Goal: Transaction & Acquisition: Purchase product/service

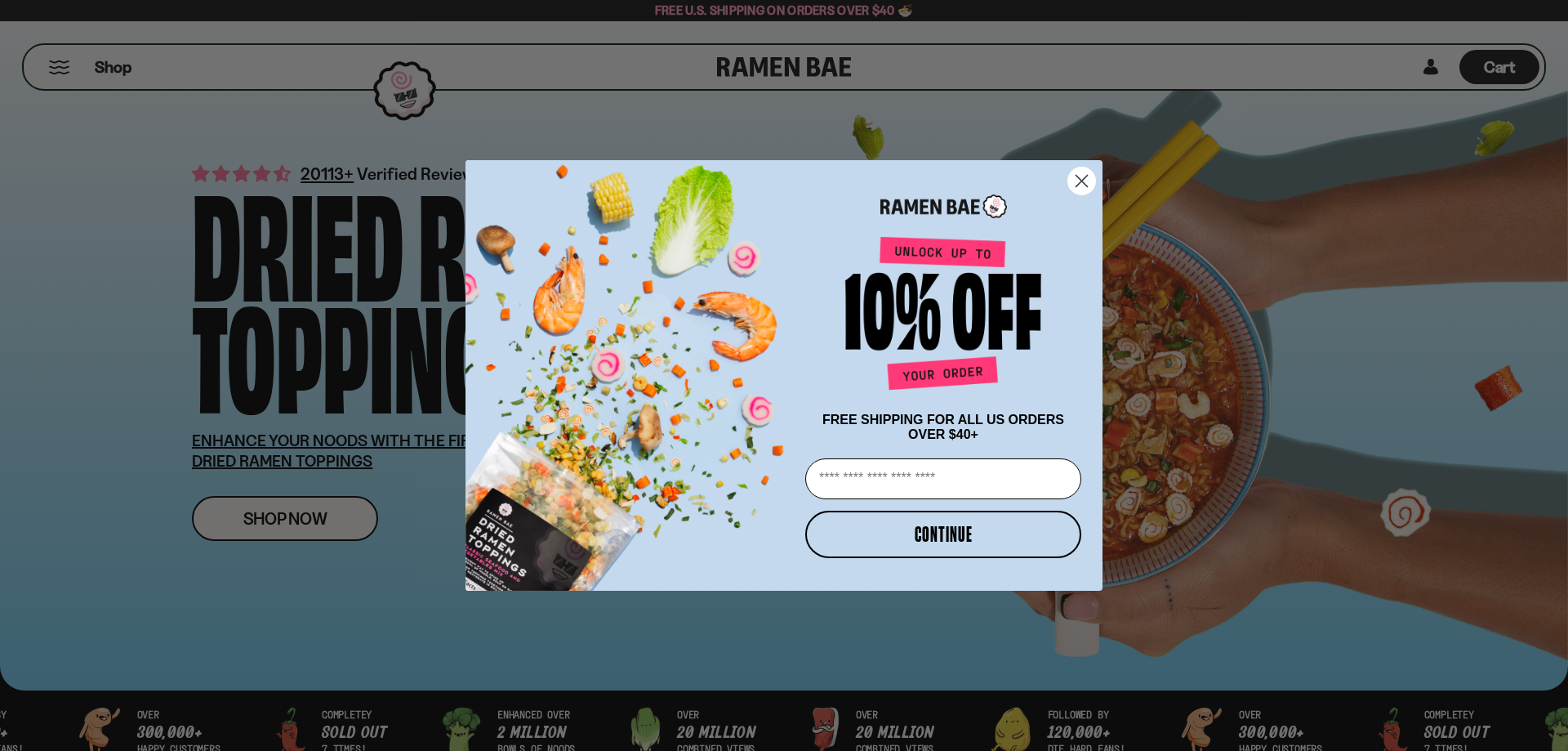
click at [902, 487] on input "Email" at bounding box center [943, 478] width 276 height 41
type input "**********"
click at [906, 536] on button "CONTINUE" at bounding box center [943, 534] width 276 height 48
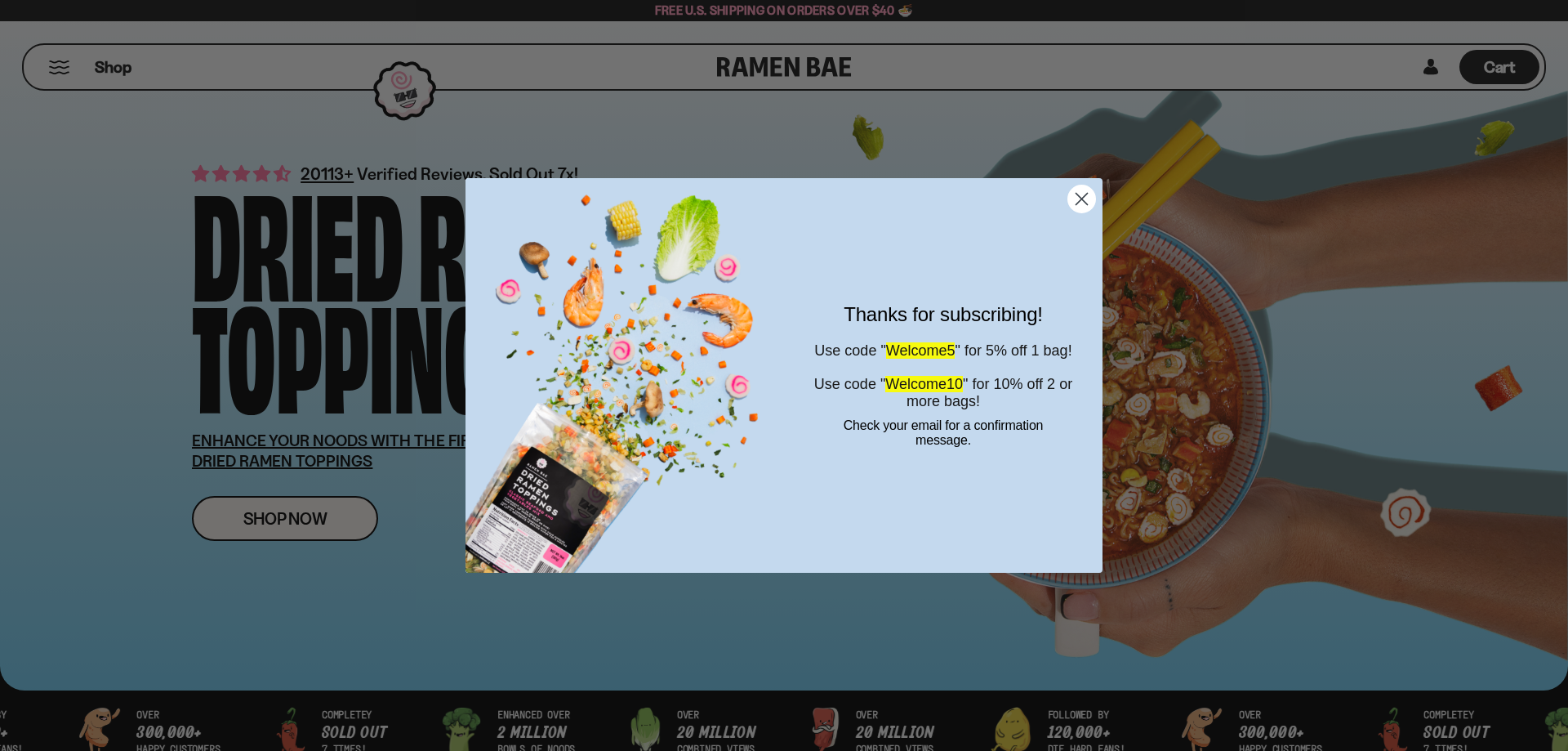
click at [943, 392] on span "Welcome10" at bounding box center [923, 384] width 77 height 16
click at [944, 392] on span "Welcome10" at bounding box center [923, 384] width 77 height 16
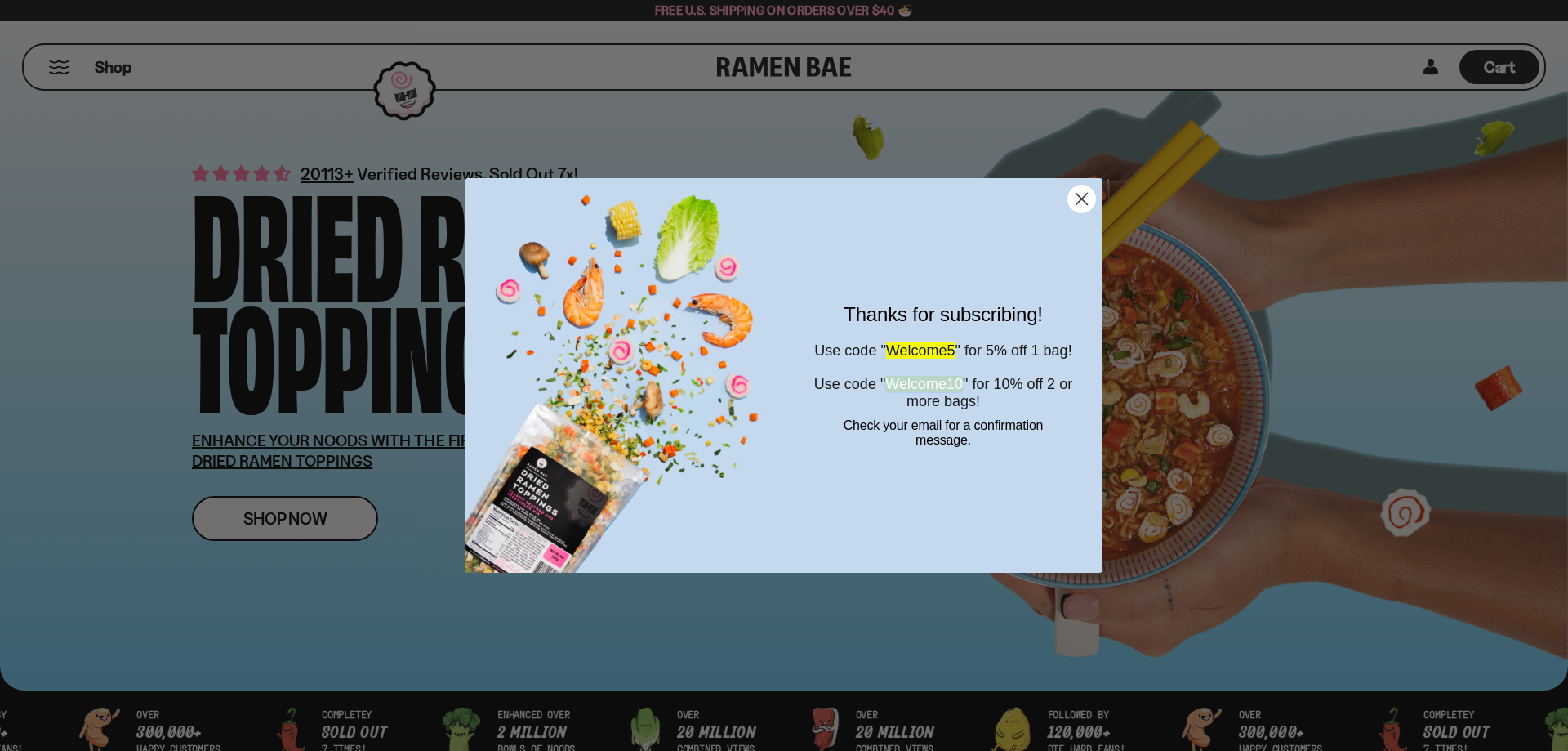
click at [1090, 202] on circle "Close dialog" at bounding box center [1081, 199] width 27 height 27
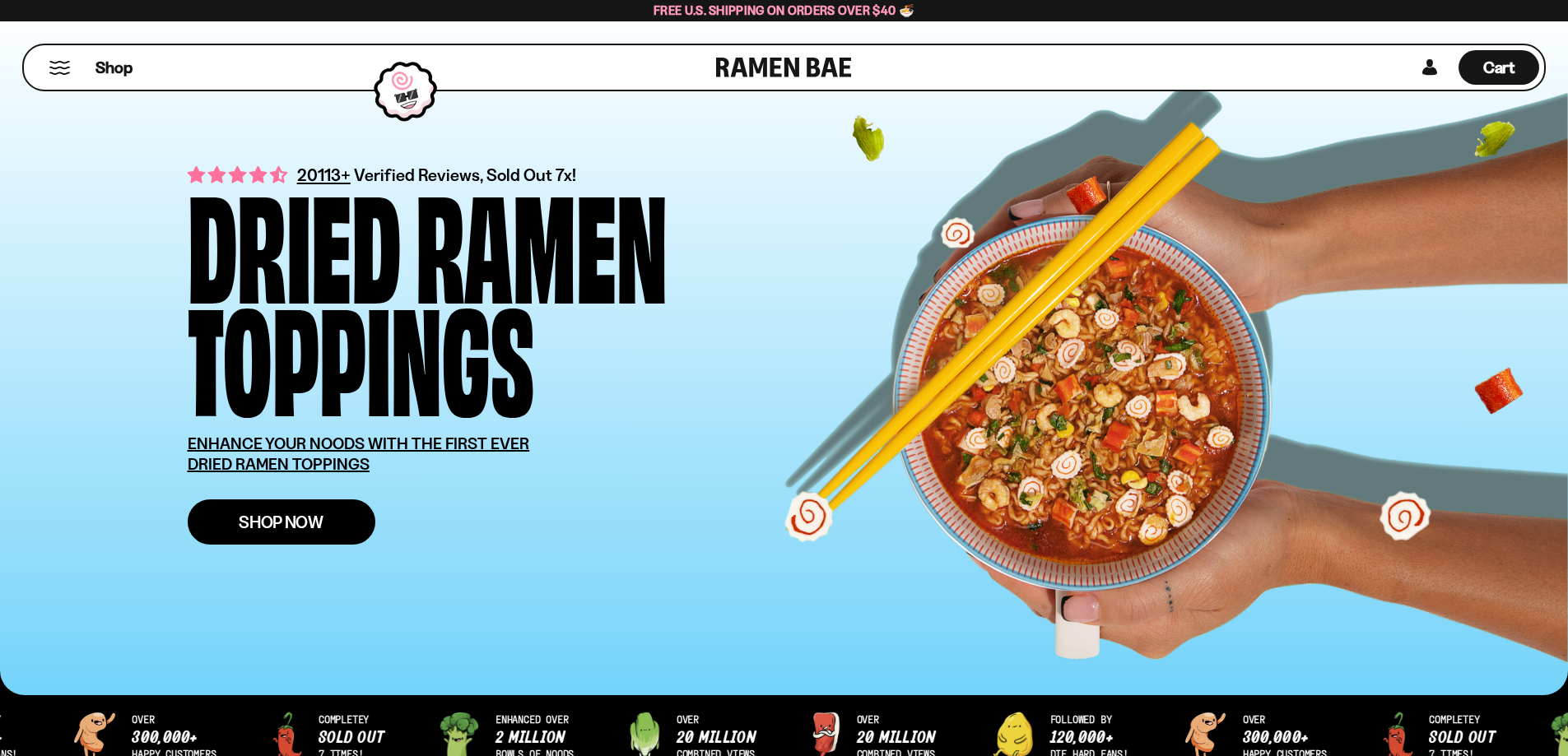
click at [304, 524] on span "Shop Now" at bounding box center [281, 522] width 85 height 17
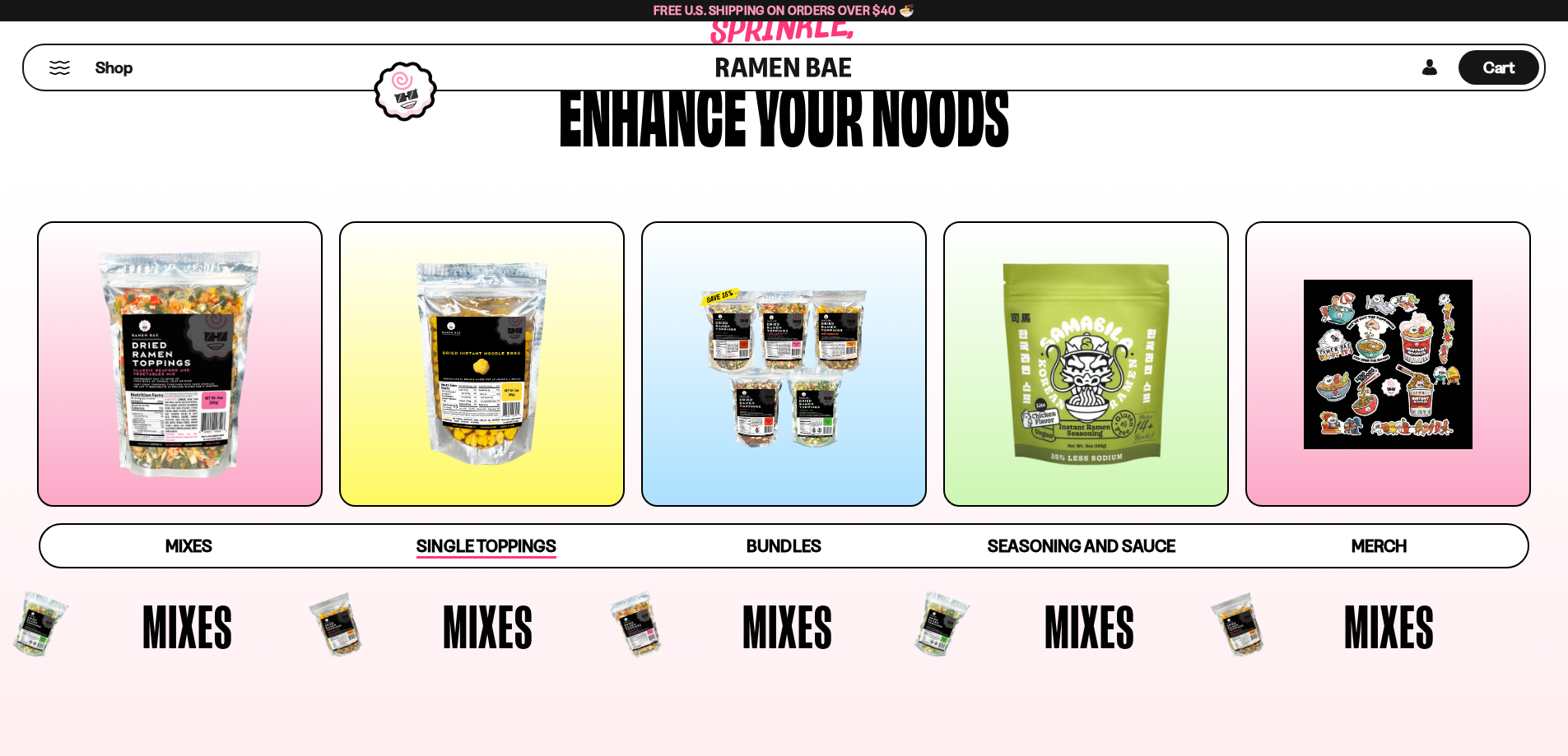
scroll to position [137, 0]
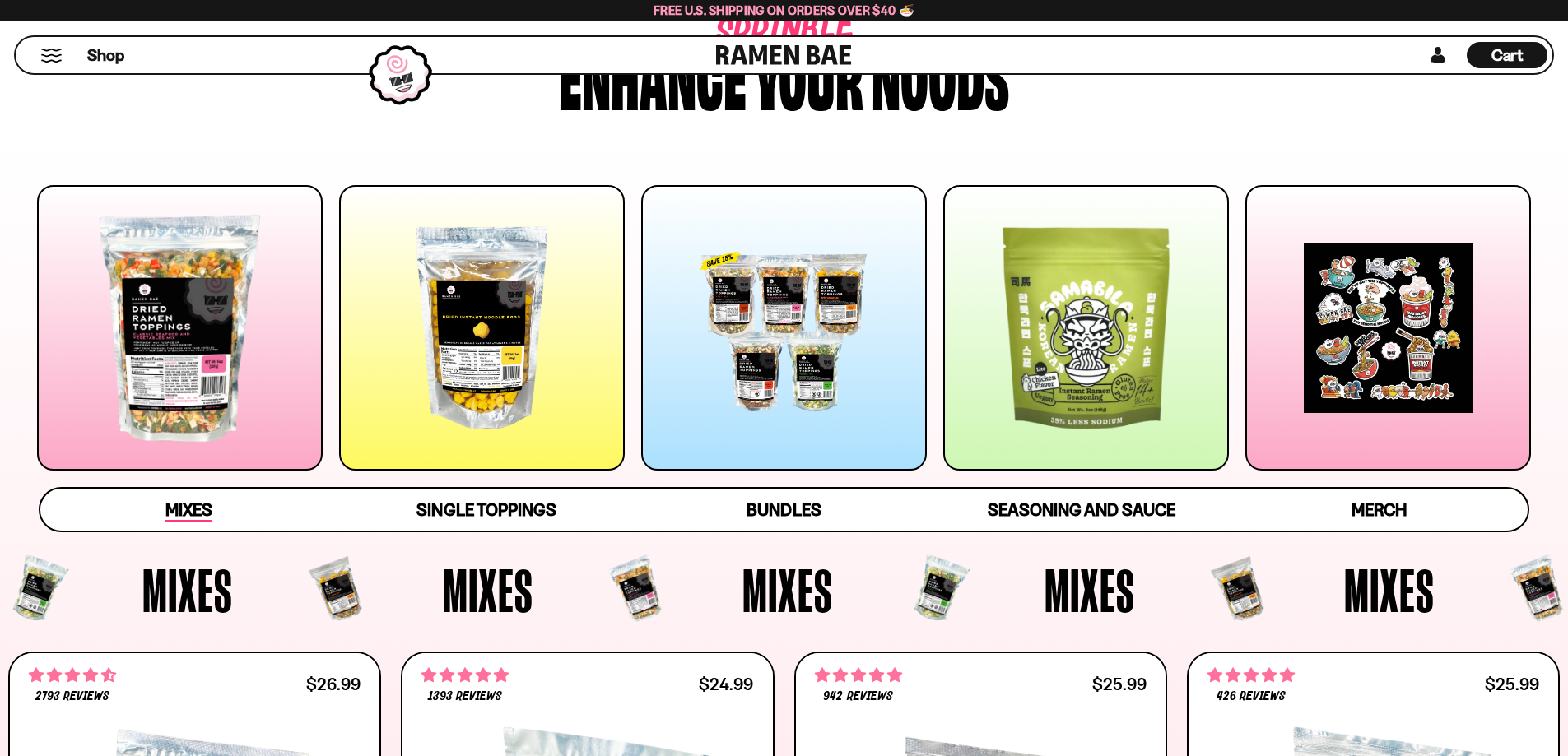
click at [180, 511] on span "Mixes" at bounding box center [189, 510] width 47 height 23
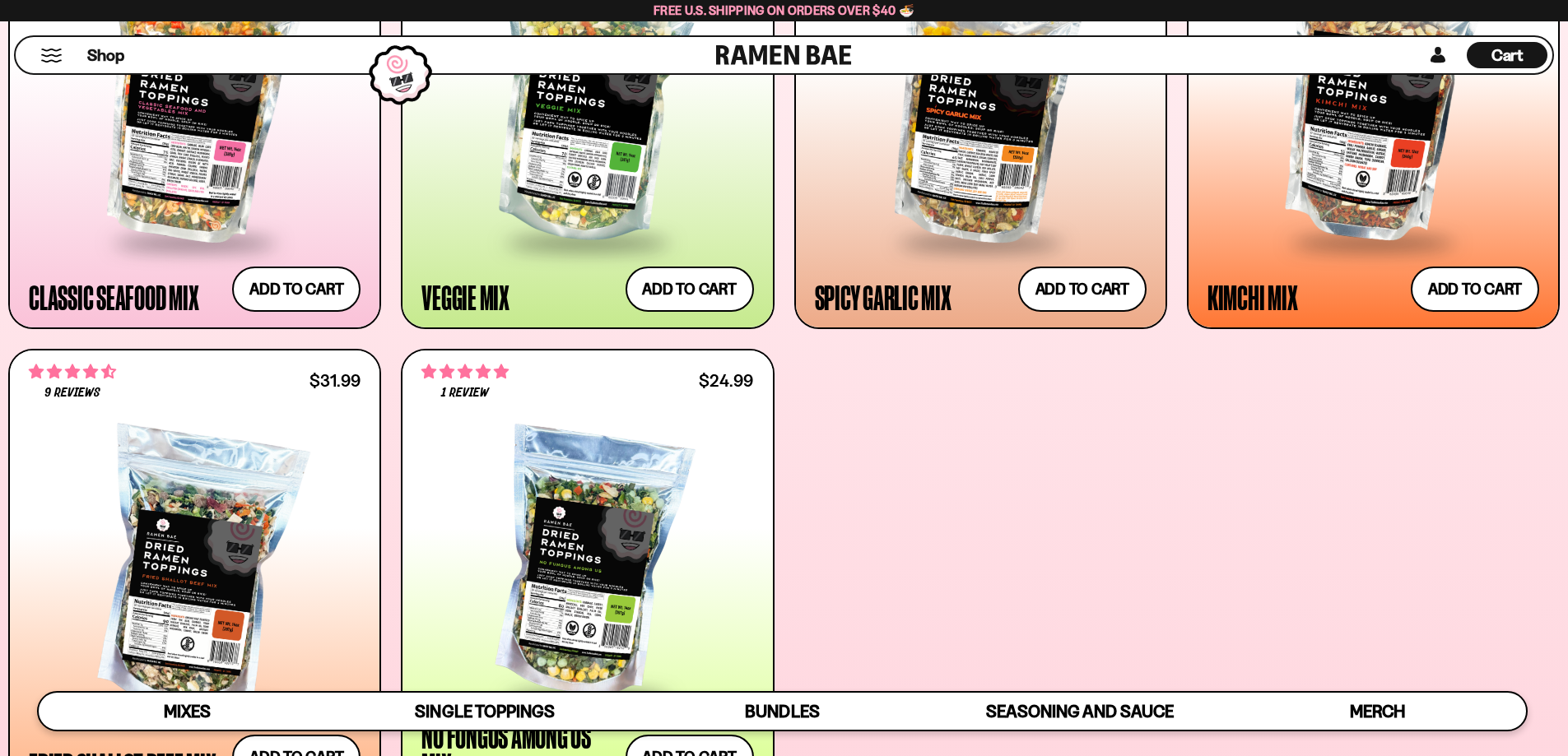
scroll to position [1046, 0]
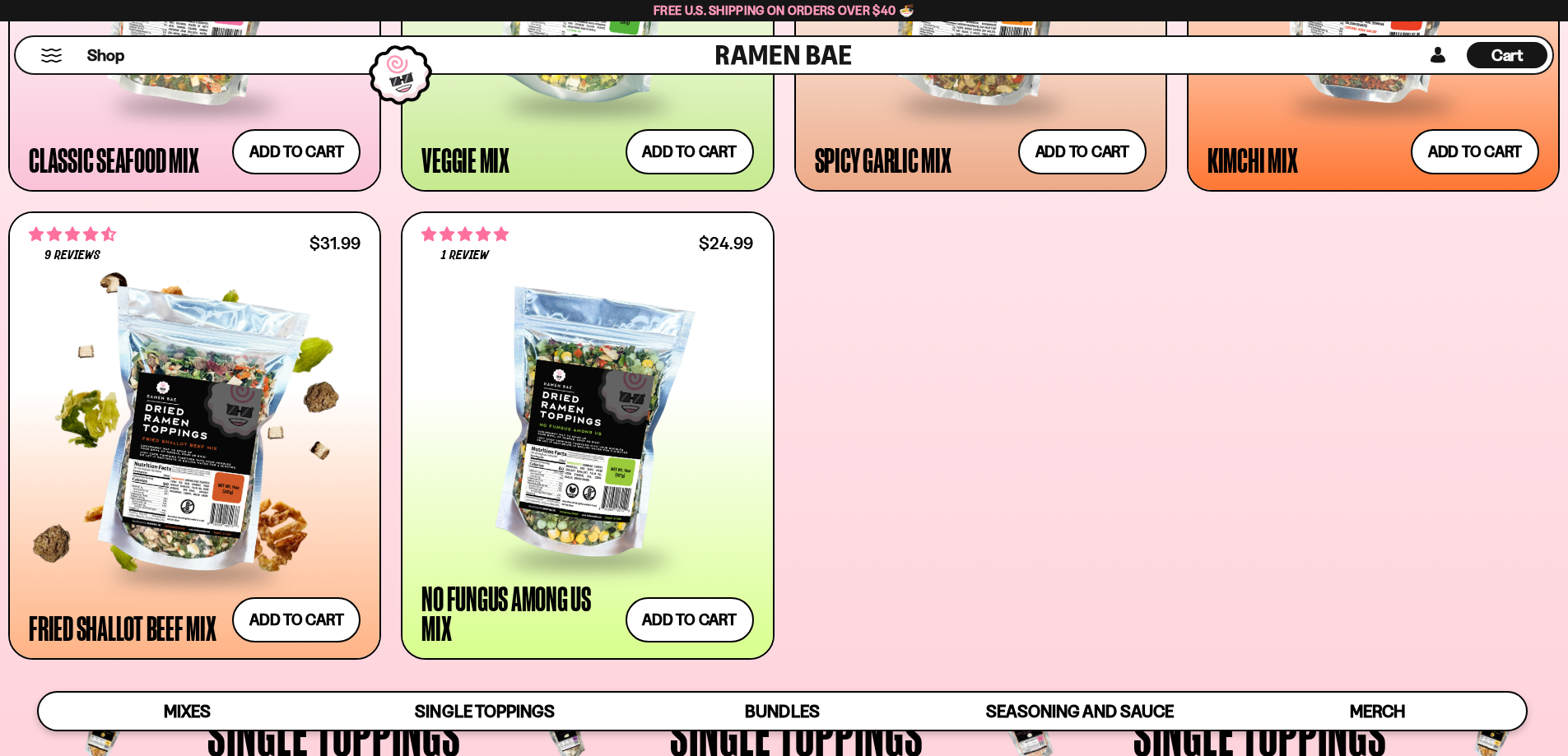
click at [214, 530] on div at bounding box center [194, 434] width 331 height 274
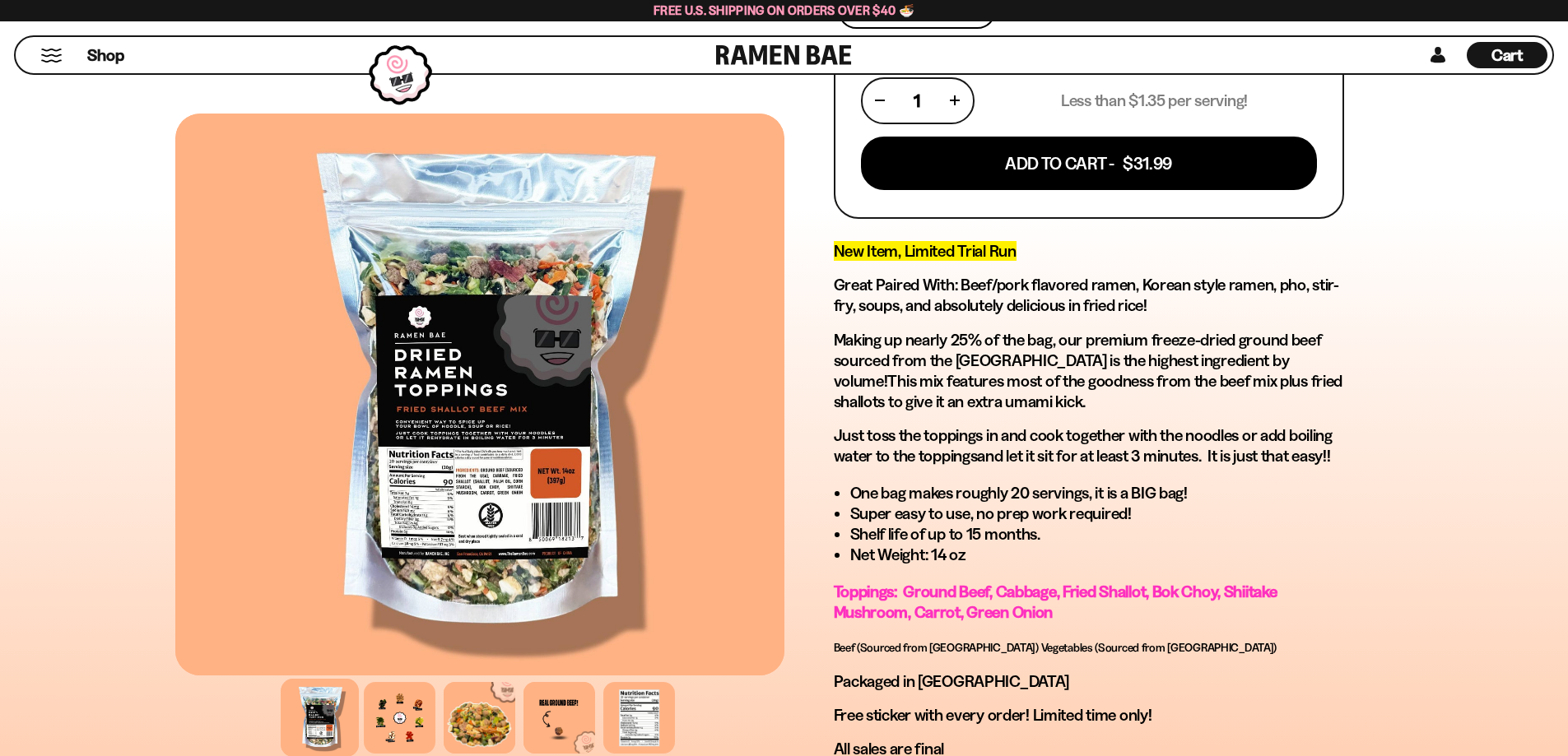
scroll to position [685, 0]
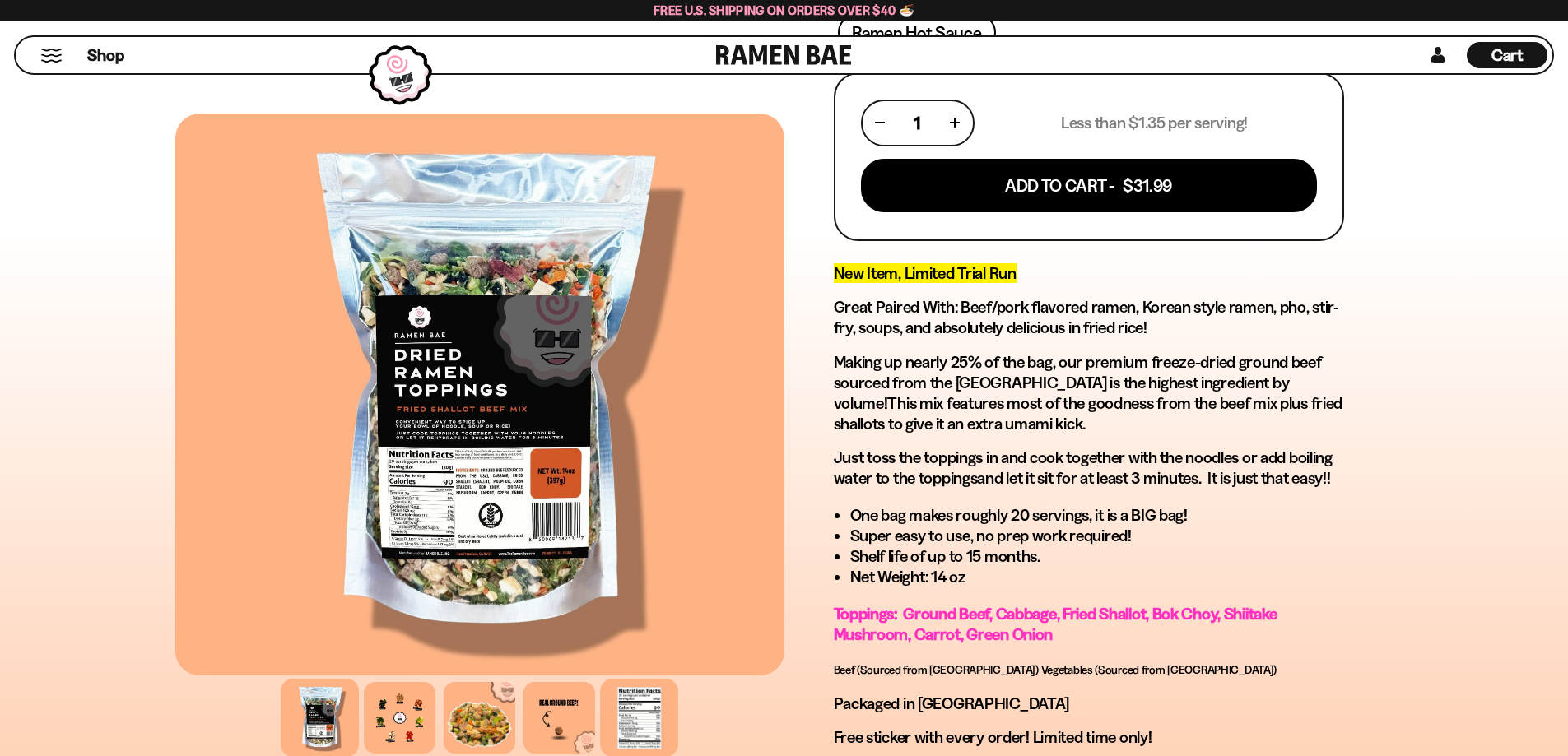
drag, startPoint x: 621, startPoint y: 715, endPoint x: 629, endPoint y: 708, distance: 10.6
click at [624, 713] on div at bounding box center [638, 718] width 78 height 78
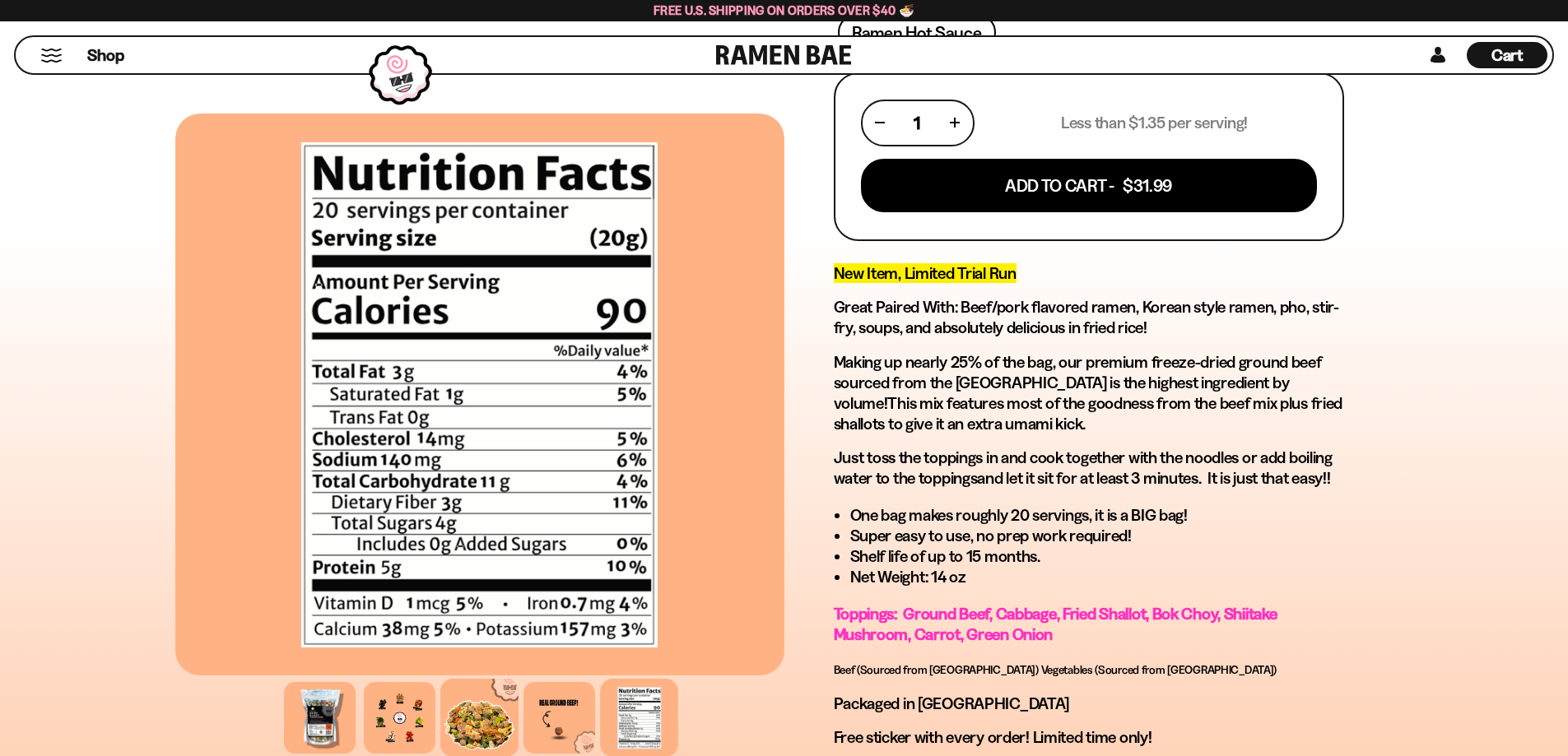
click at [497, 715] on div at bounding box center [479, 718] width 78 height 78
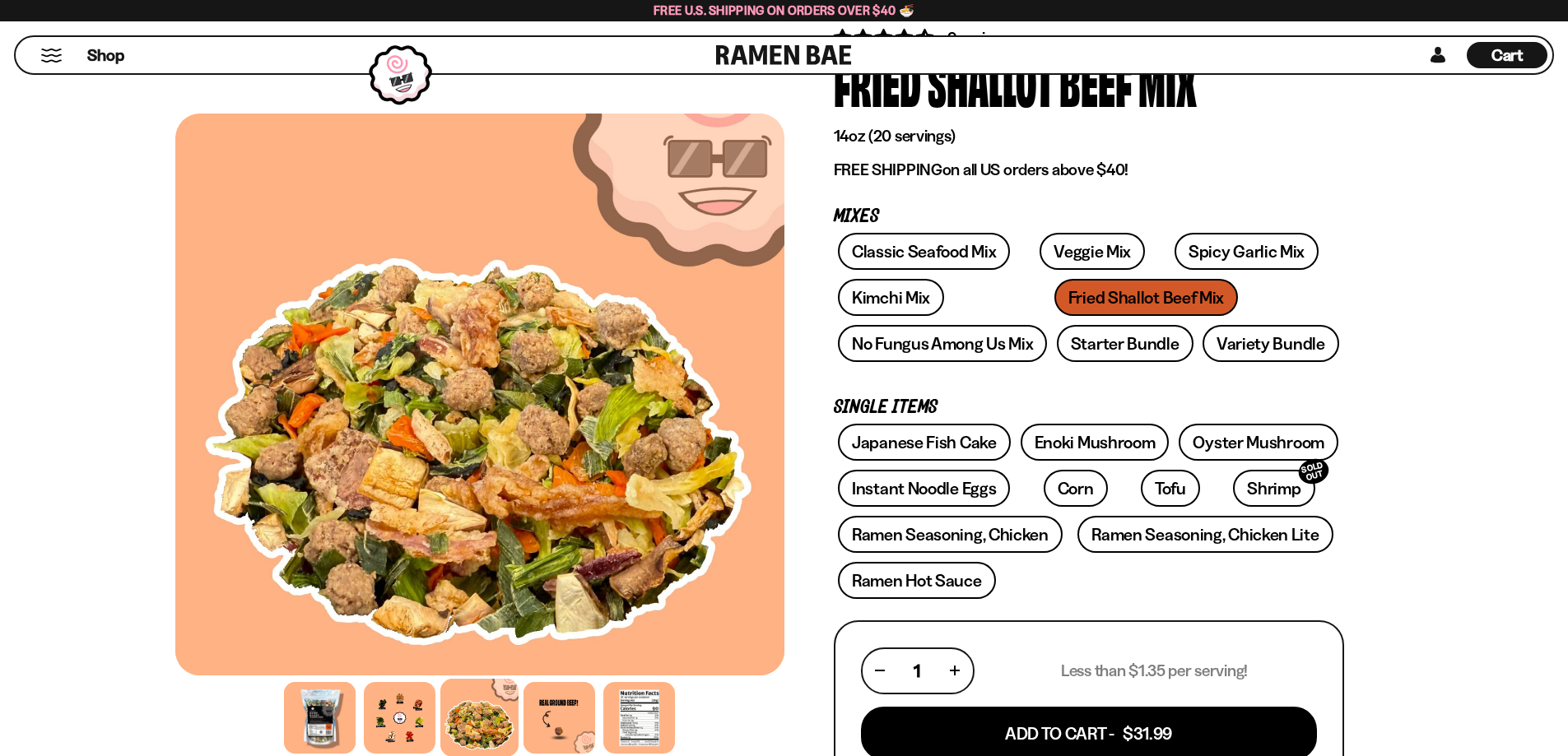
scroll to position [274, 0]
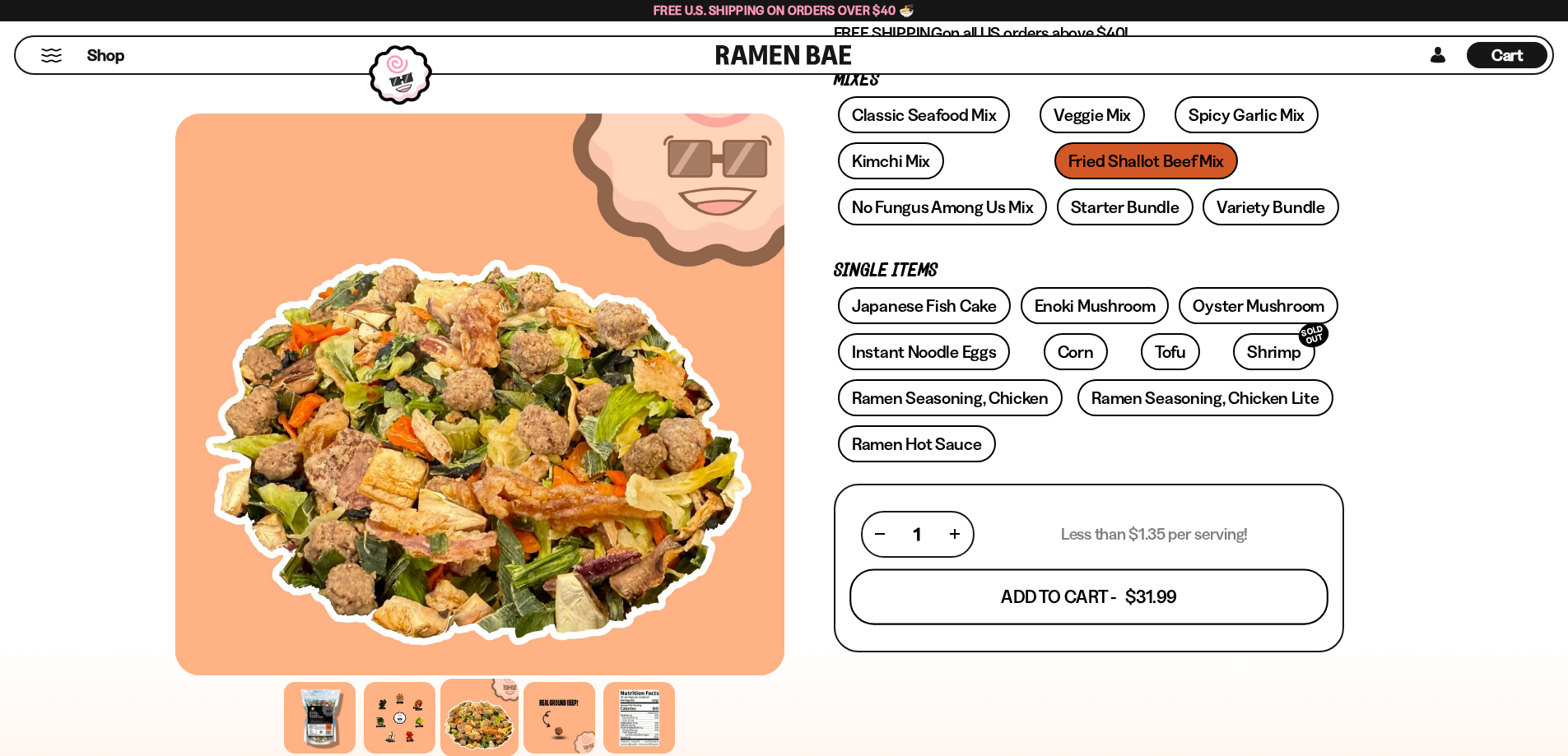
click at [1032, 586] on button "Add To Cart - $31.99" at bounding box center [1089, 596] width 479 height 56
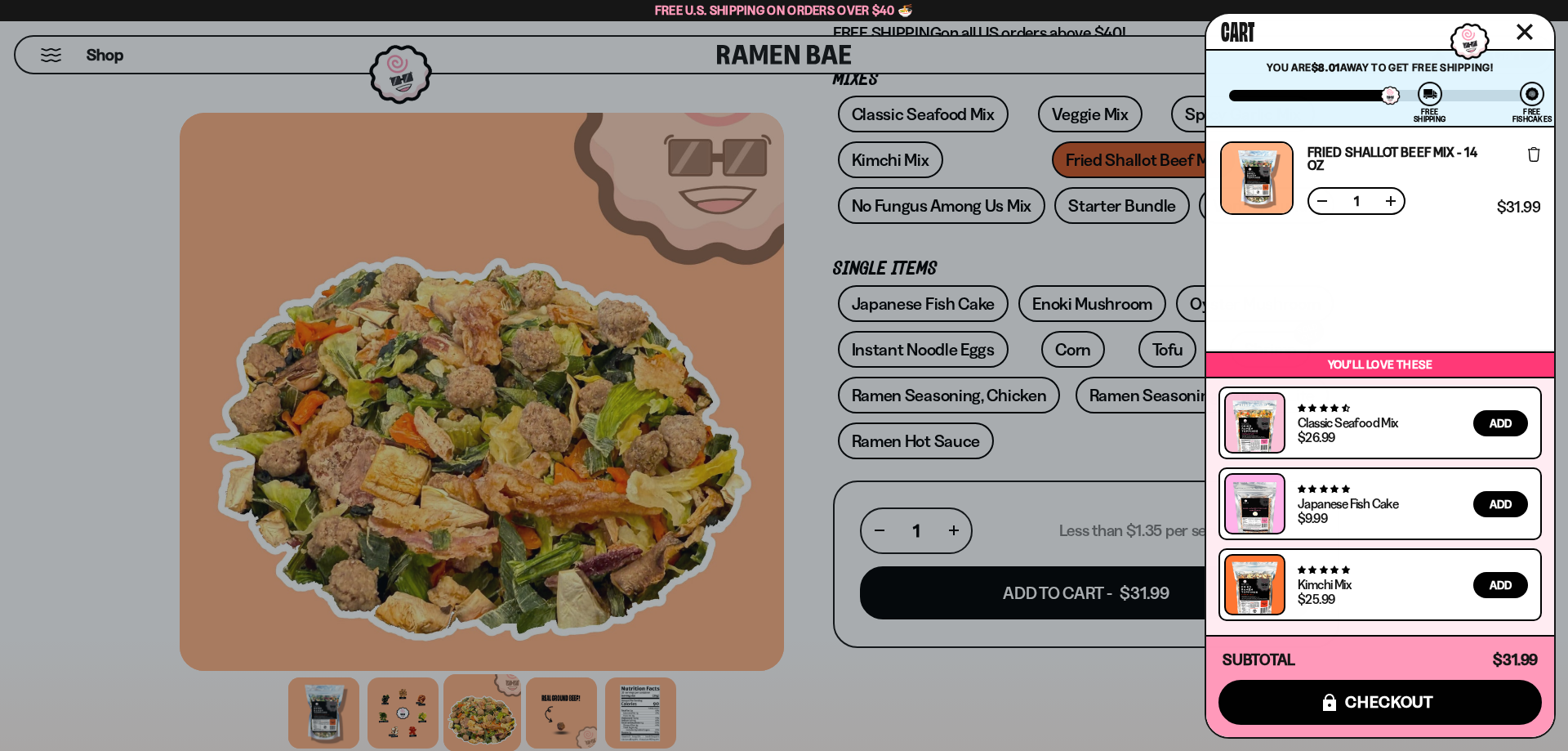
click at [800, 633] on div at bounding box center [784, 375] width 1568 height 751
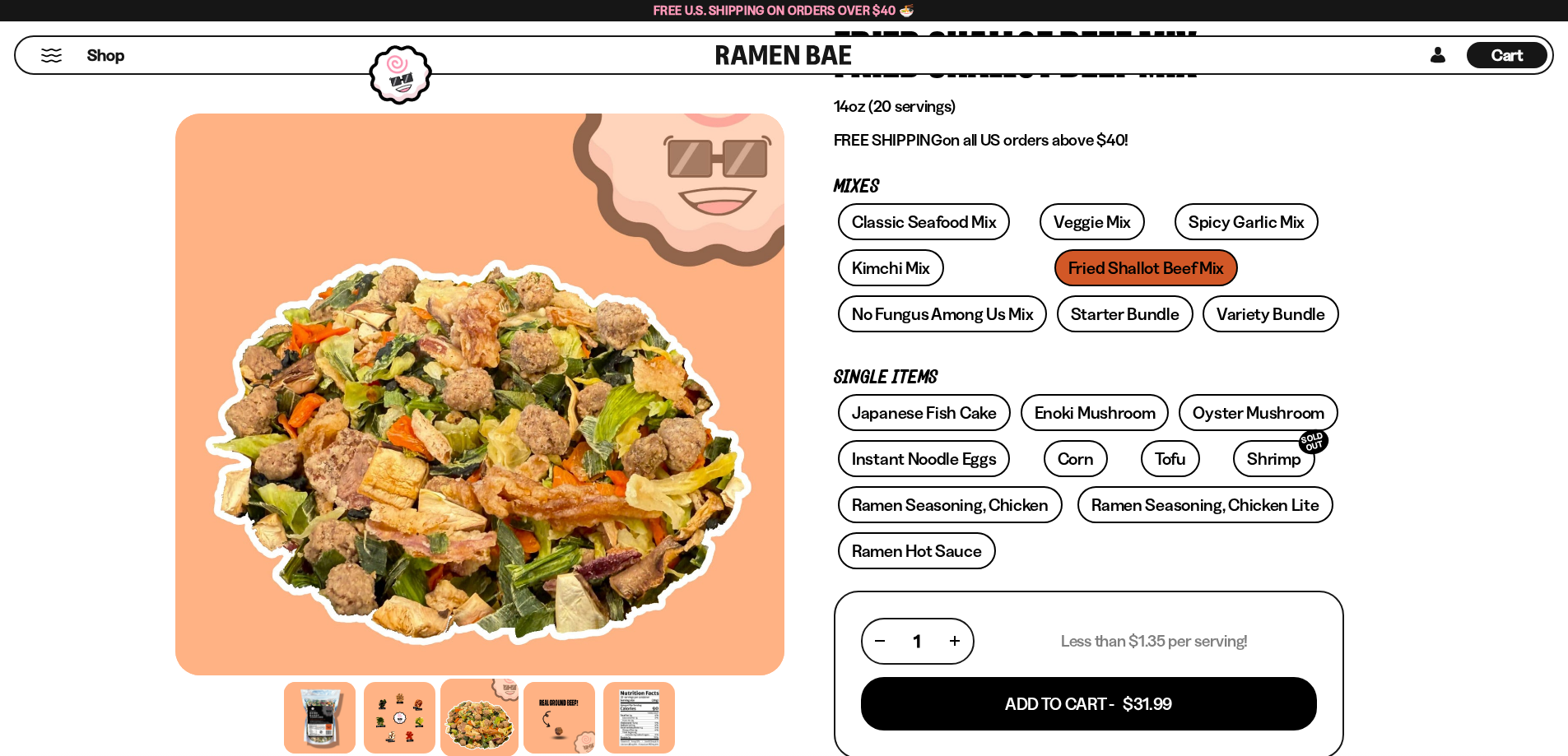
scroll to position [137, 0]
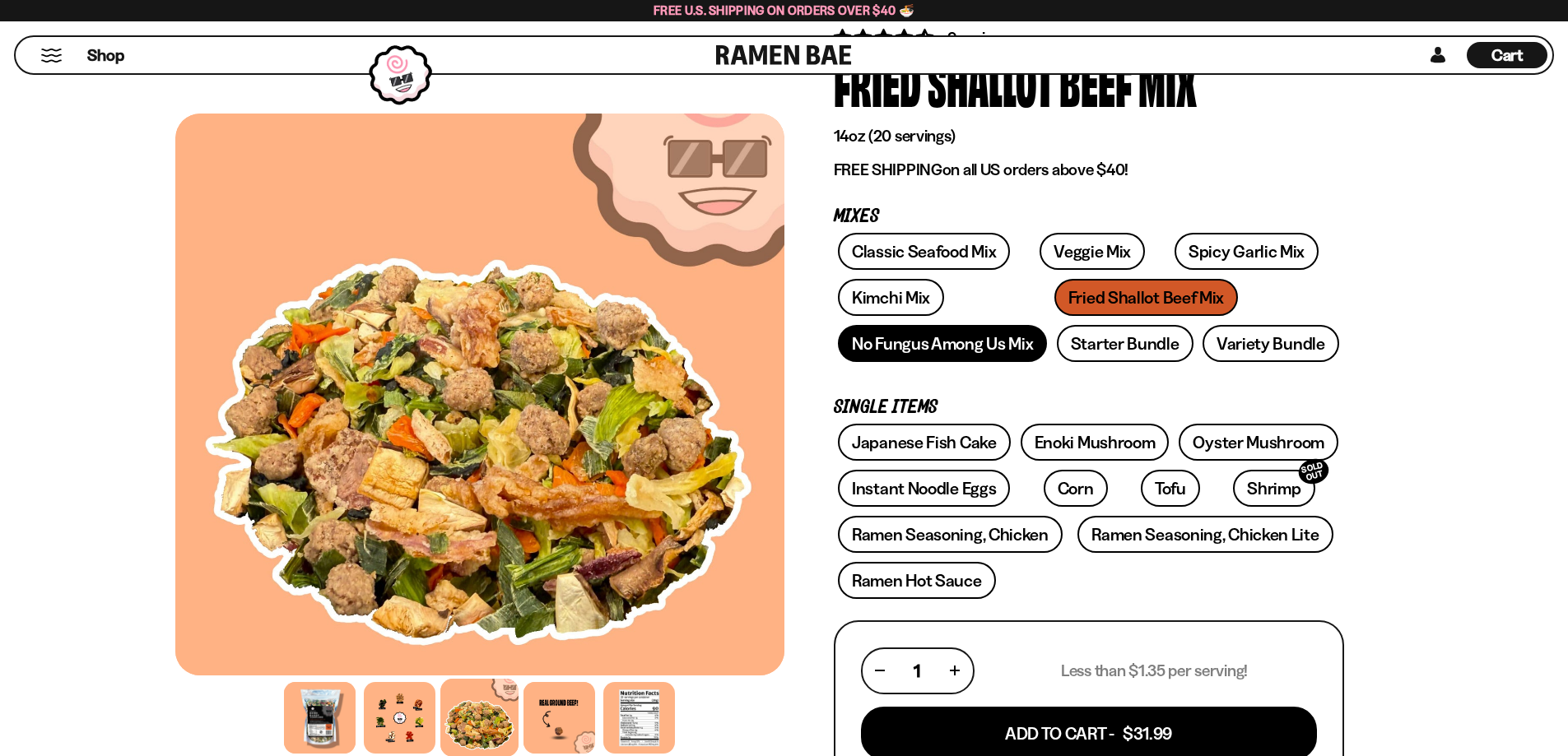
click at [965, 353] on link "No Fungus Among Us Mix" at bounding box center [942, 343] width 209 height 37
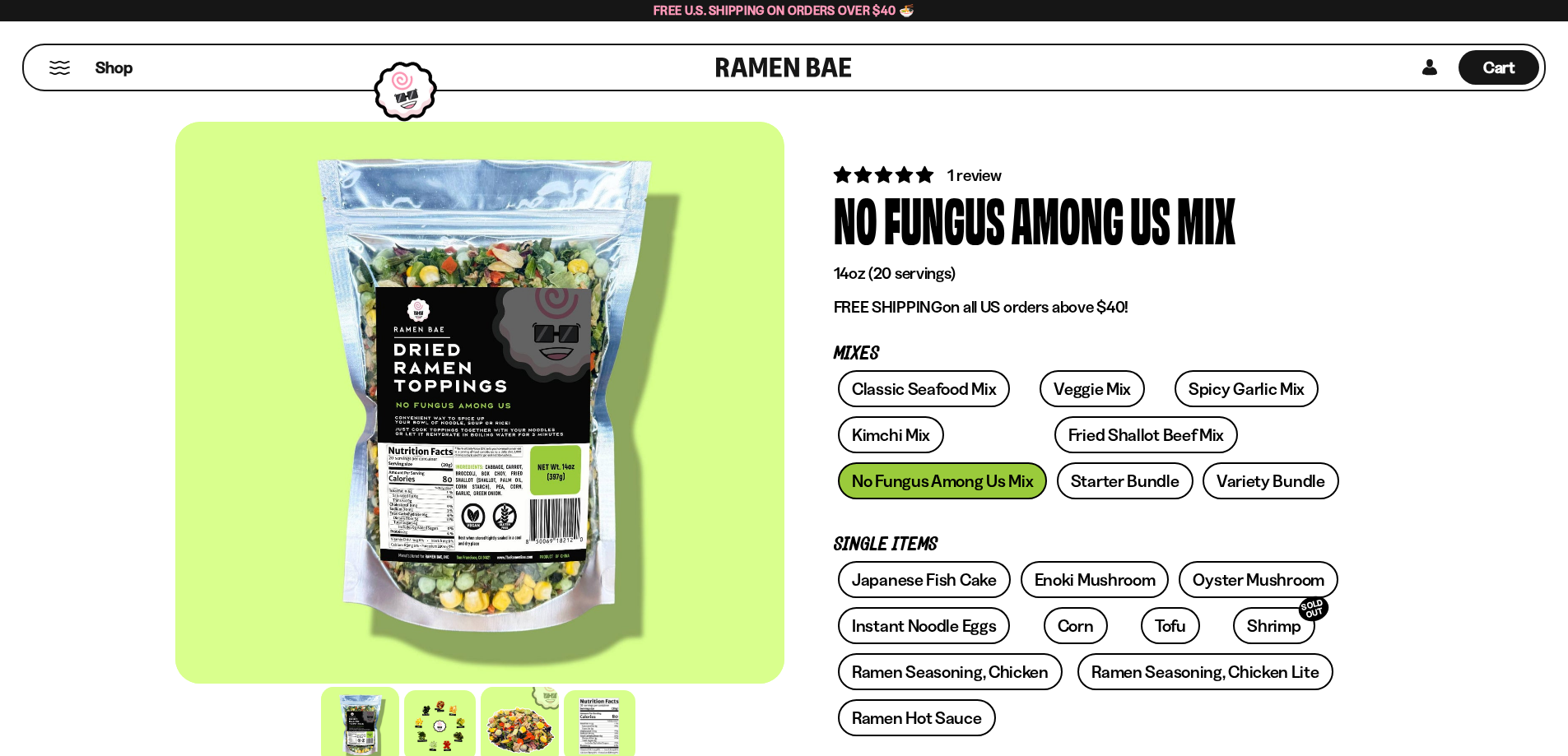
click at [513, 729] on div at bounding box center [519, 725] width 78 height 78
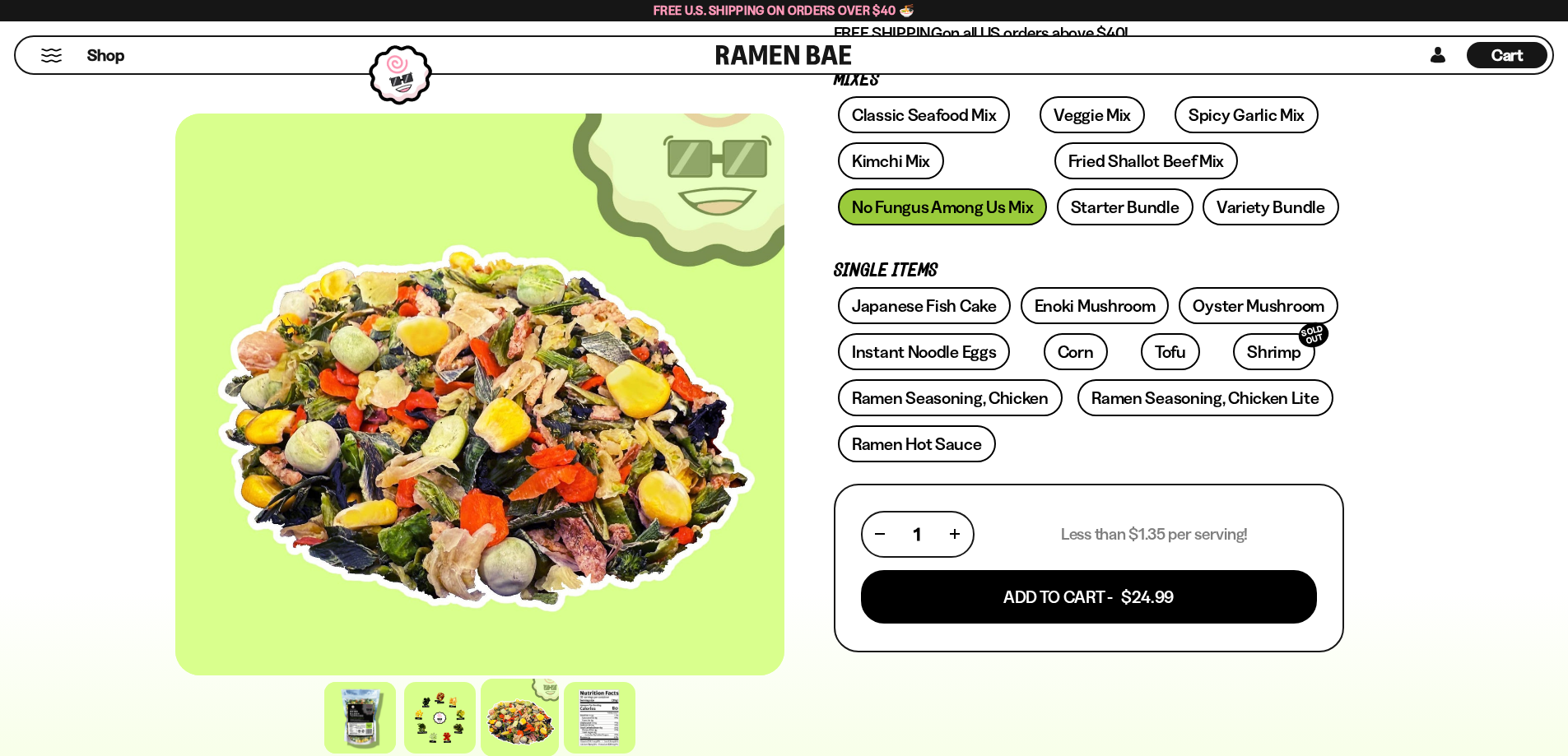
scroll to position [137, 0]
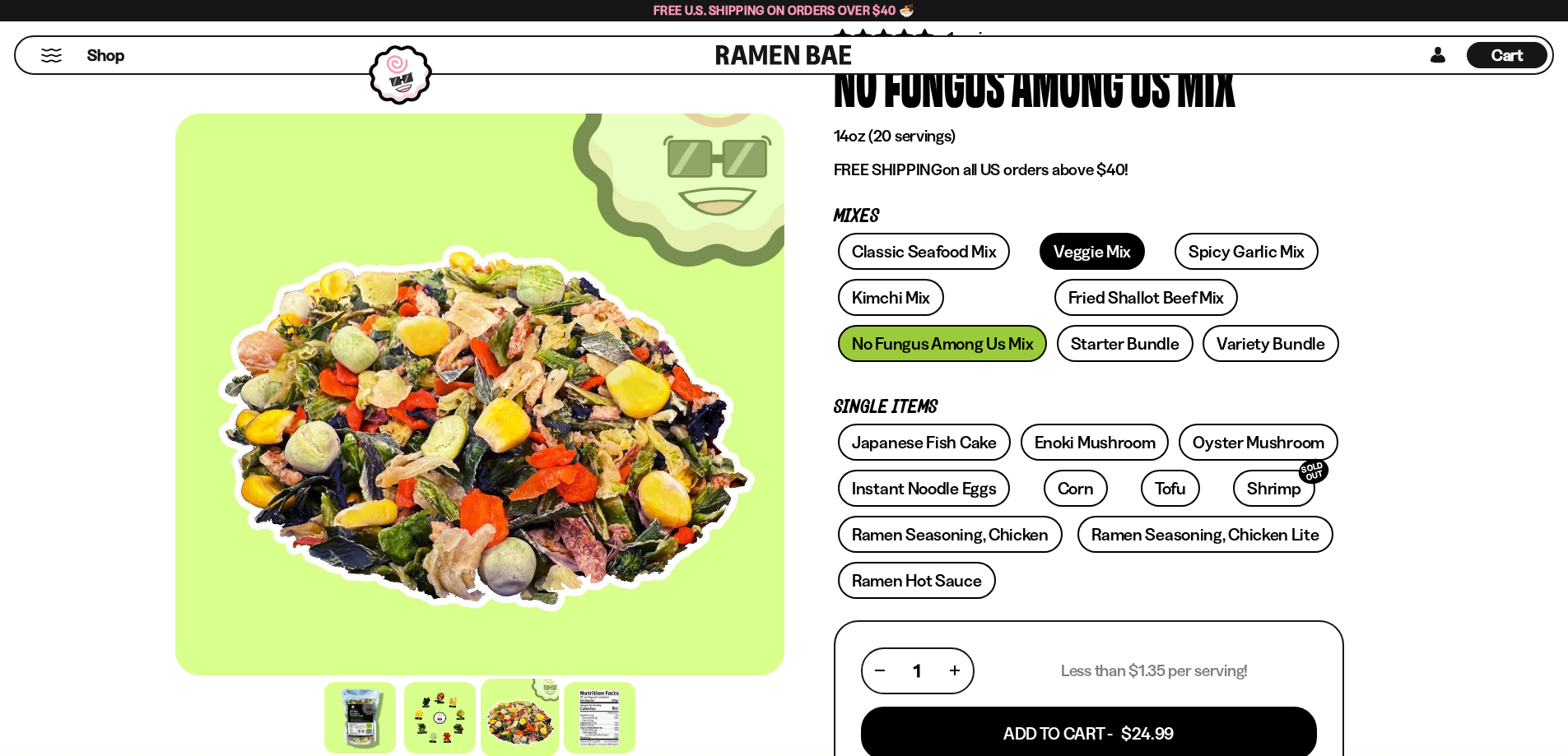
click at [1066, 252] on link "Veggie Mix" at bounding box center [1092, 251] width 105 height 37
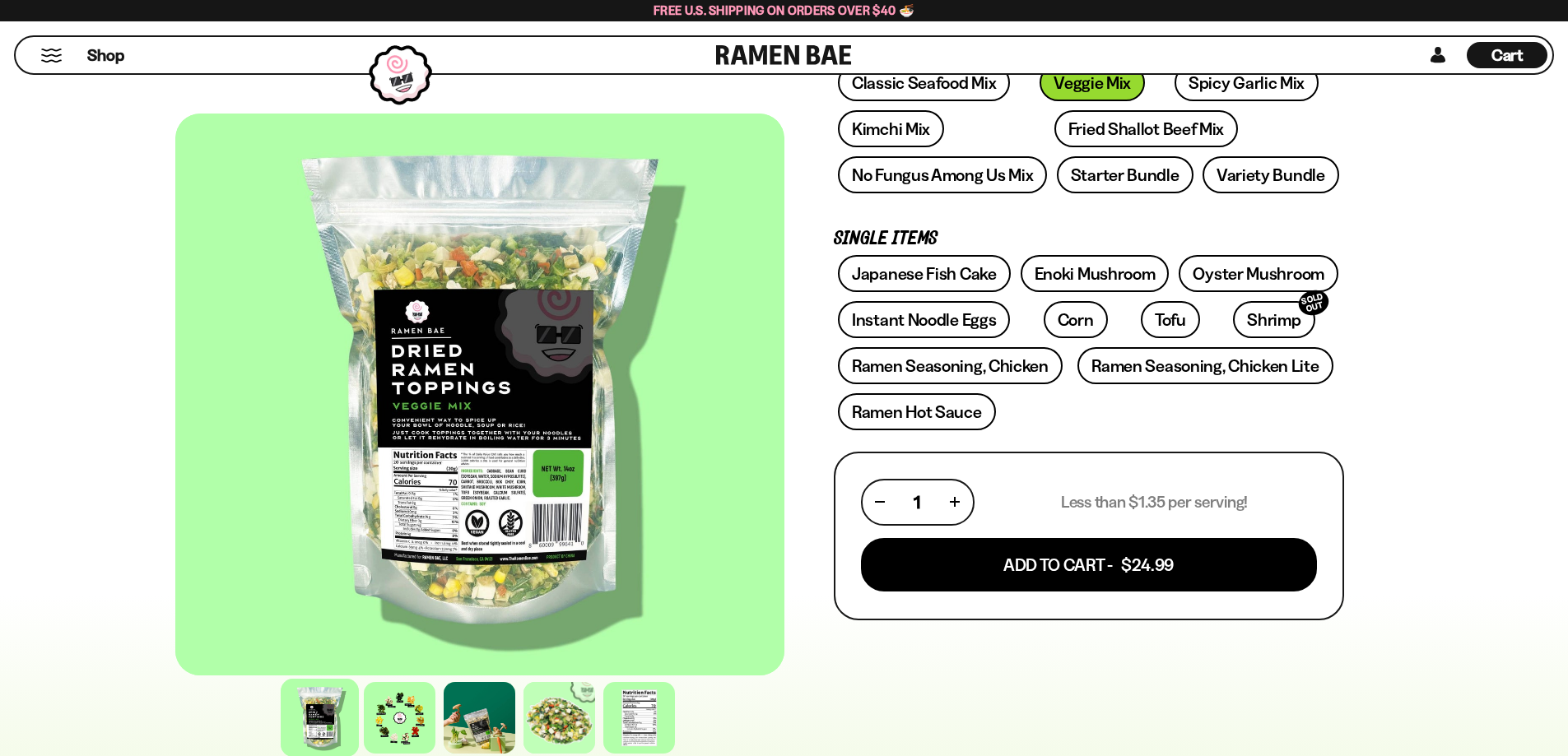
scroll to position [288, 0]
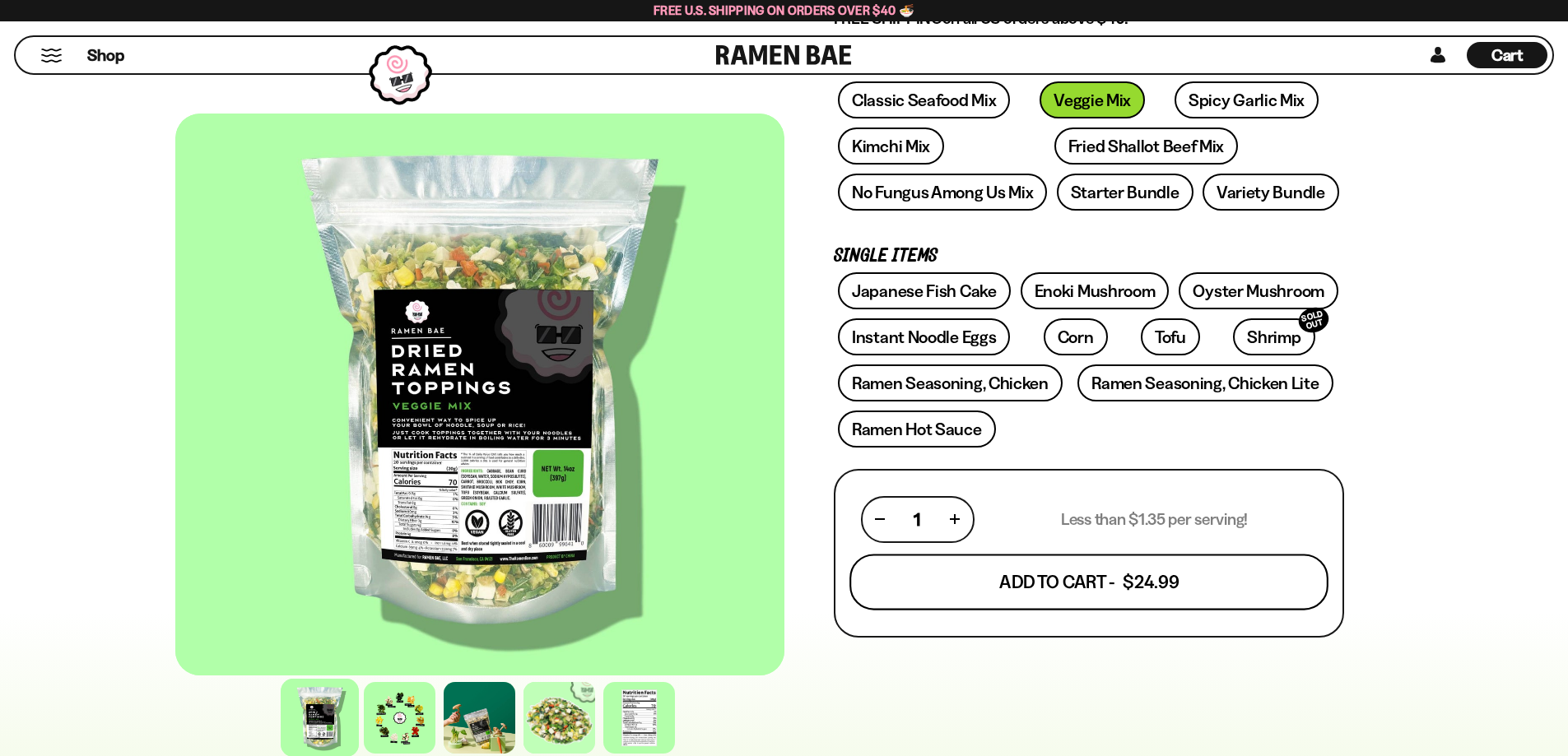
click at [1128, 590] on button "Add To Cart - $24.99" at bounding box center [1089, 581] width 479 height 56
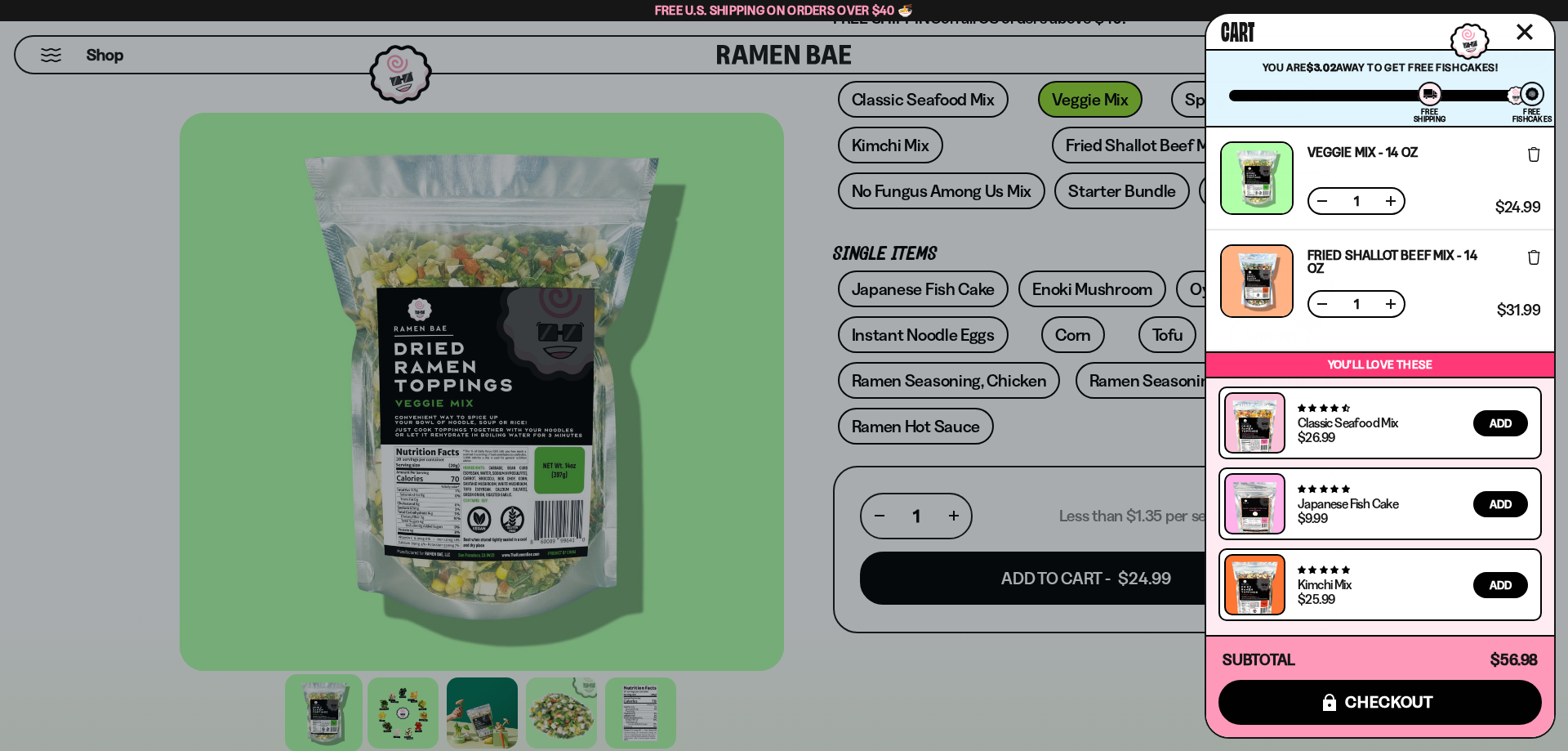
click at [1091, 425] on div at bounding box center [784, 375] width 1568 height 751
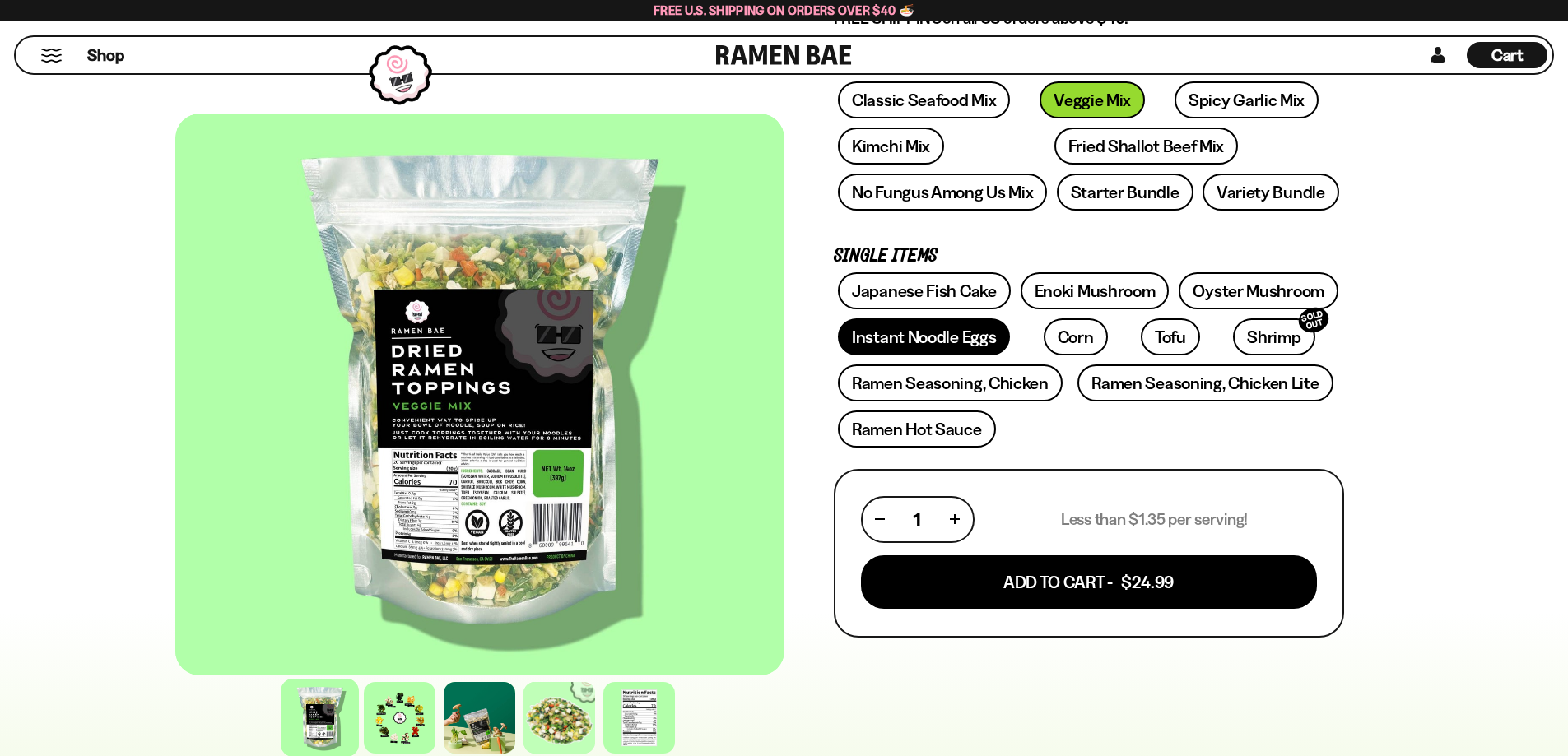
click at [946, 329] on link "Instant Noodle Eggs" at bounding box center [923, 336] width 172 height 37
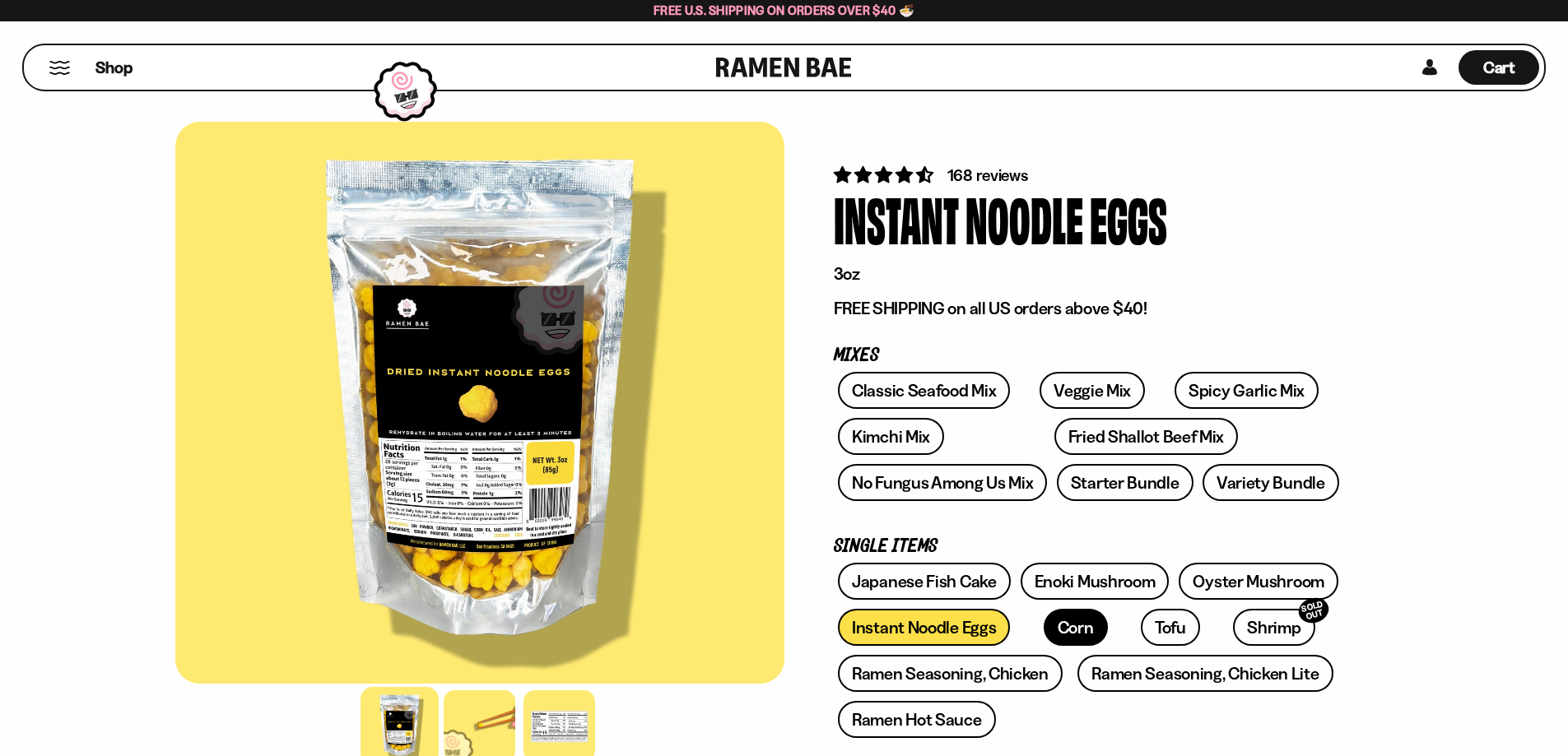
click at [1051, 634] on link "Corn" at bounding box center [1076, 628] width 64 height 37
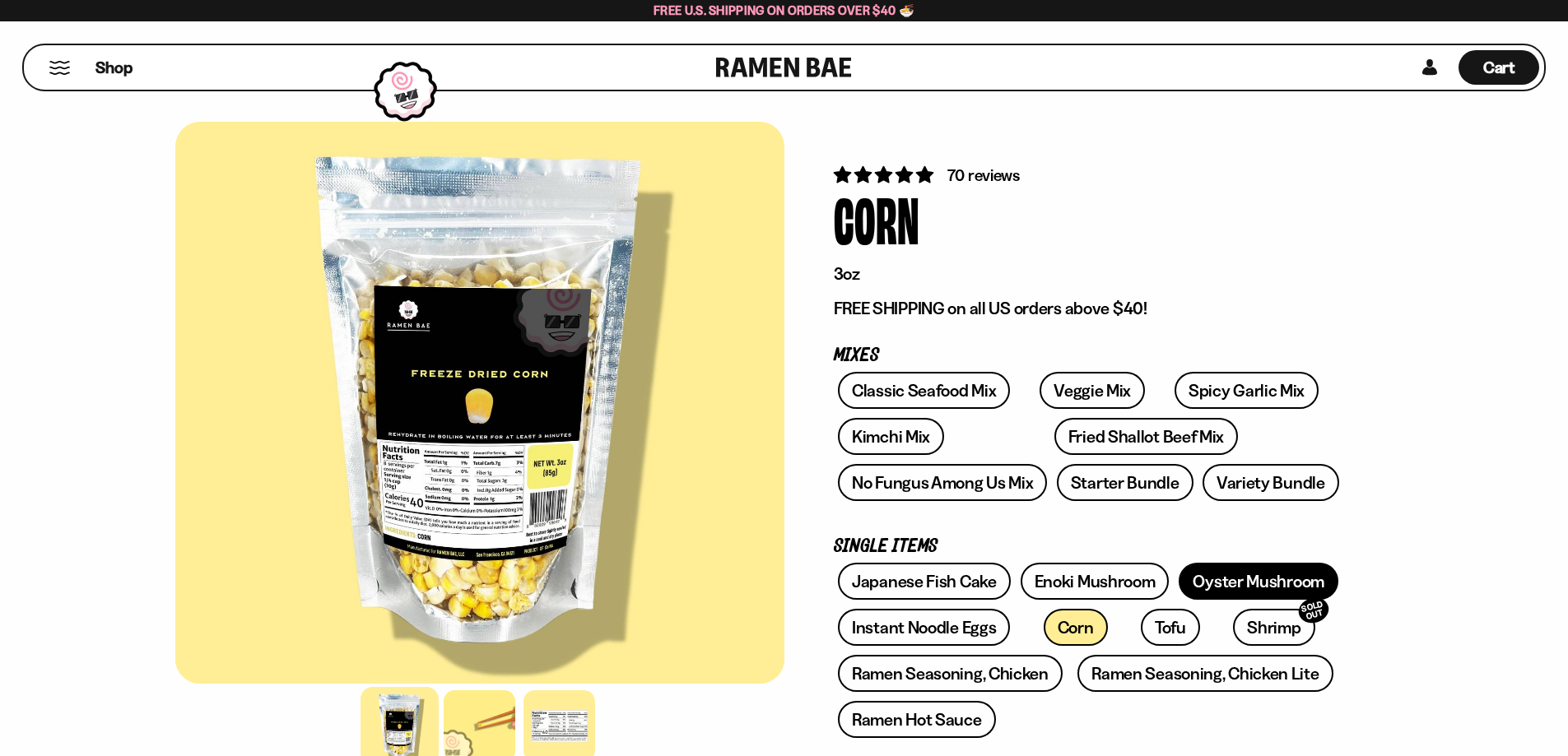
click at [1212, 583] on link "Oyster Mushroom" at bounding box center [1258, 581] width 160 height 37
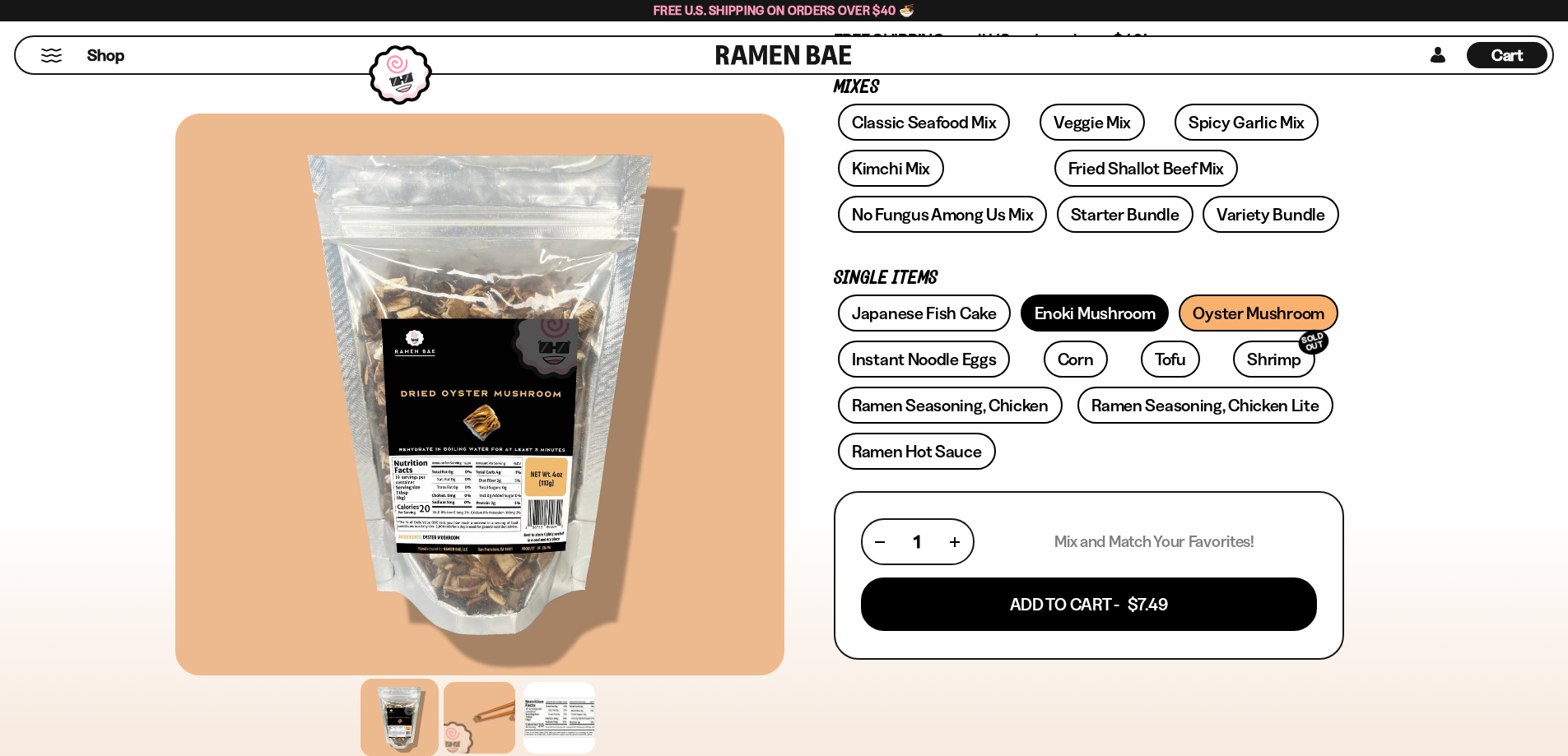
scroll to position [288, 0]
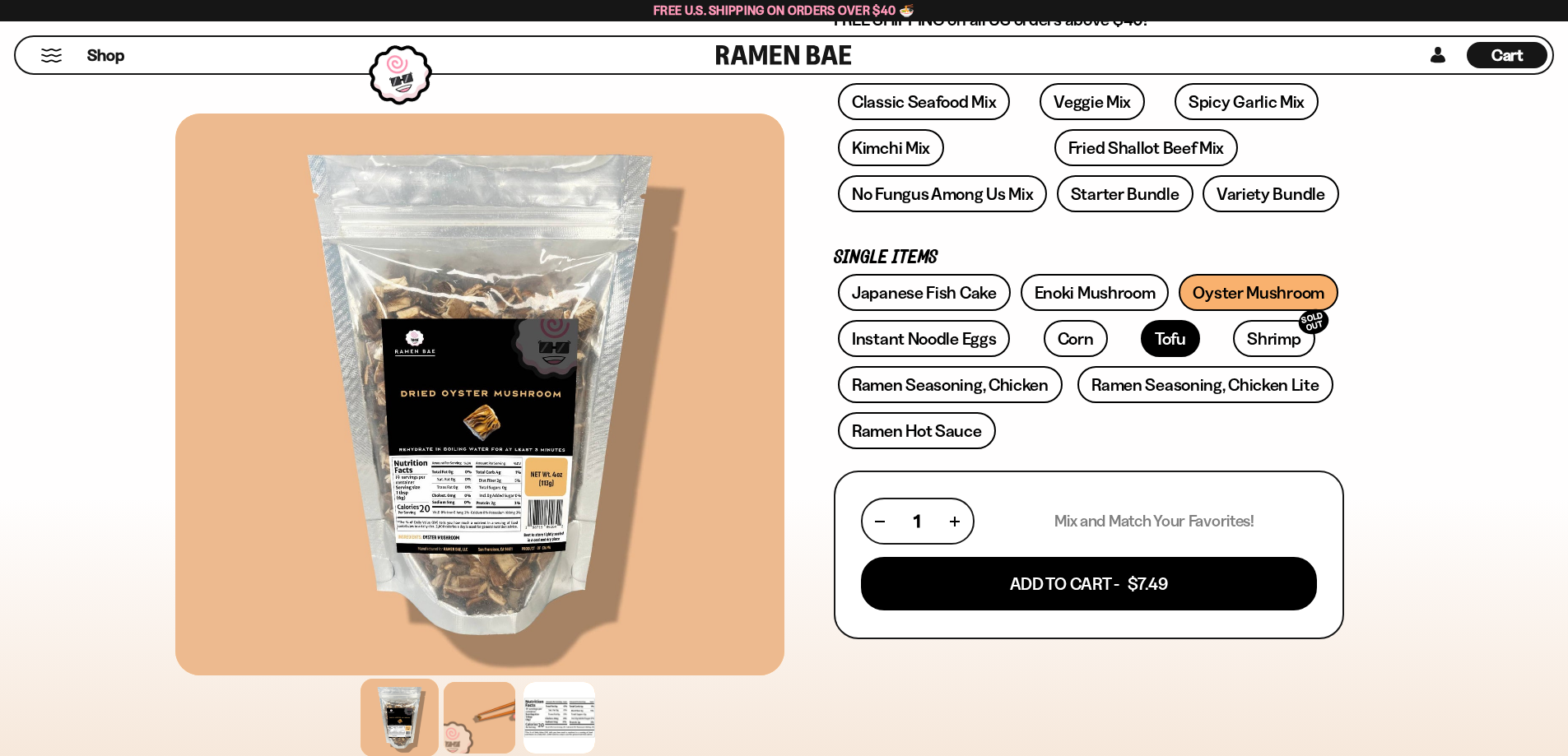
click at [1141, 336] on link "Tofu" at bounding box center [1171, 338] width 59 height 37
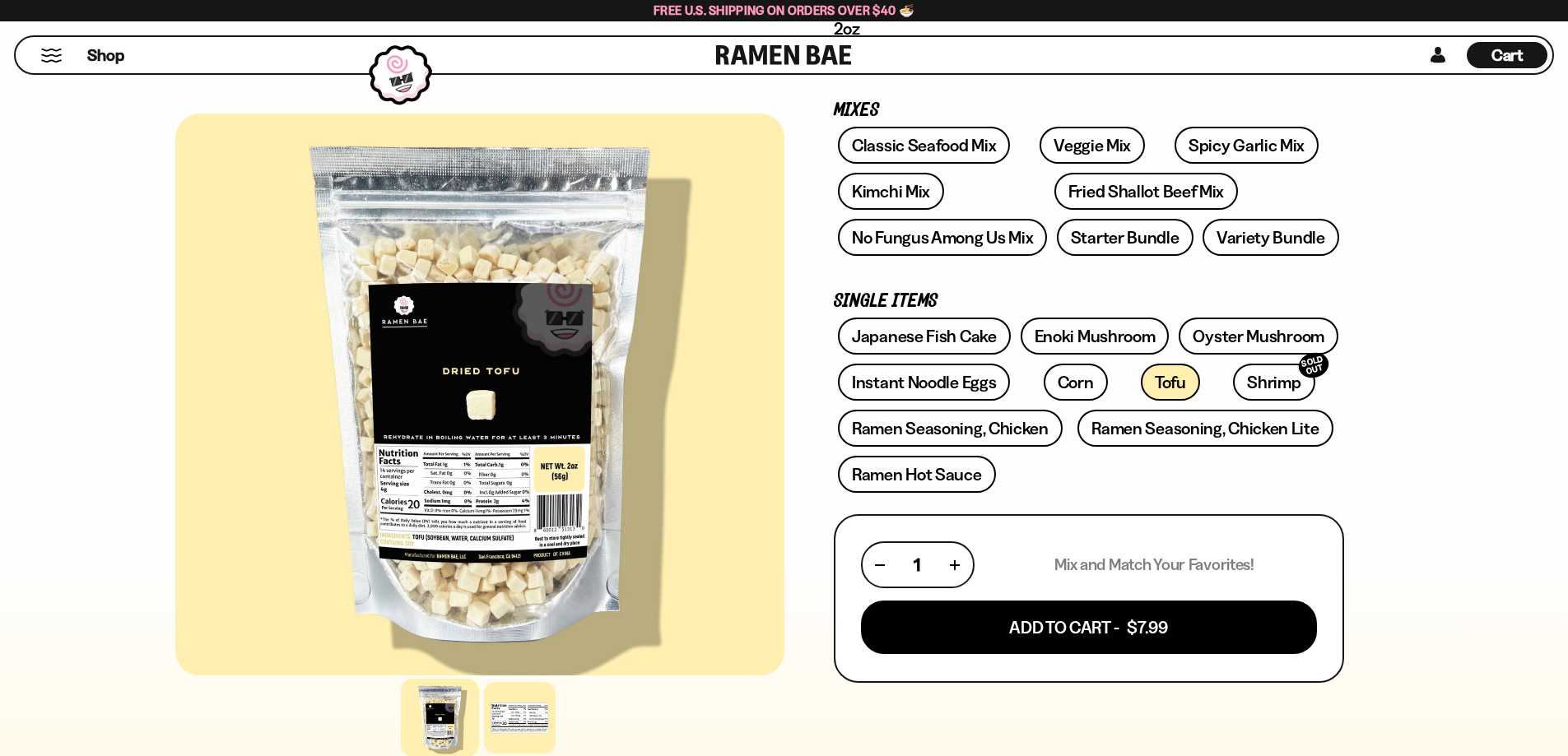
scroll to position [274, 0]
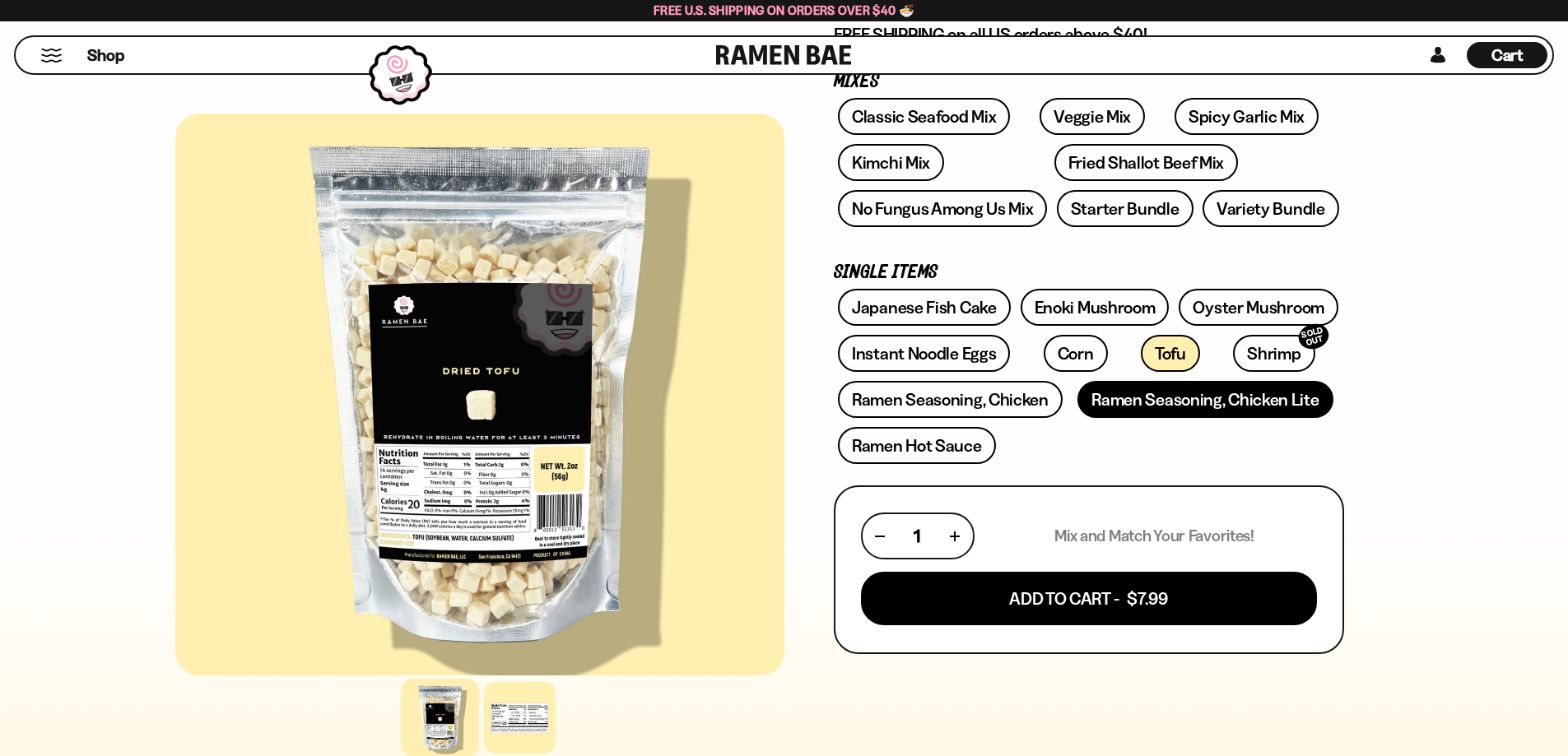
click at [1102, 406] on link "Ramen Seasoning, Chicken Lite" at bounding box center [1205, 399] width 255 height 37
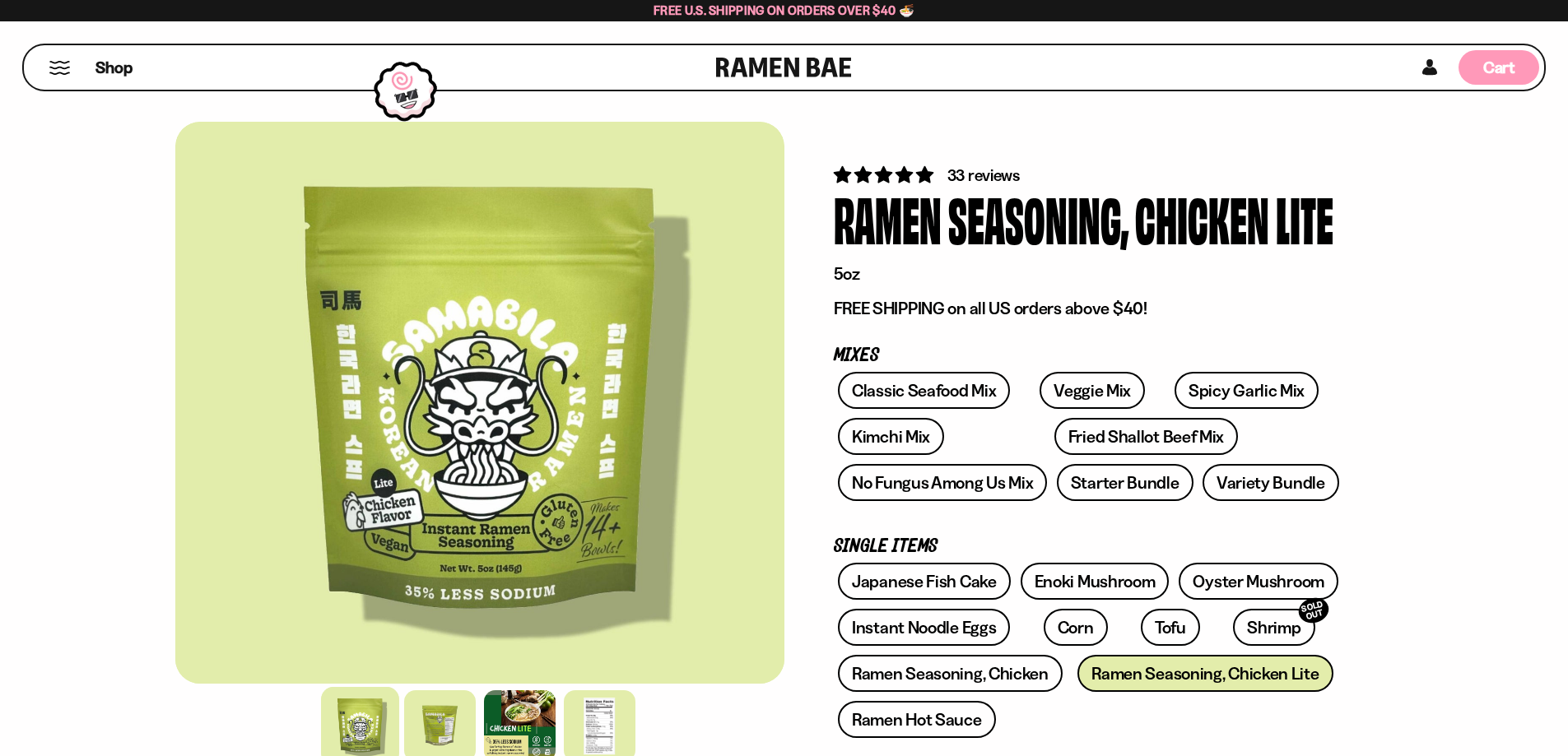
click at [1488, 59] on span "Cart" at bounding box center [1499, 67] width 32 height 20
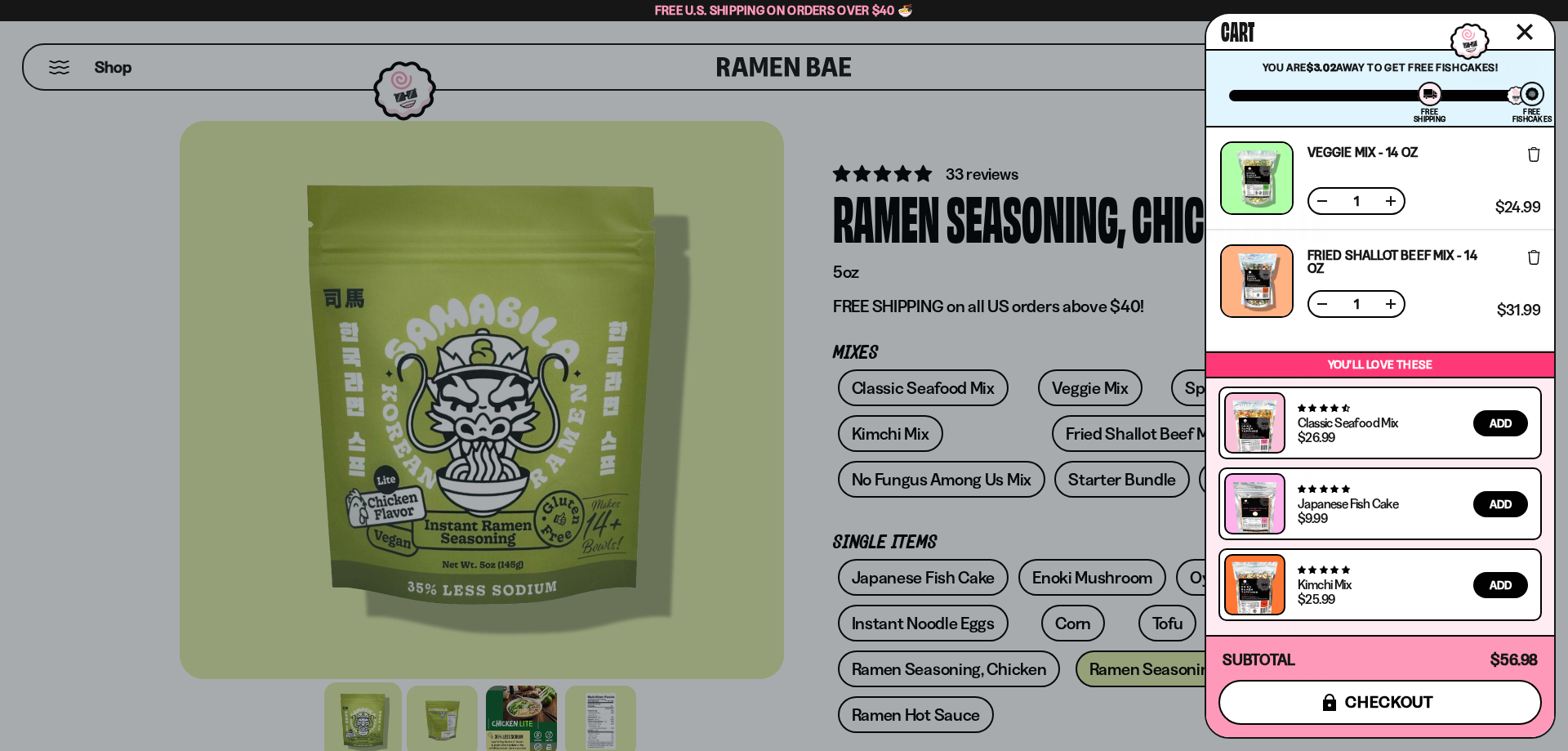
click at [1335, 702] on icon "submit" at bounding box center [1329, 702] width 13 height 17
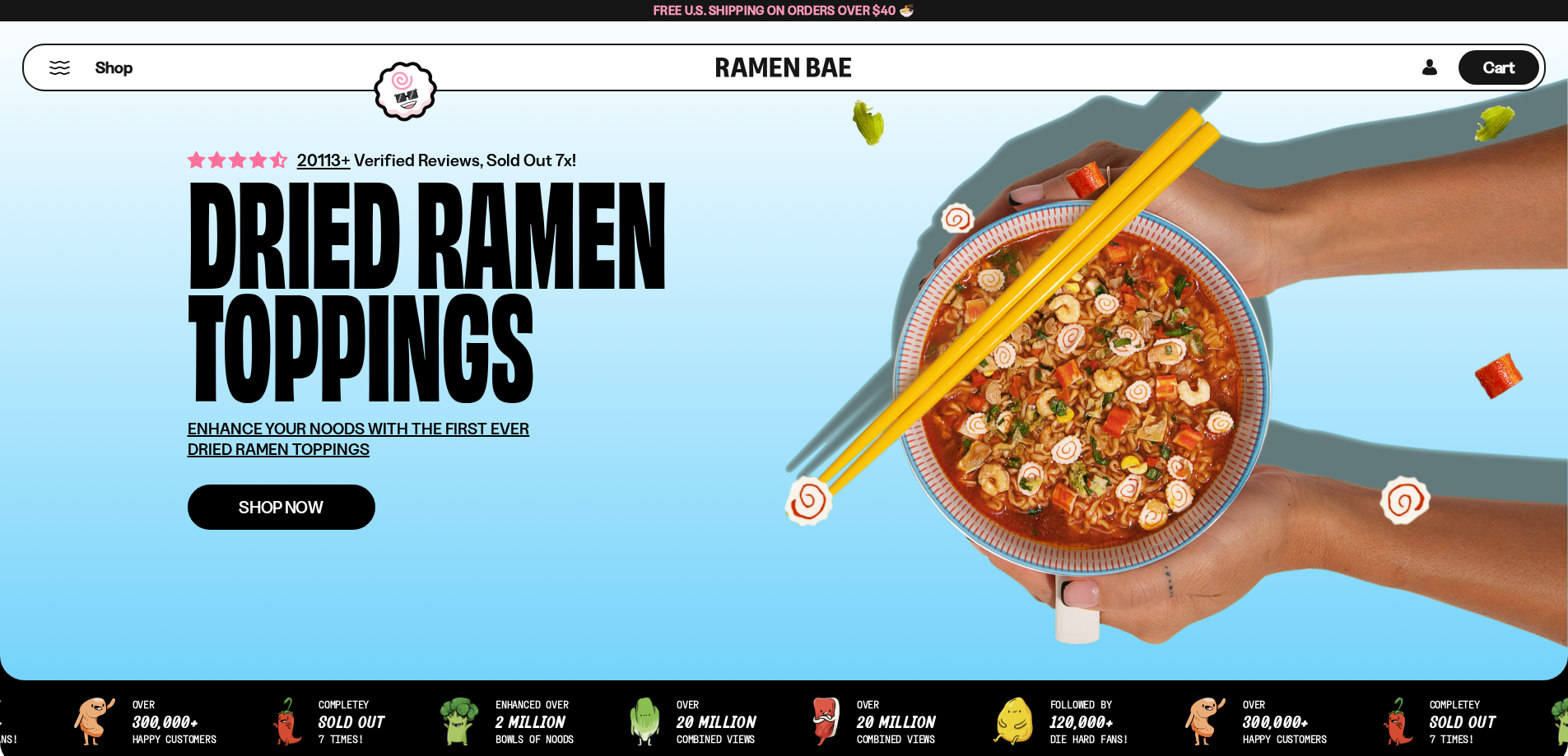
click at [336, 514] on link "Shop Now" at bounding box center [282, 507] width 188 height 45
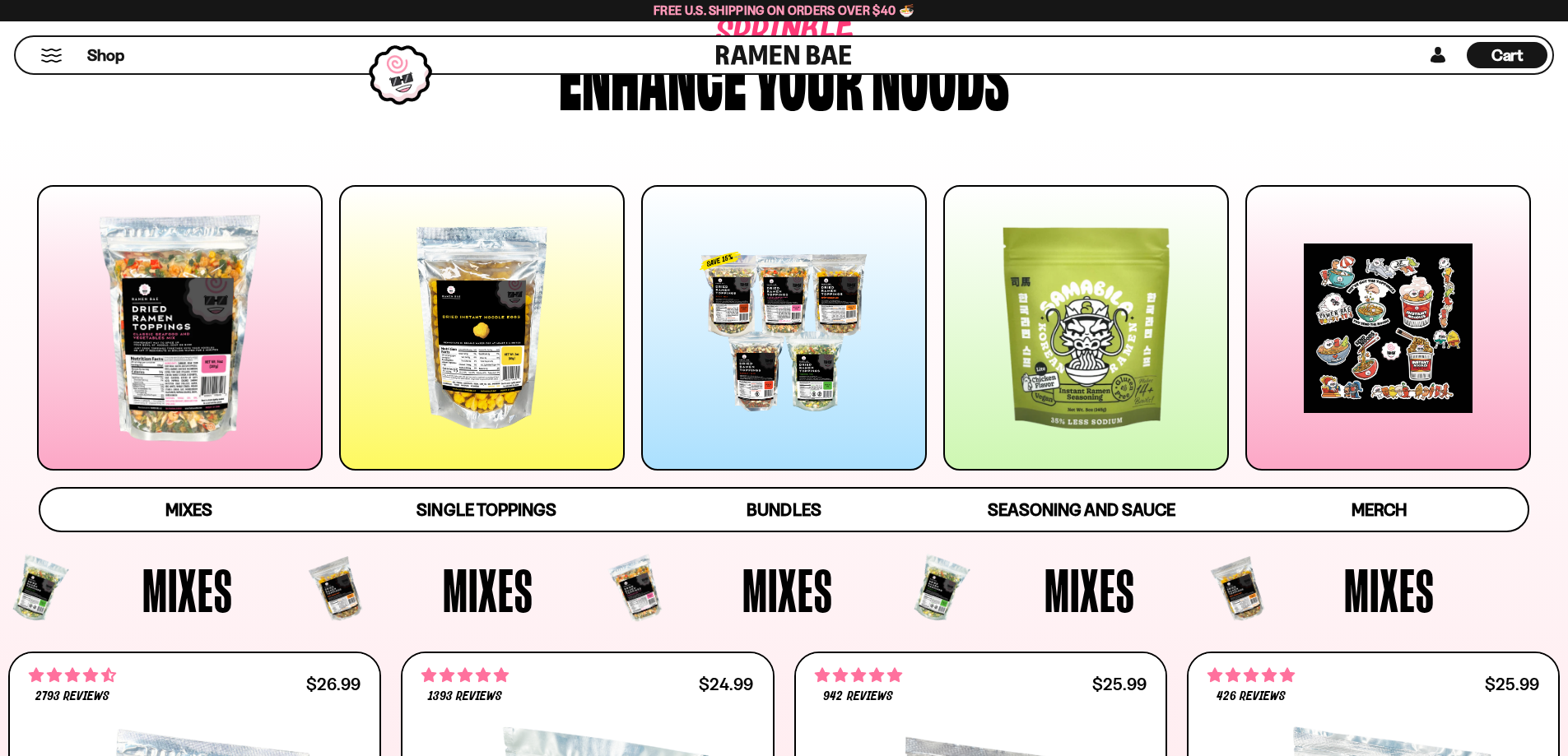
click at [551, 399] on div at bounding box center [482, 328] width 286 height 286
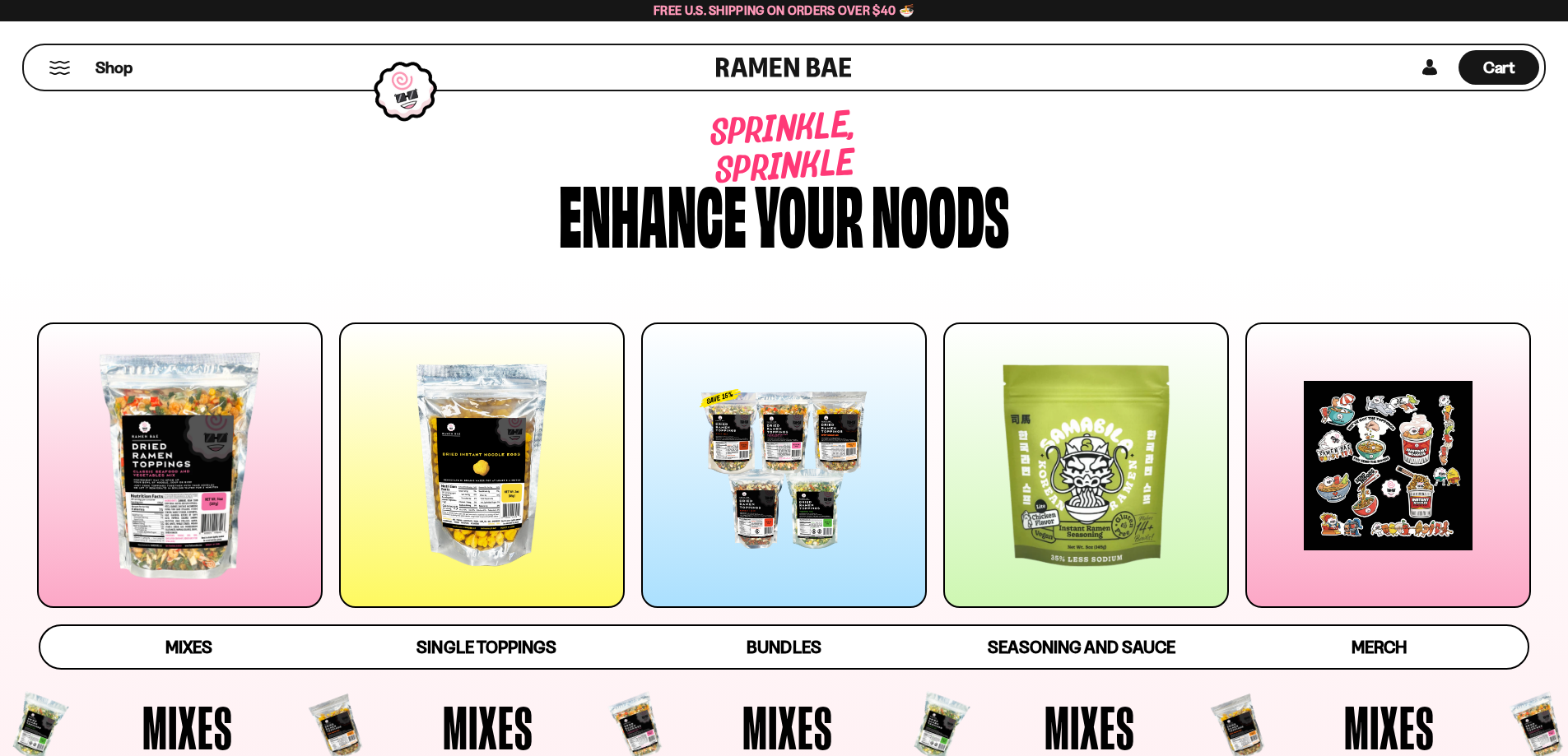
click at [1058, 496] on div at bounding box center [1086, 465] width 286 height 286
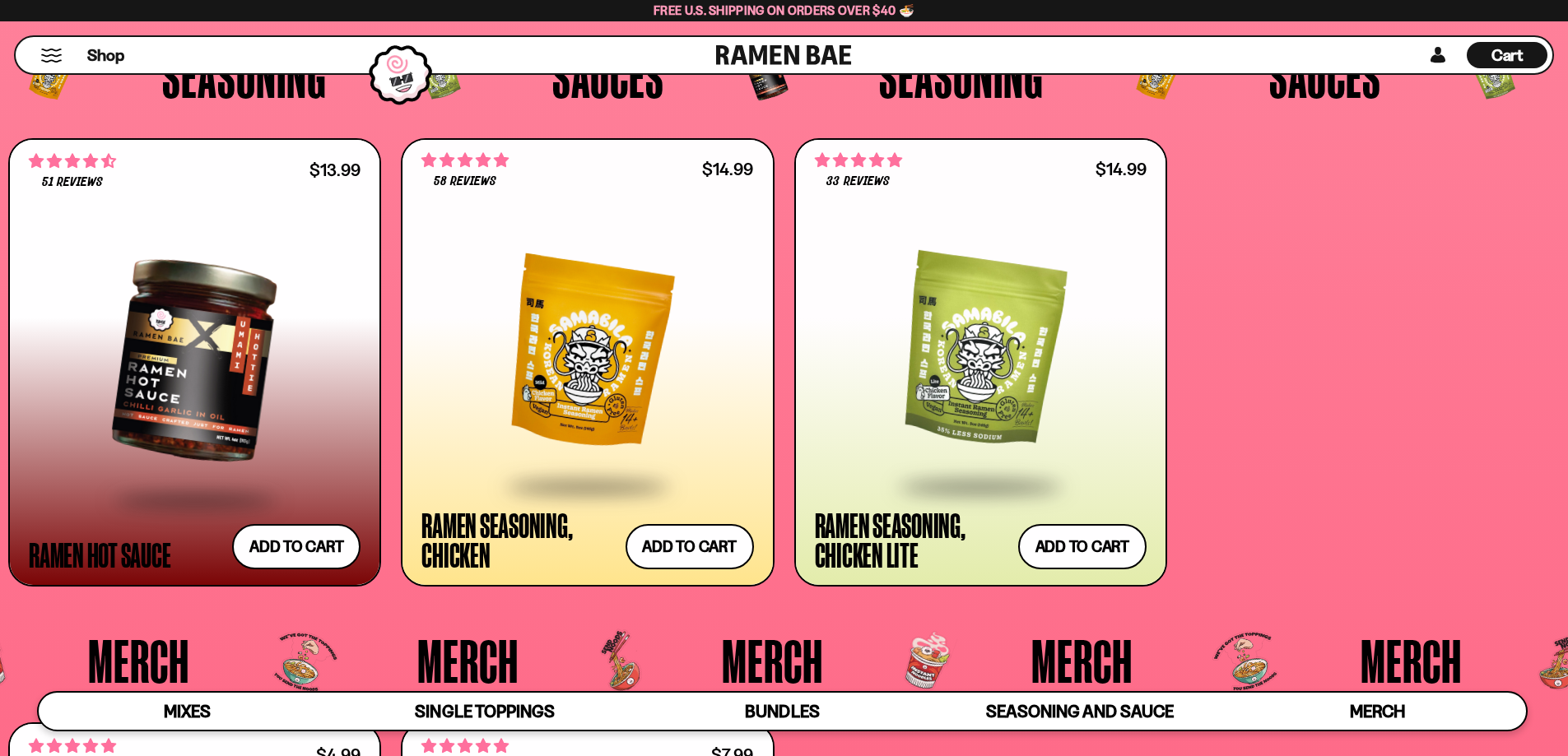
scroll to position [4732, 0]
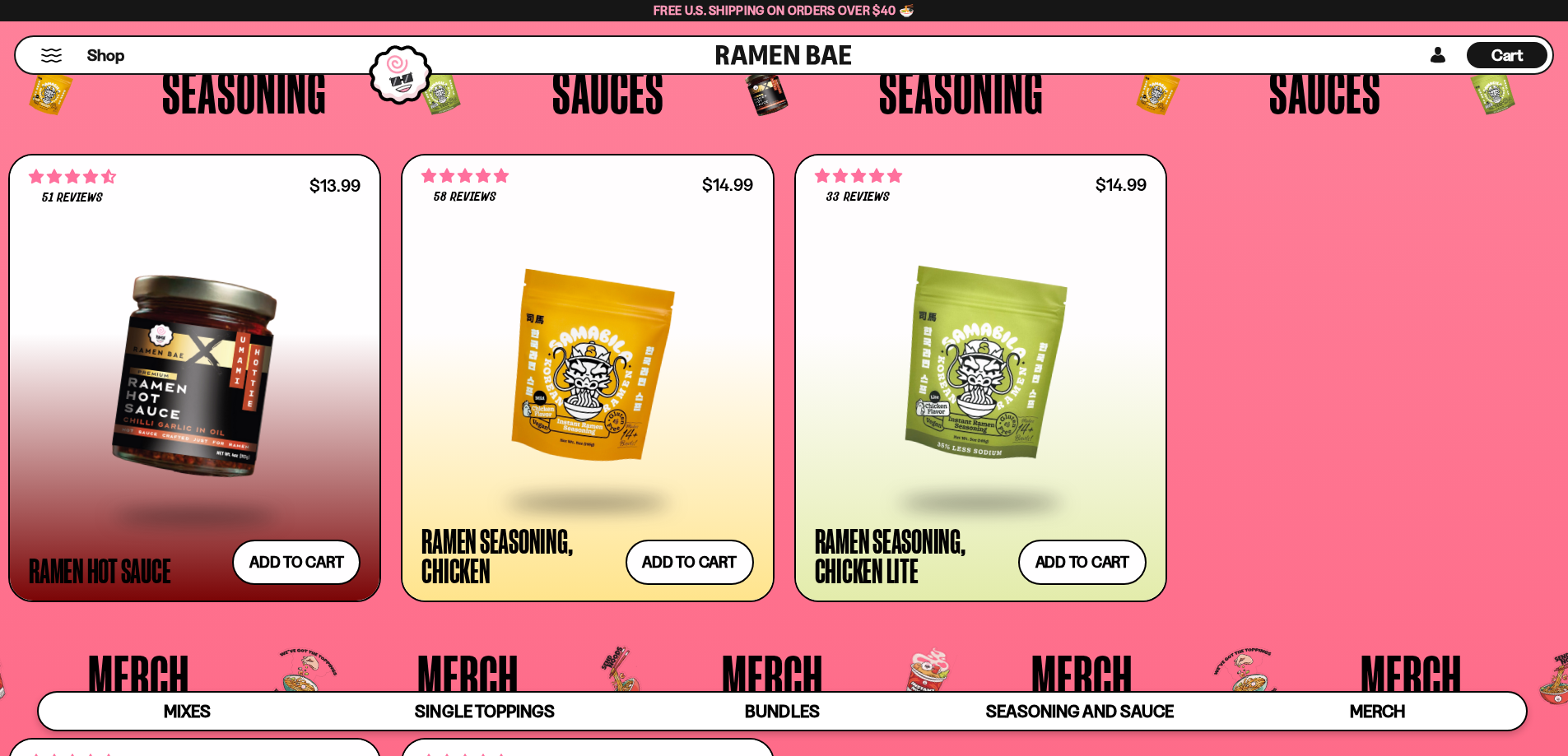
click at [971, 323] on div at bounding box center [980, 369] width 331 height 262
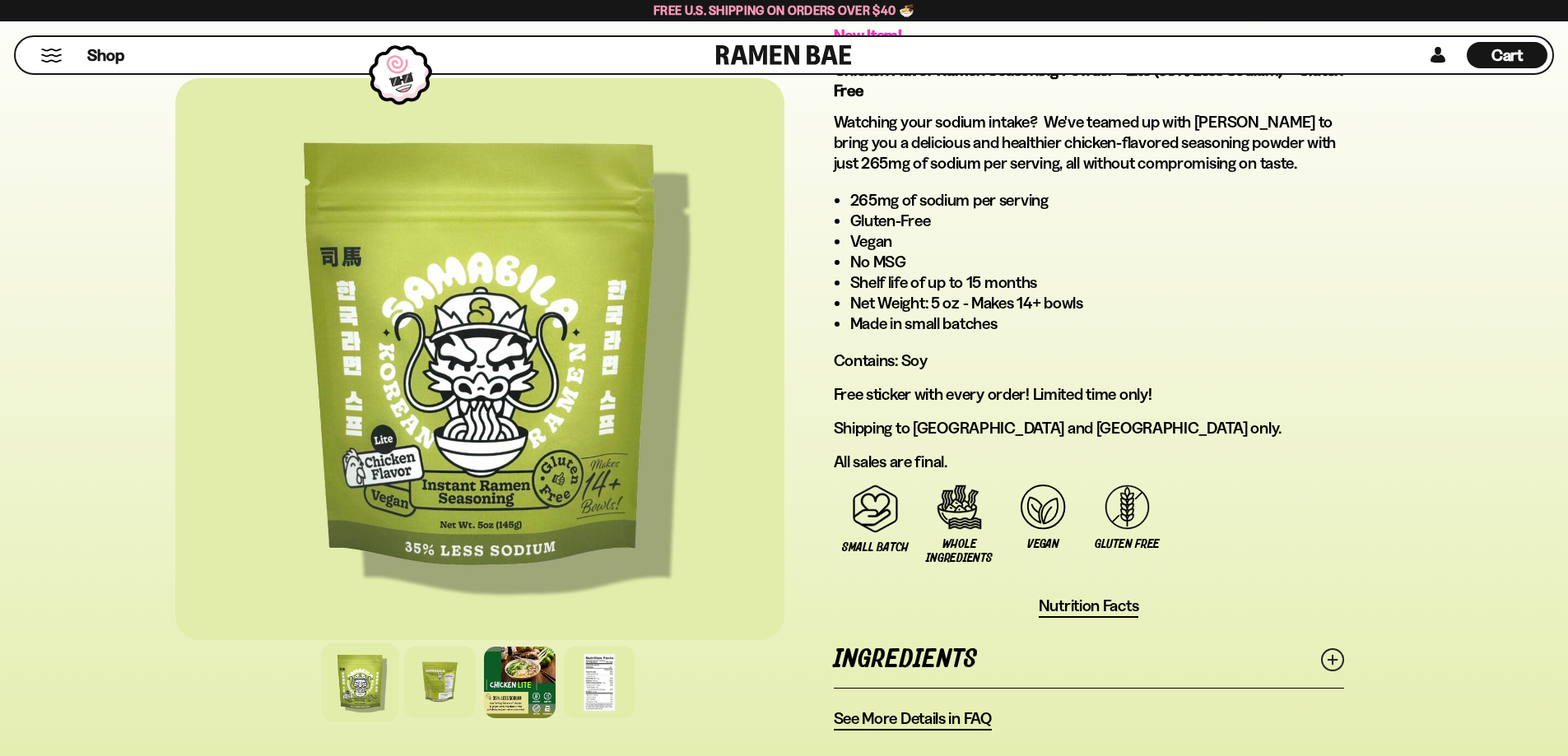
scroll to position [960, 0]
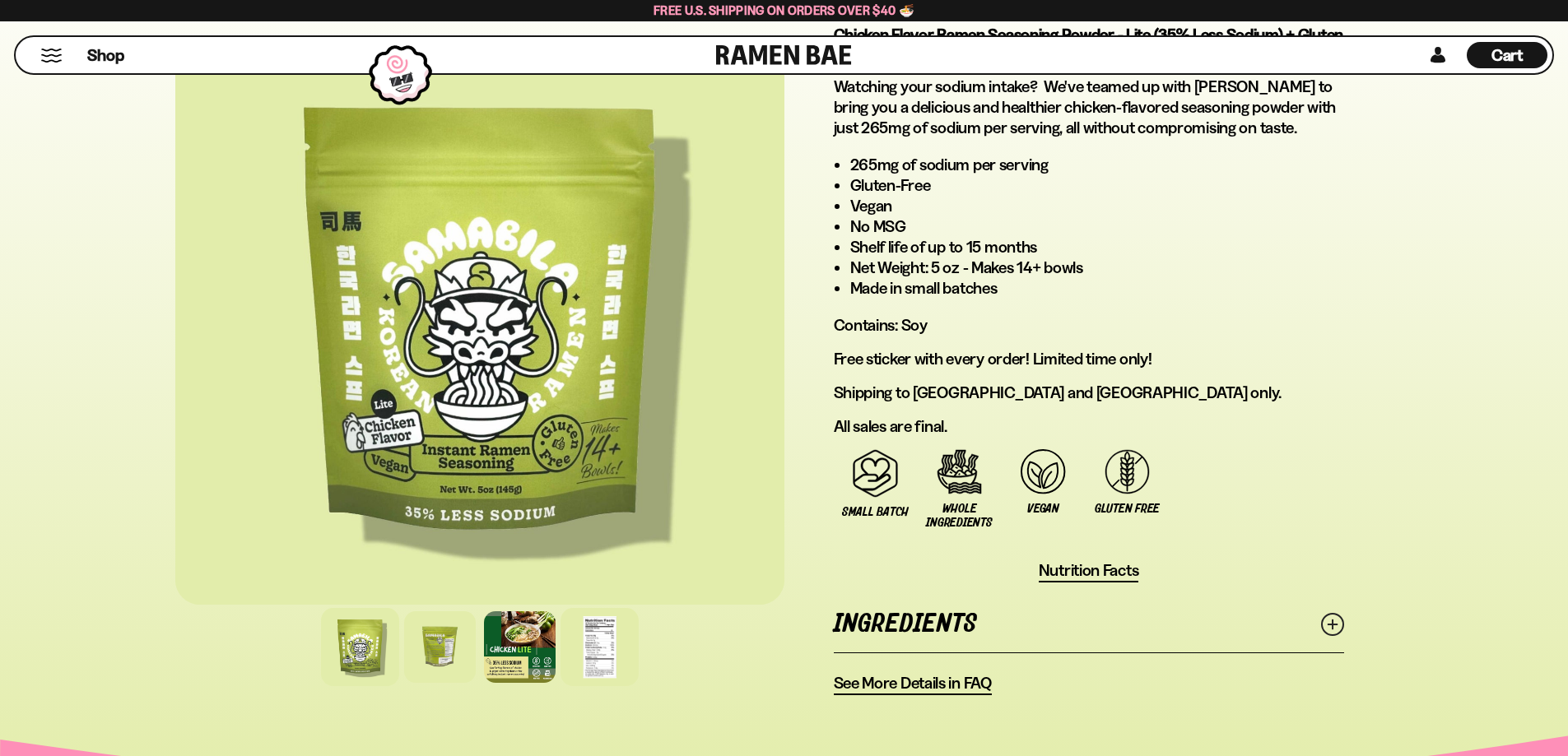
click at [599, 649] on div at bounding box center [599, 647] width 78 height 78
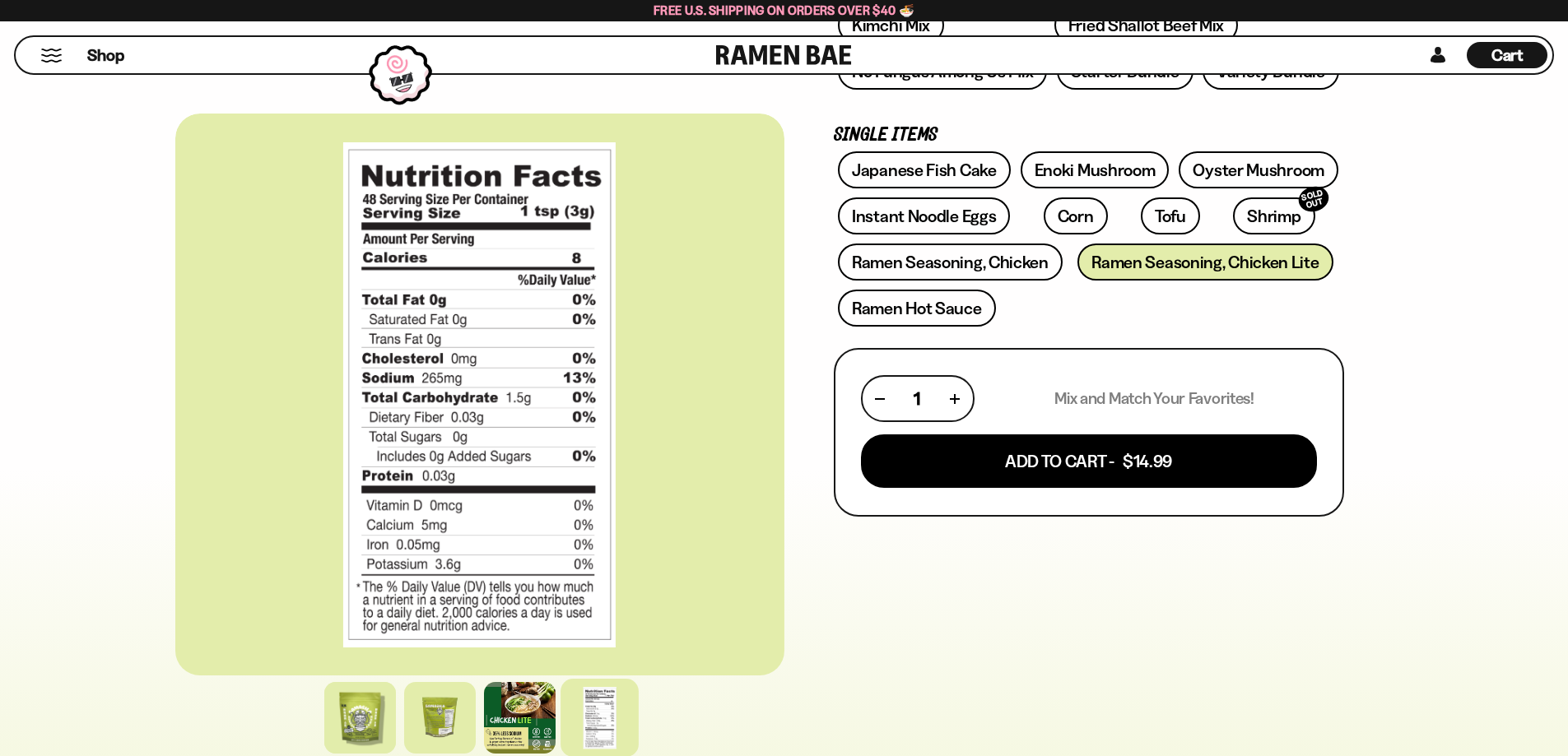
scroll to position [274, 0]
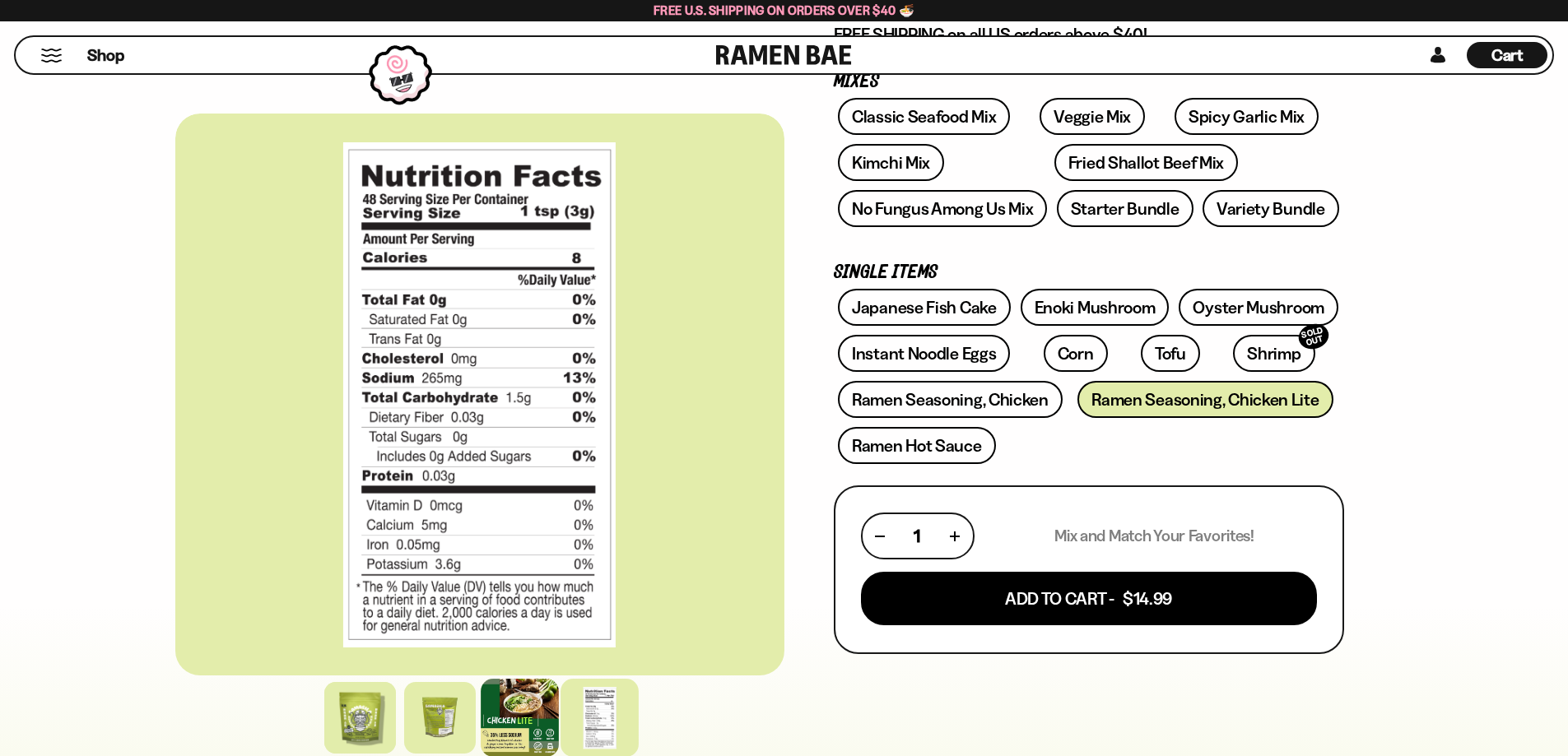
click at [510, 729] on div at bounding box center [519, 718] width 78 height 78
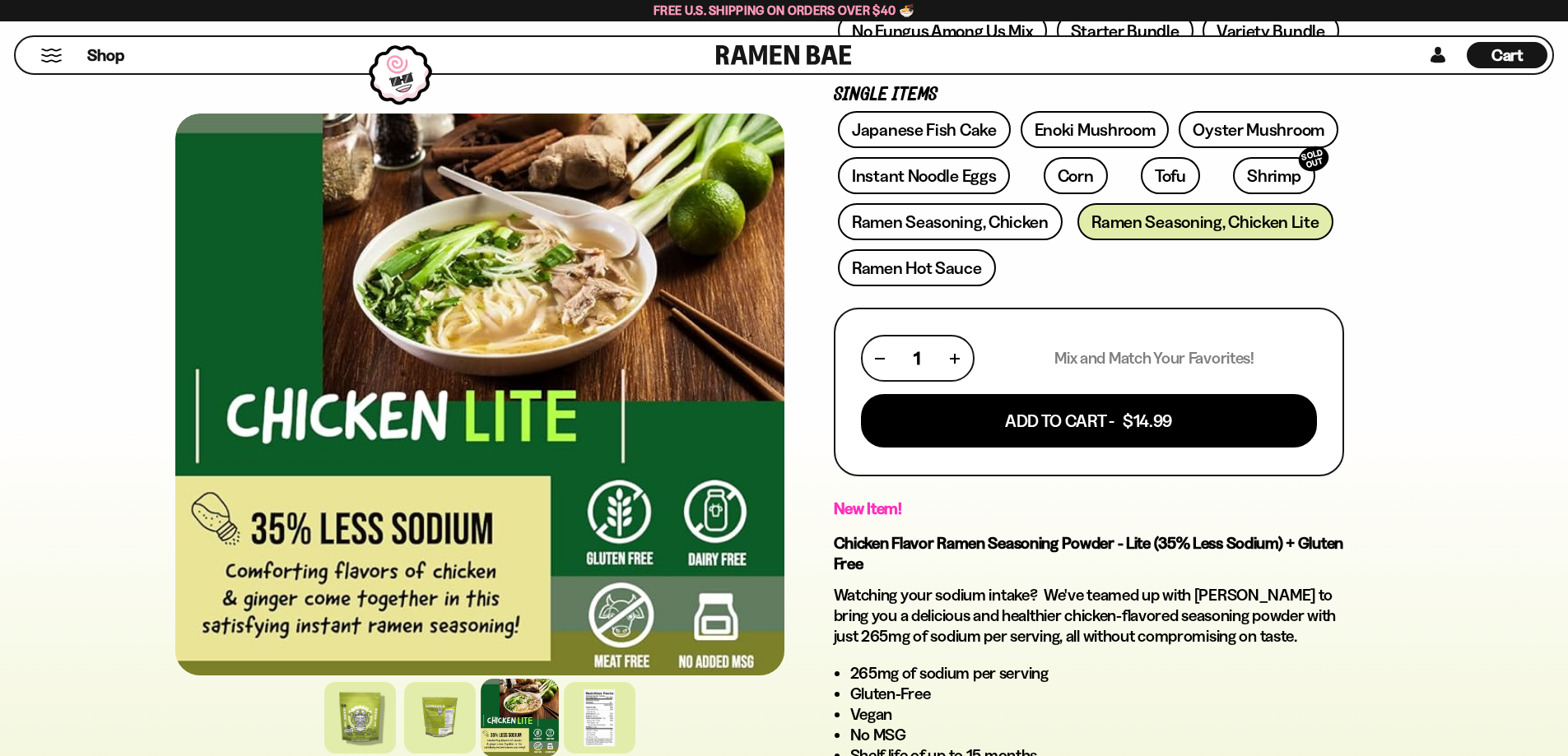
scroll to position [412, 0]
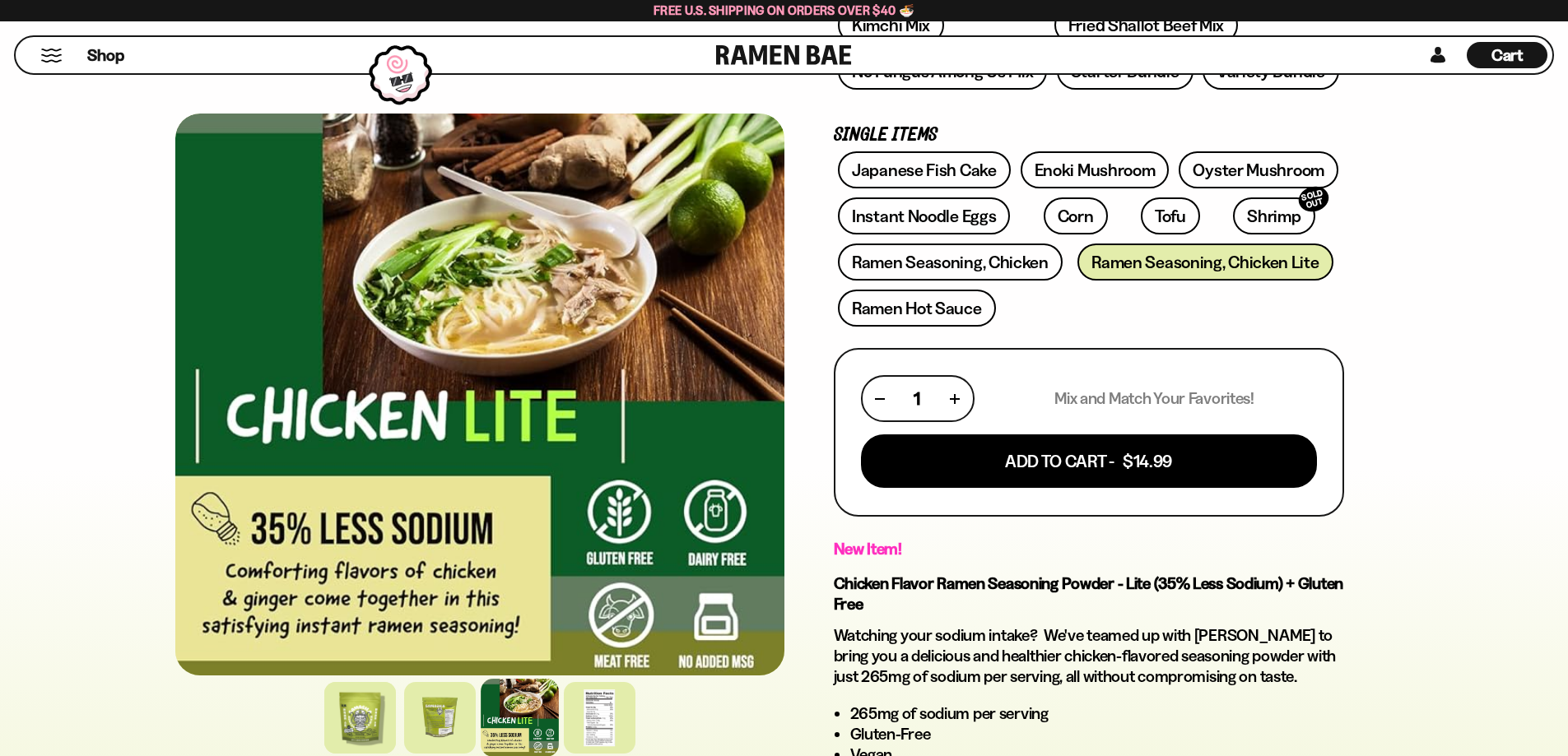
drag, startPoint x: 861, startPoint y: 642, endPoint x: 1328, endPoint y: 573, distance: 472.1
click at [1328, 573] on h1 "Chicken Flavor Ramen Seasoning Powder - Lite (35% Less Sodium) + Gluten Free" at bounding box center [1090, 593] width 511 height 41
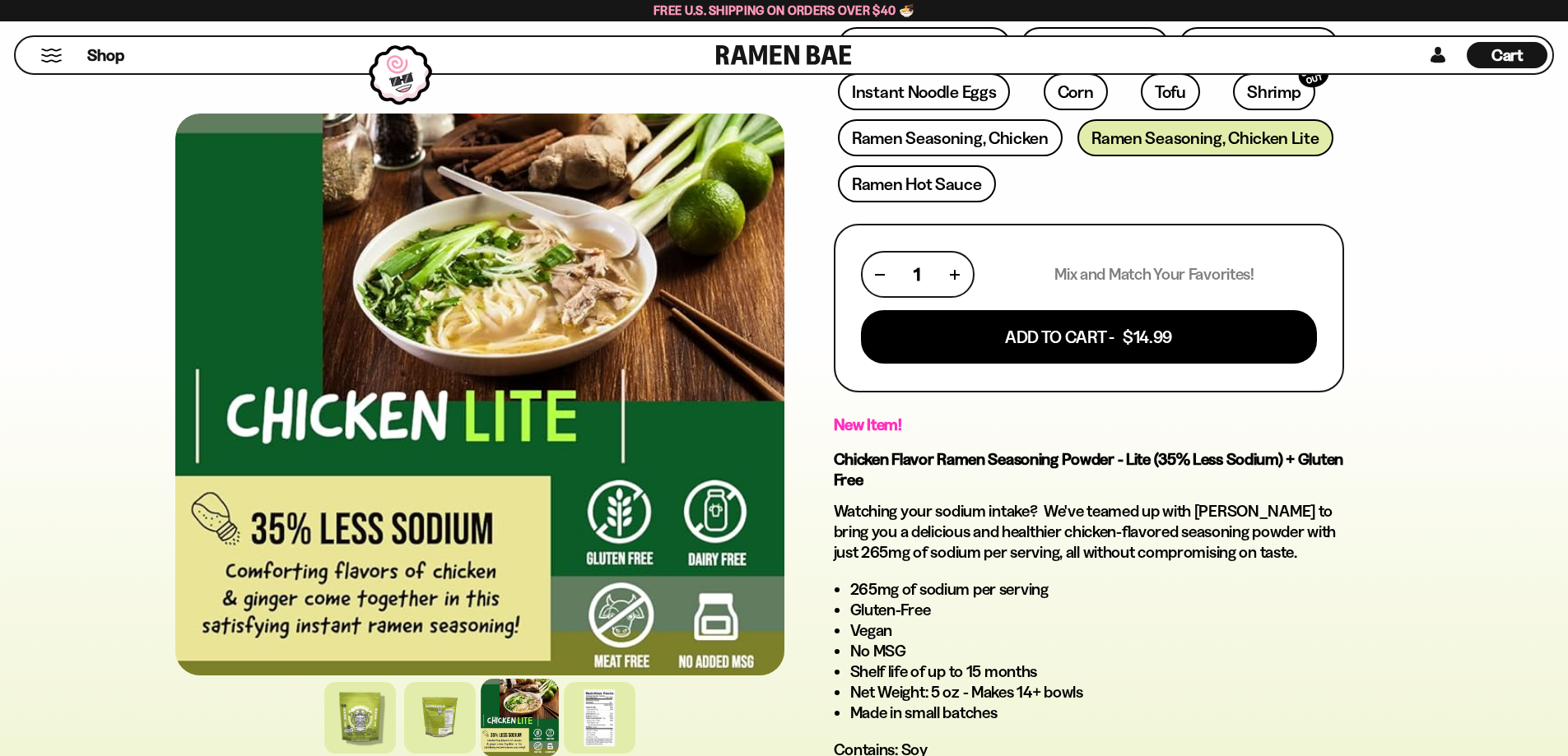
scroll to position [549, 0]
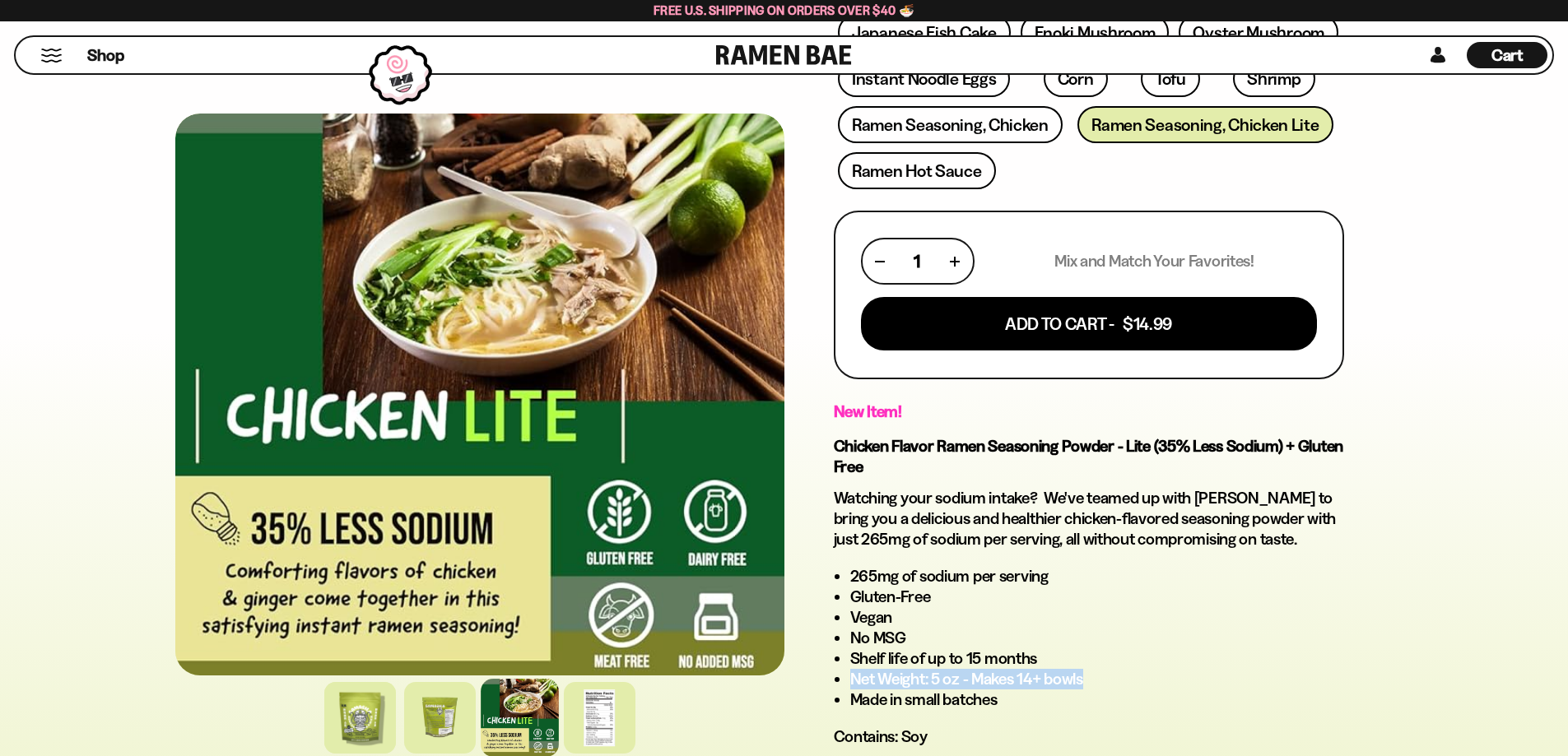
drag, startPoint x: 1089, startPoint y: 683, endPoint x: 853, endPoint y: 671, distance: 236.3
click at [847, 677] on div "New Item! Chicken Flavor Ramen Seasoning Powder - Lite (35% Less Sodium) + Glut…" at bounding box center [1090, 624] width 511 height 447
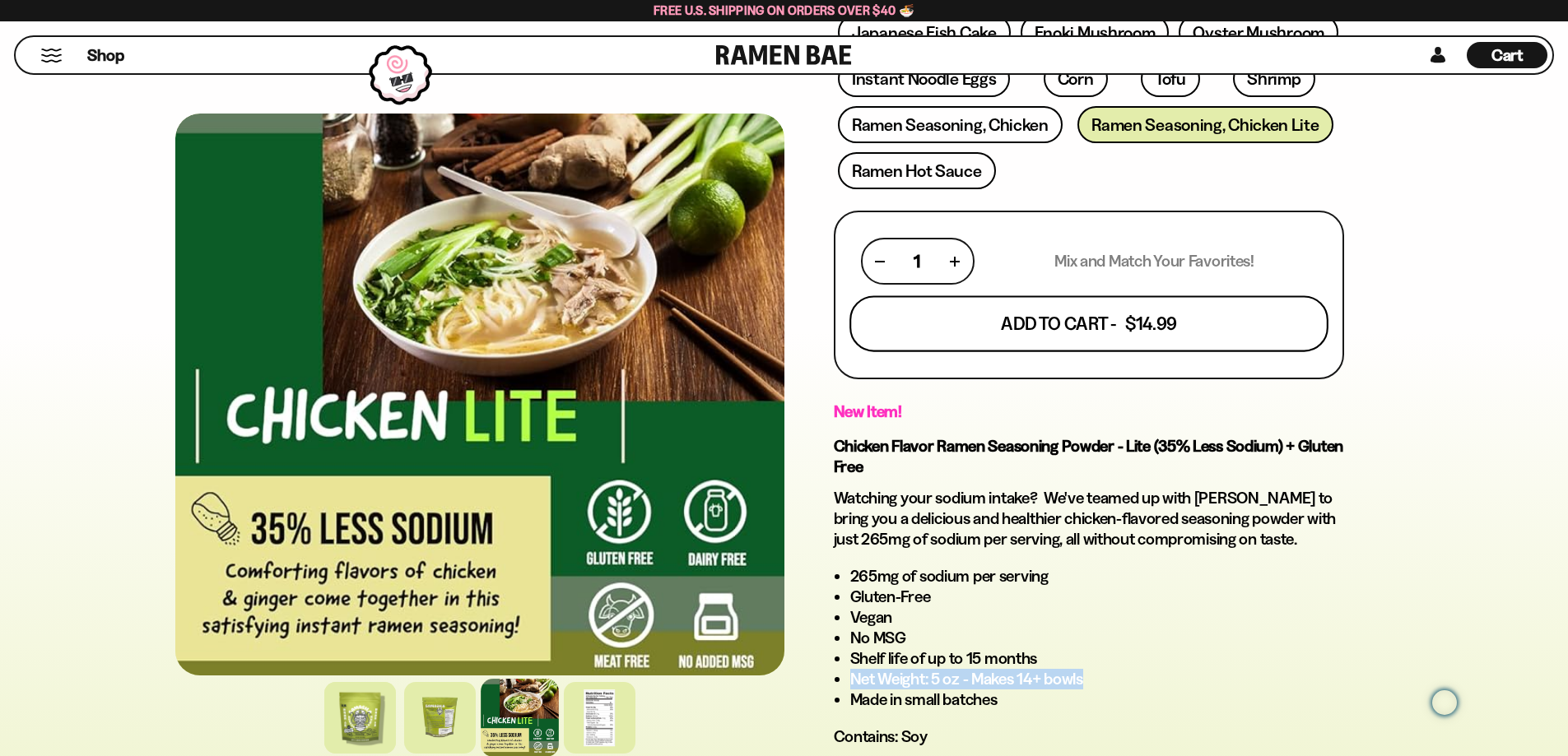
click at [1044, 340] on button "Add To Cart - $14.99" at bounding box center [1089, 324] width 479 height 56
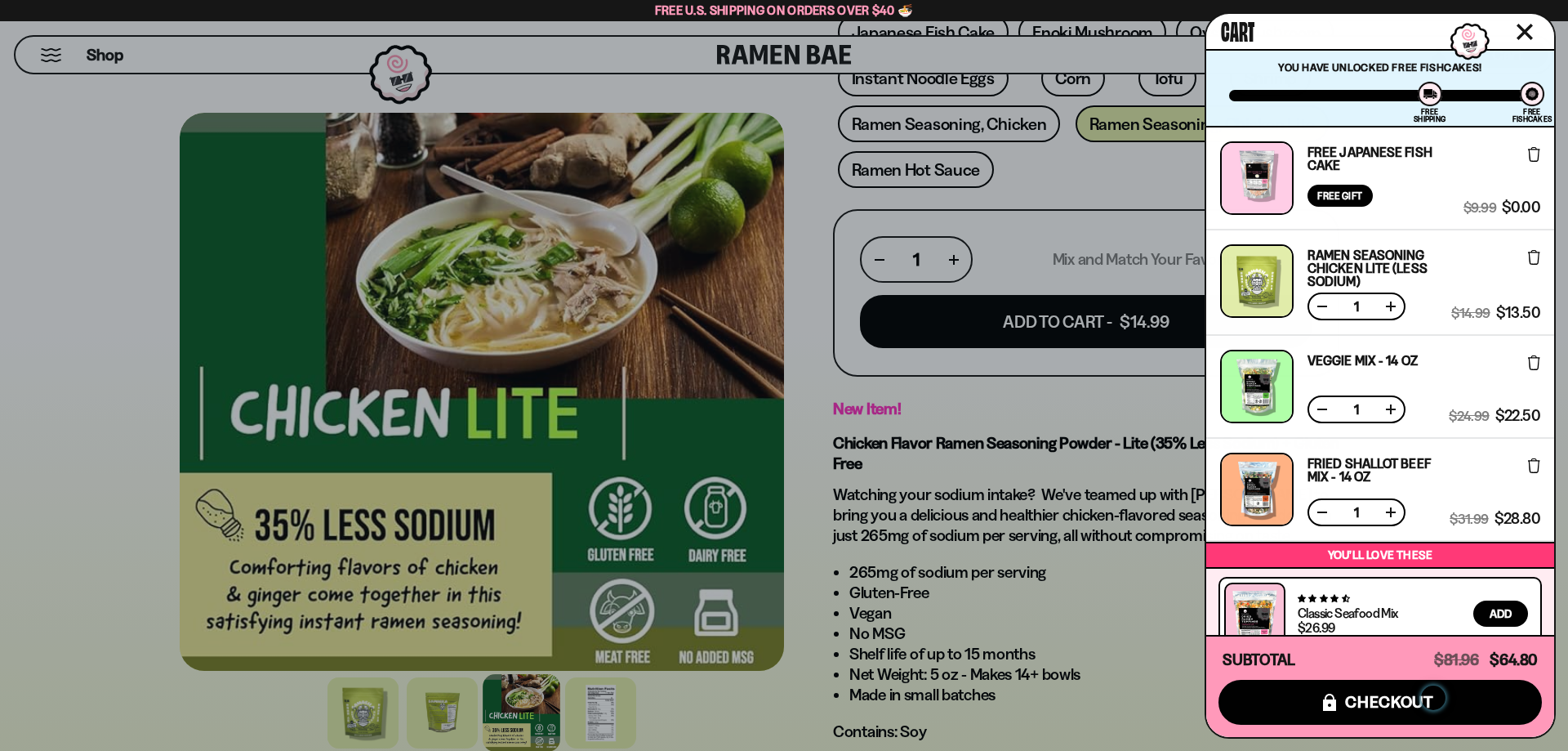
click at [1067, 172] on div at bounding box center [784, 375] width 1568 height 751
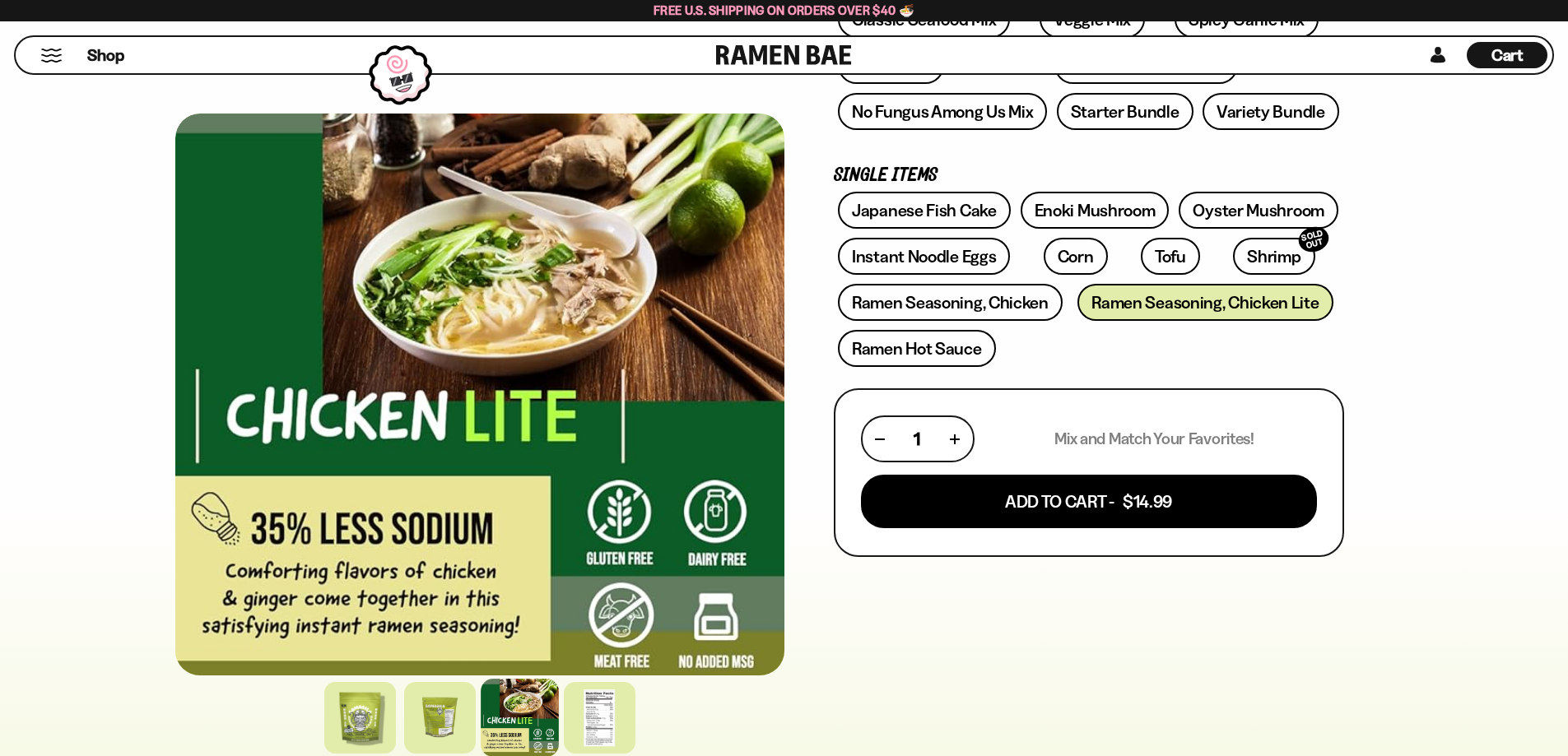
scroll to position [137, 0]
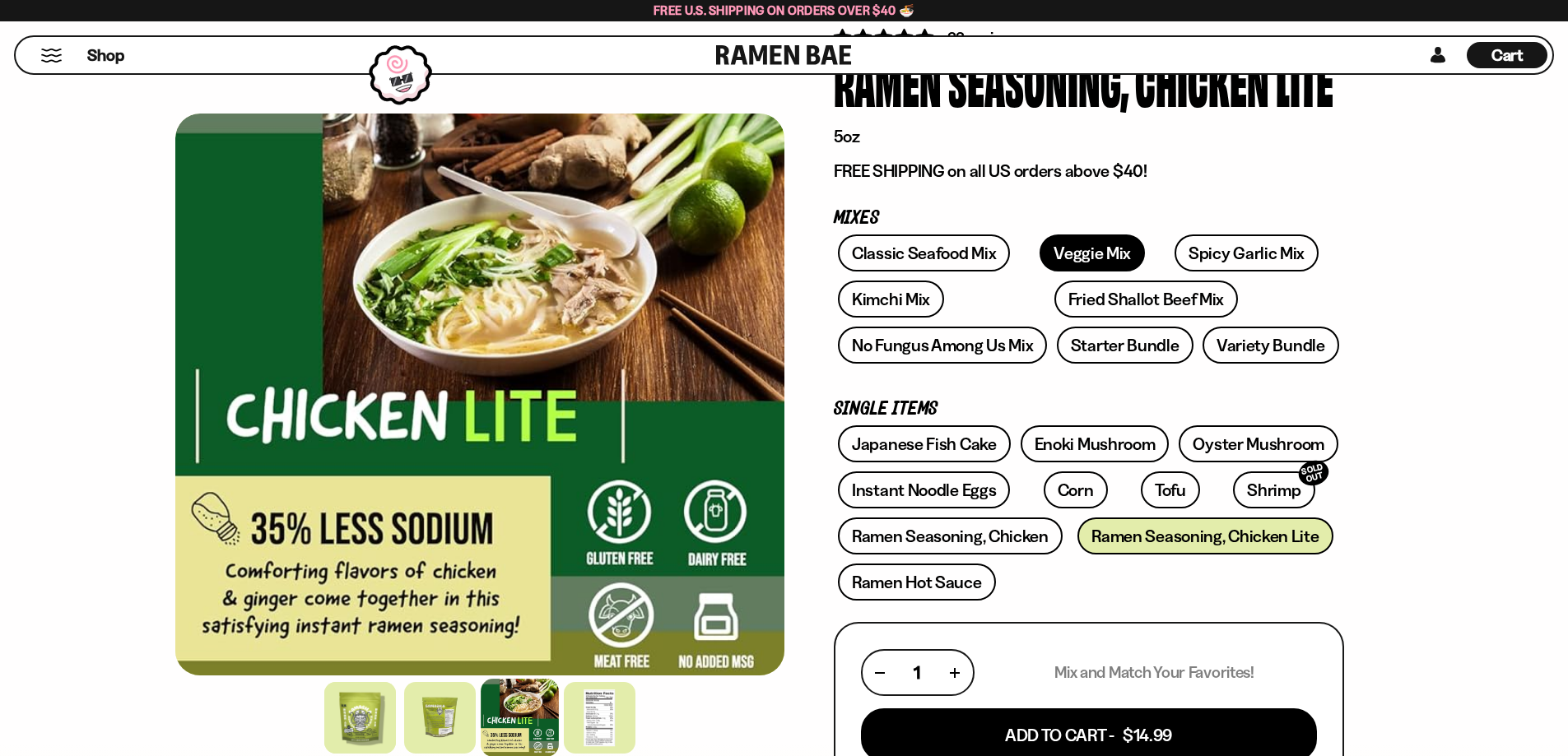
click at [1072, 251] on link "Veggie Mix" at bounding box center [1092, 253] width 105 height 37
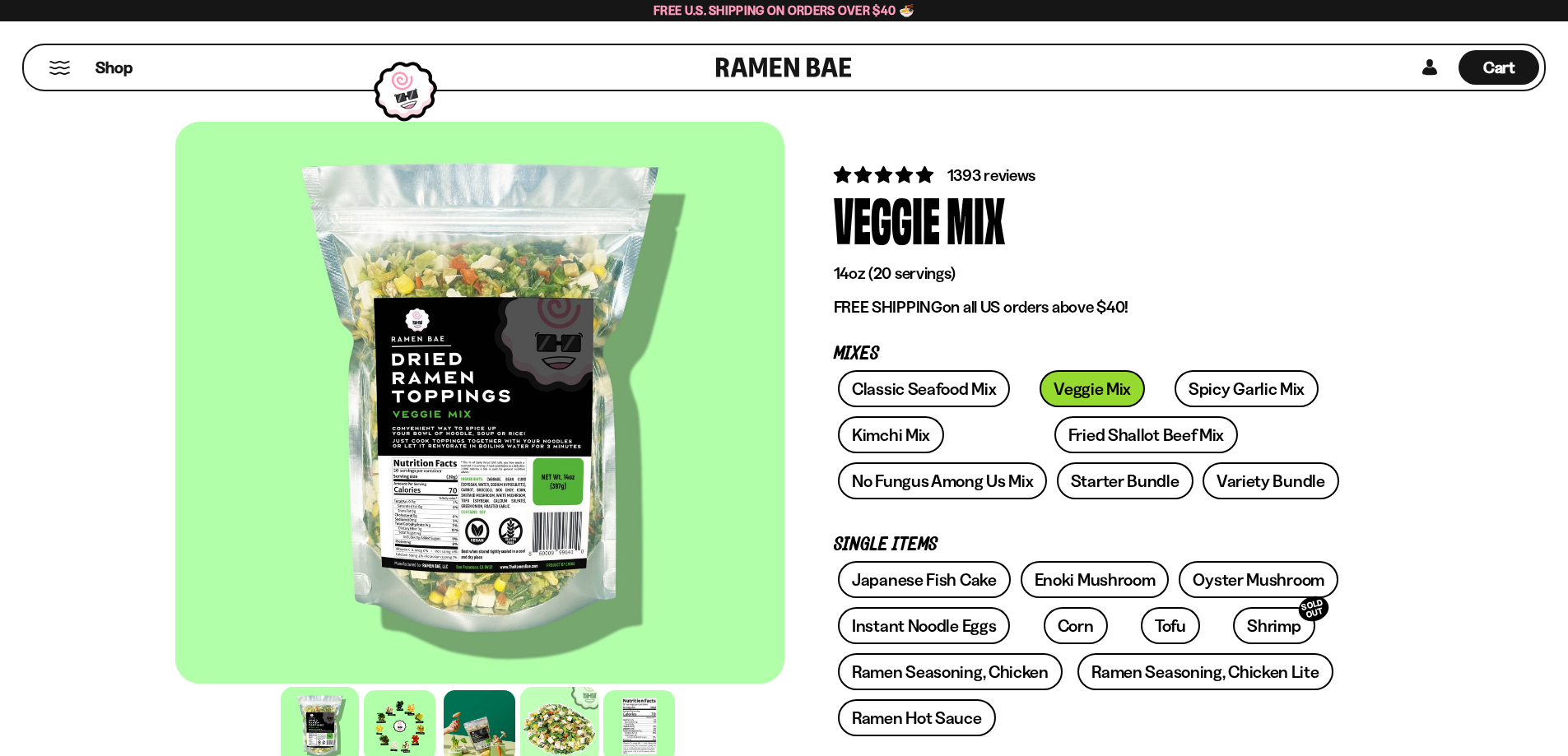
click at [558, 728] on div at bounding box center [559, 725] width 78 height 78
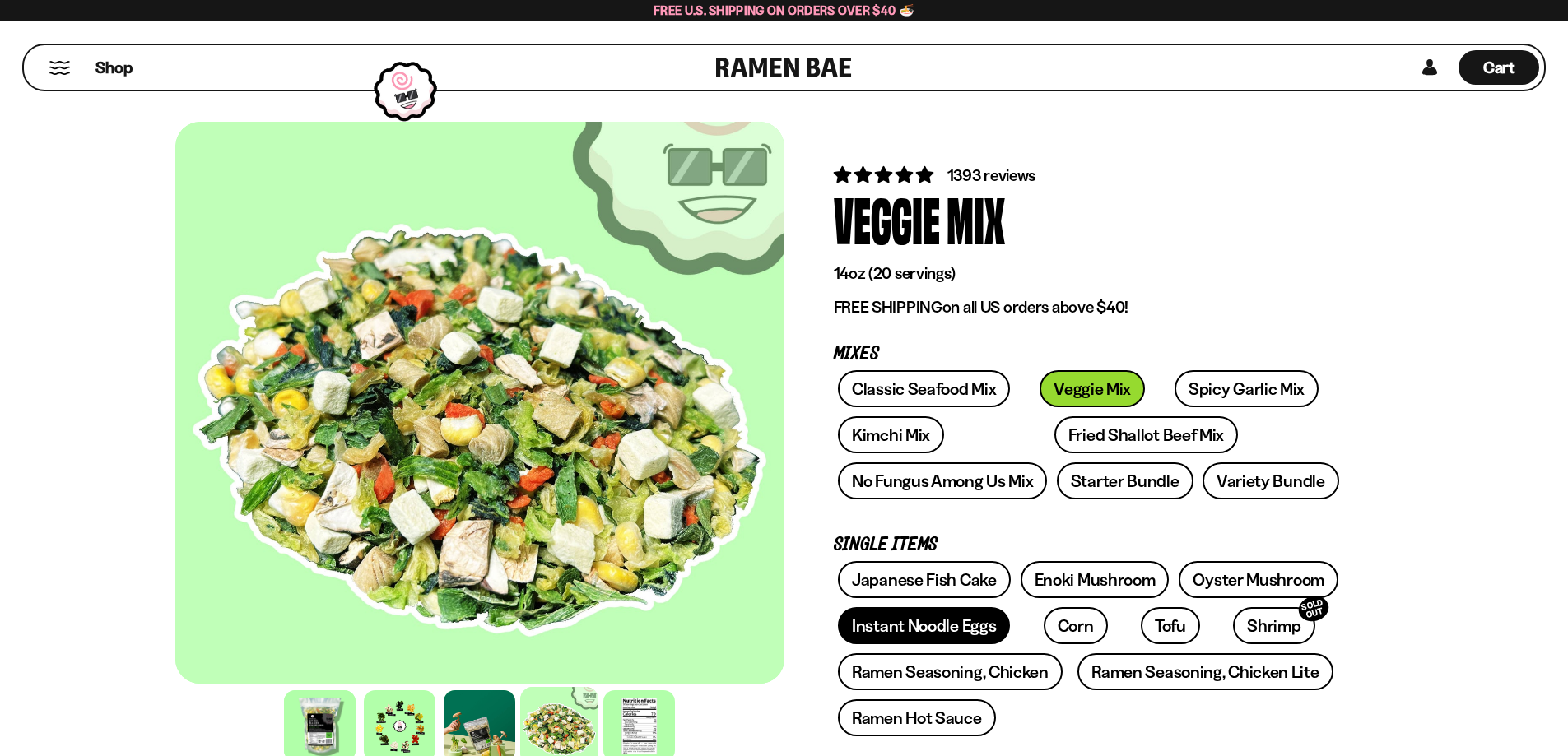
click at [977, 639] on link "Instant Noodle Eggs" at bounding box center [923, 626] width 172 height 37
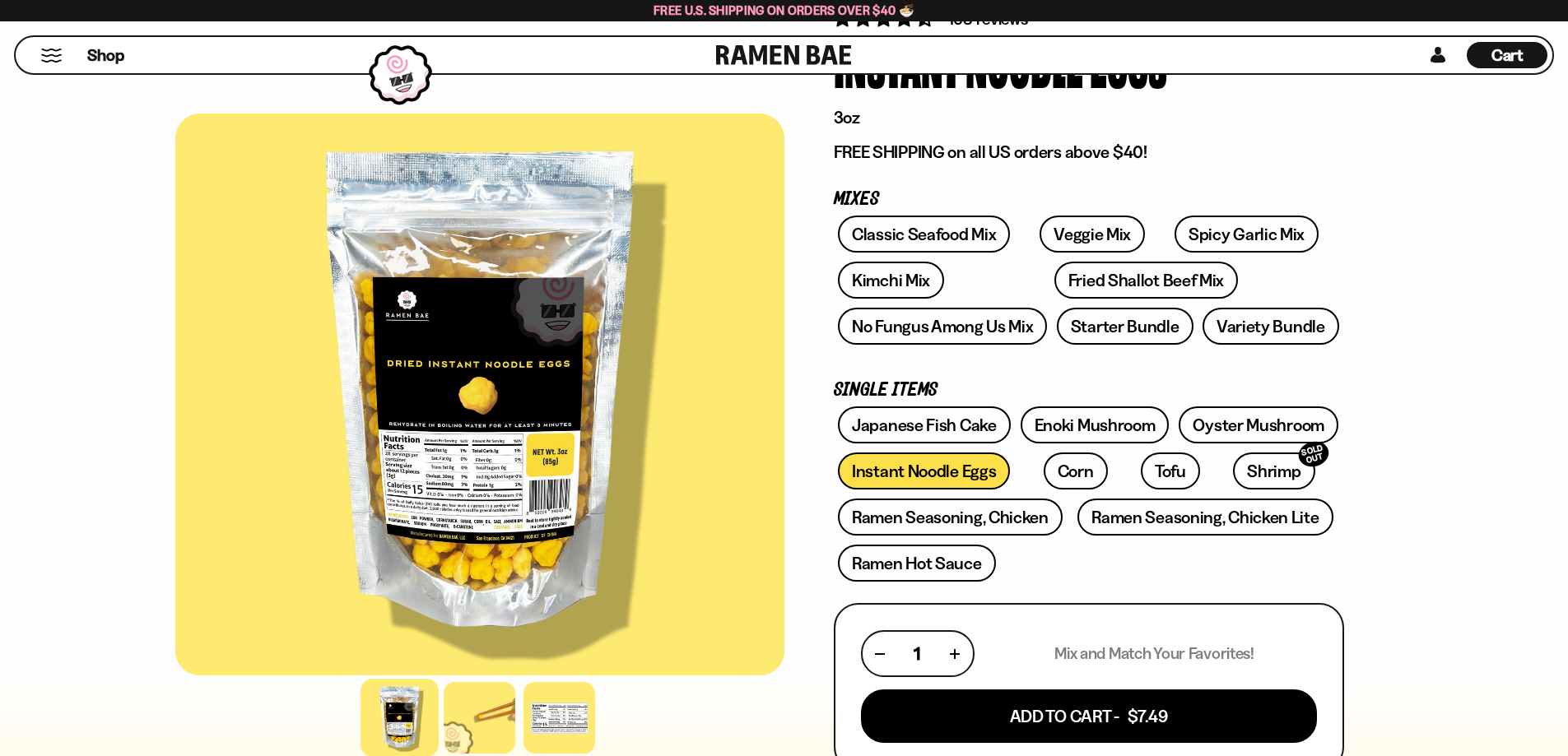
scroll to position [137, 0]
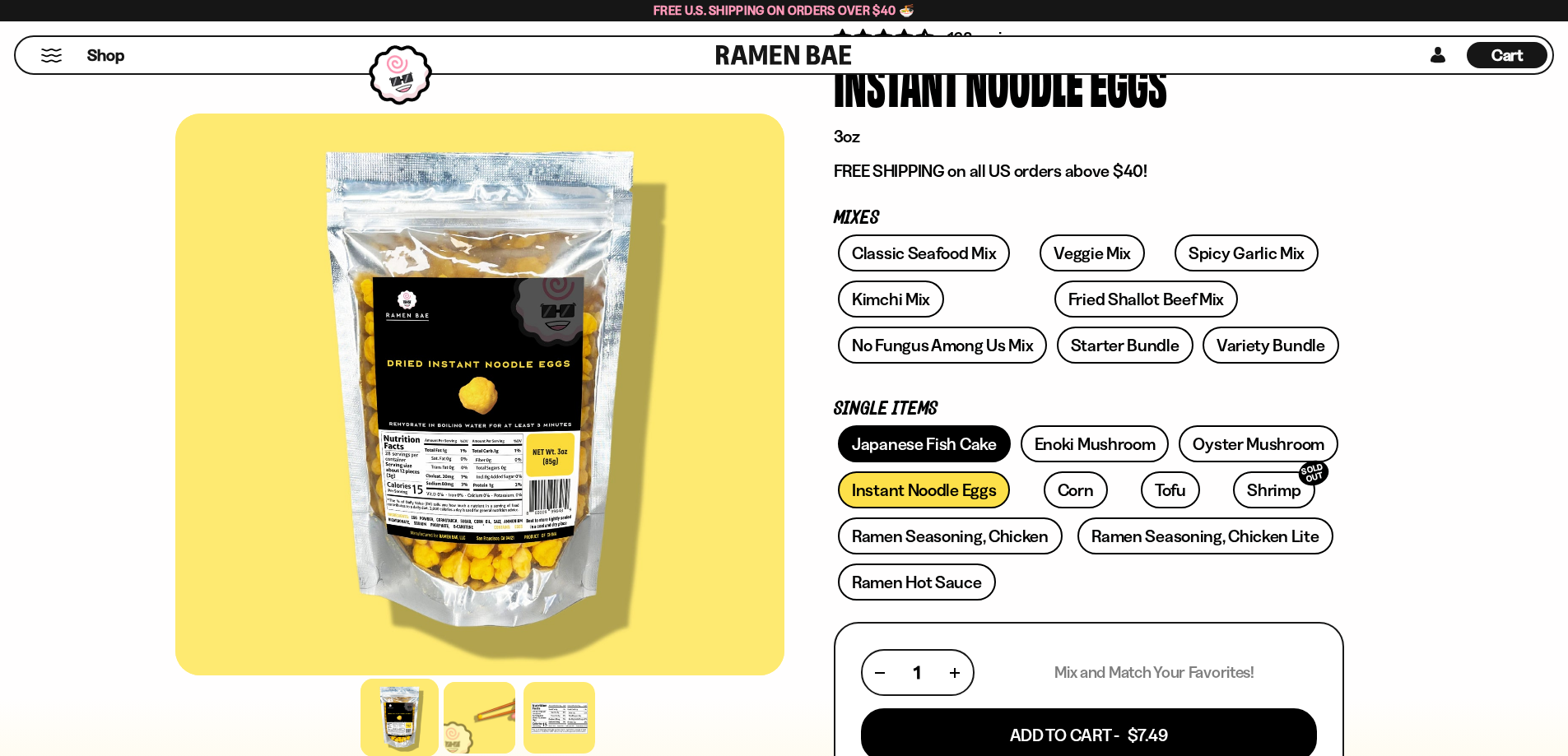
click at [949, 443] on link "Japanese Fish Cake" at bounding box center [924, 444] width 173 height 37
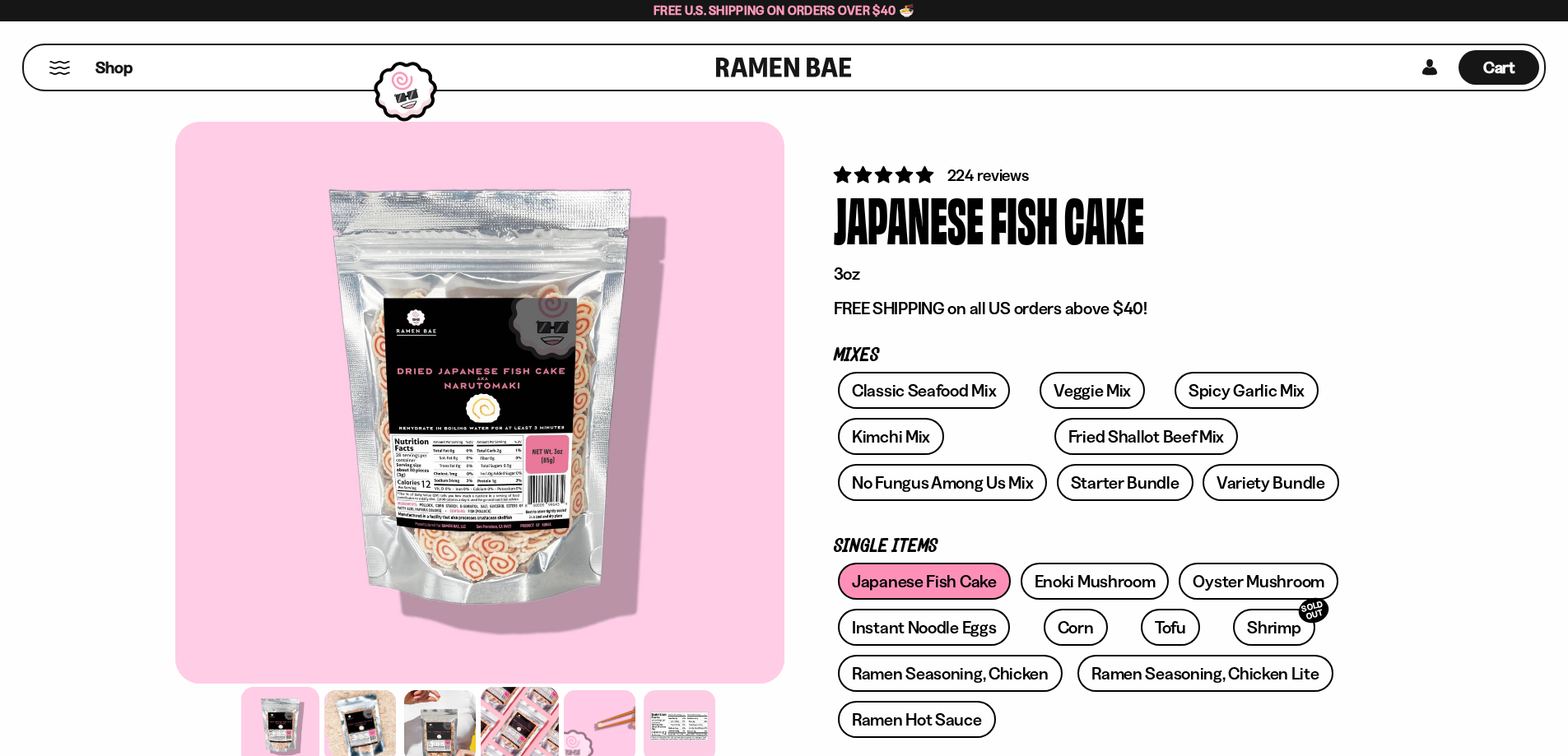
click at [516, 718] on div at bounding box center [519, 725] width 78 height 78
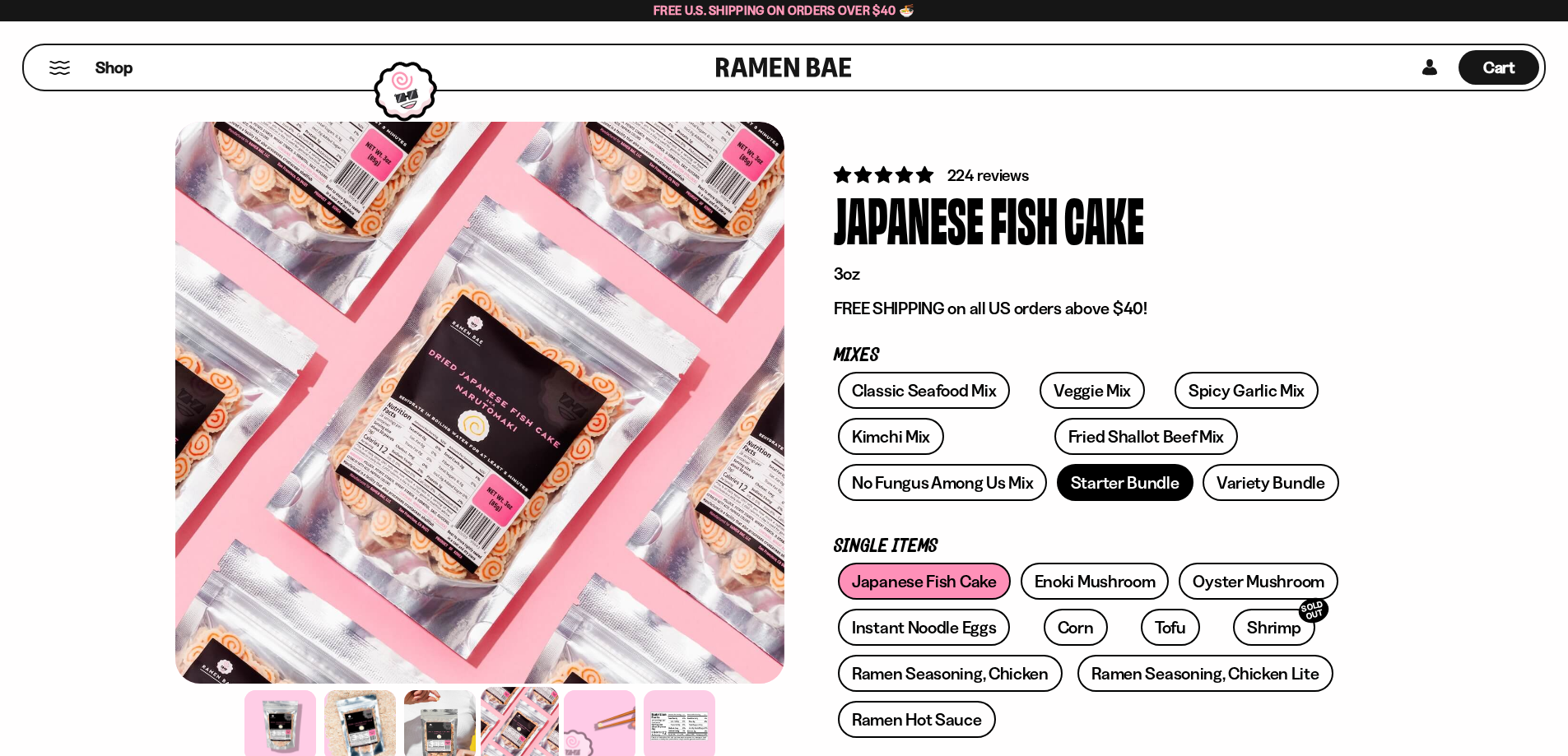
click at [1122, 473] on link "Starter Bundle" at bounding box center [1125, 482] width 136 height 37
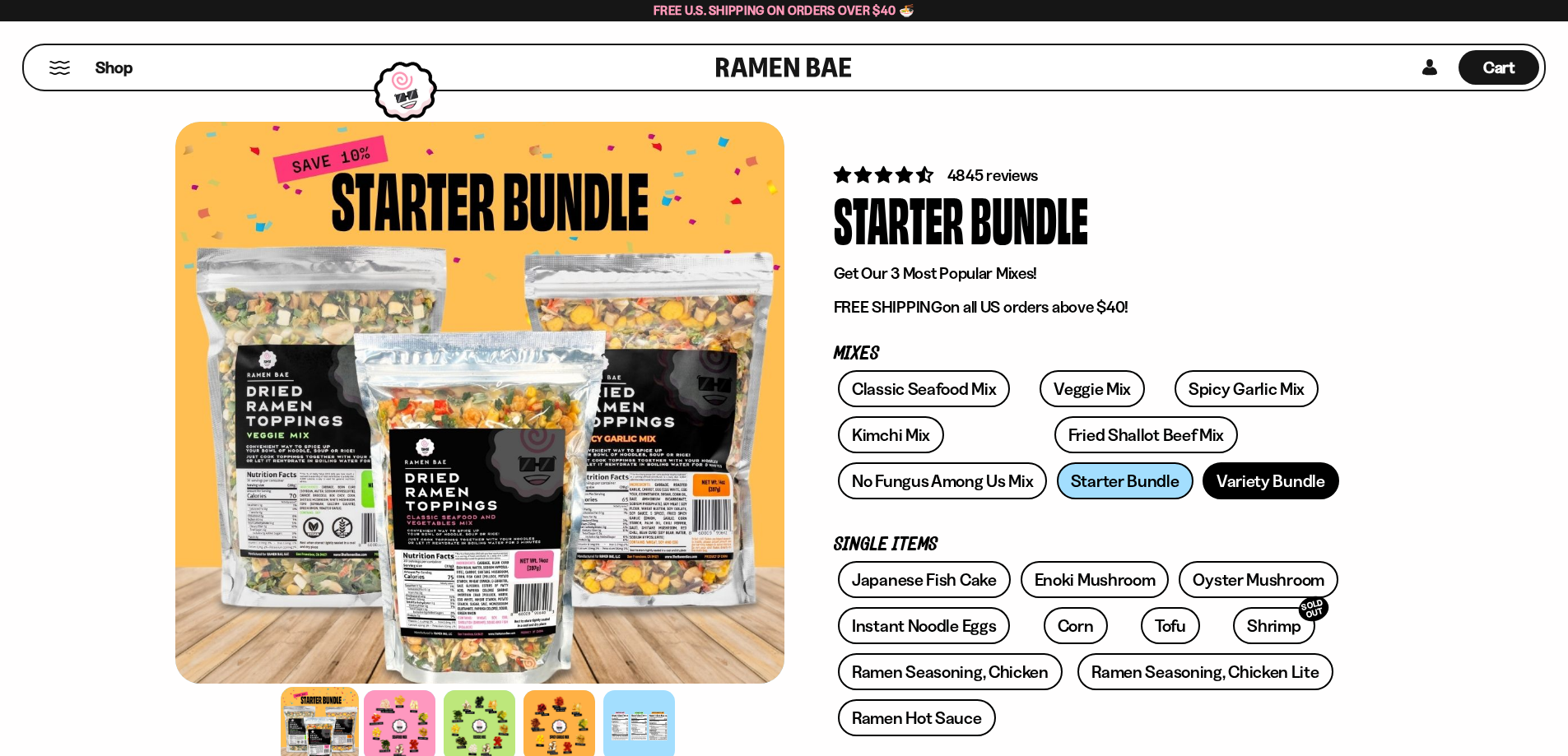
click at [1260, 478] on link "Variety Bundle" at bounding box center [1271, 481] width 136 height 37
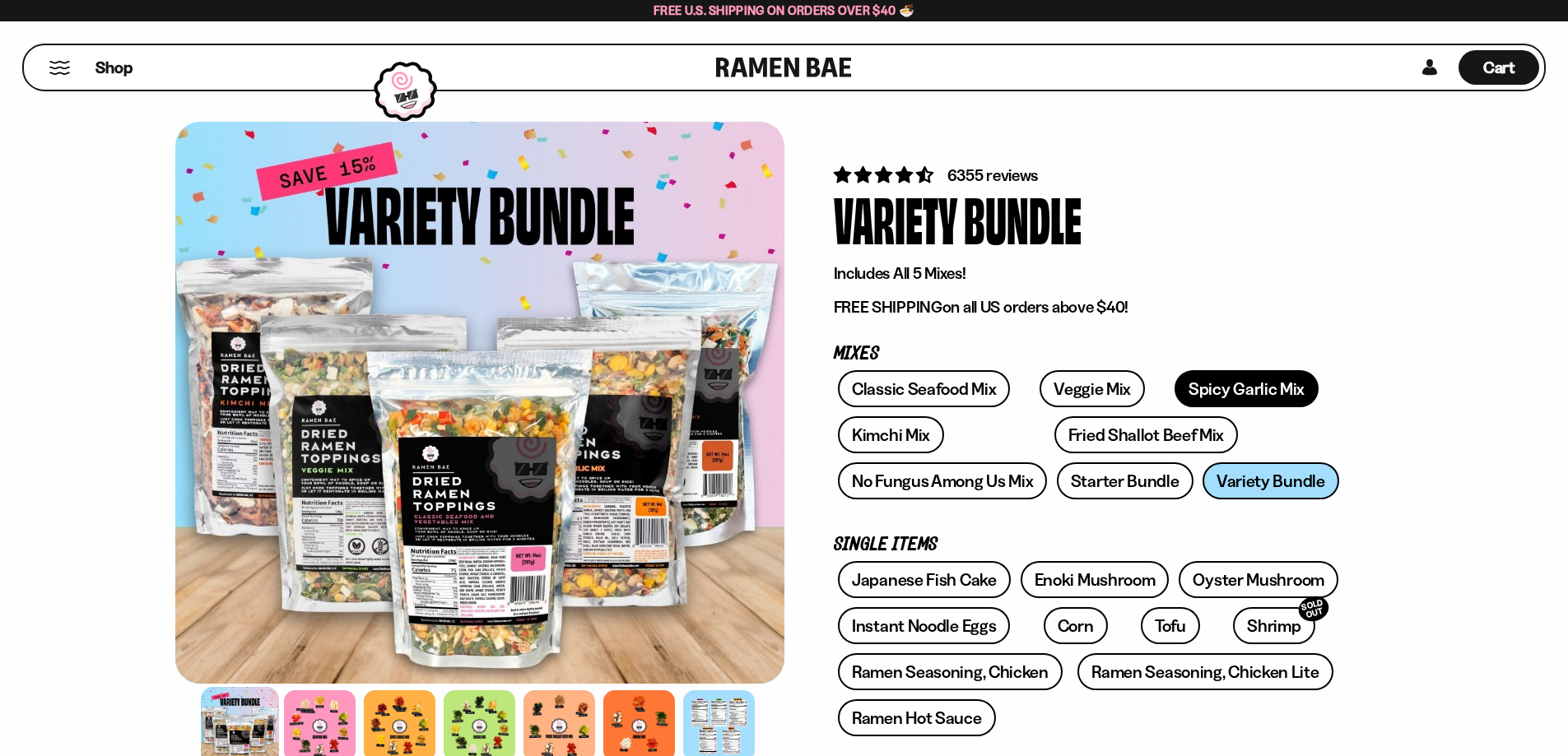
click at [1185, 399] on link "Spicy Garlic Mix" at bounding box center [1246, 389] width 144 height 37
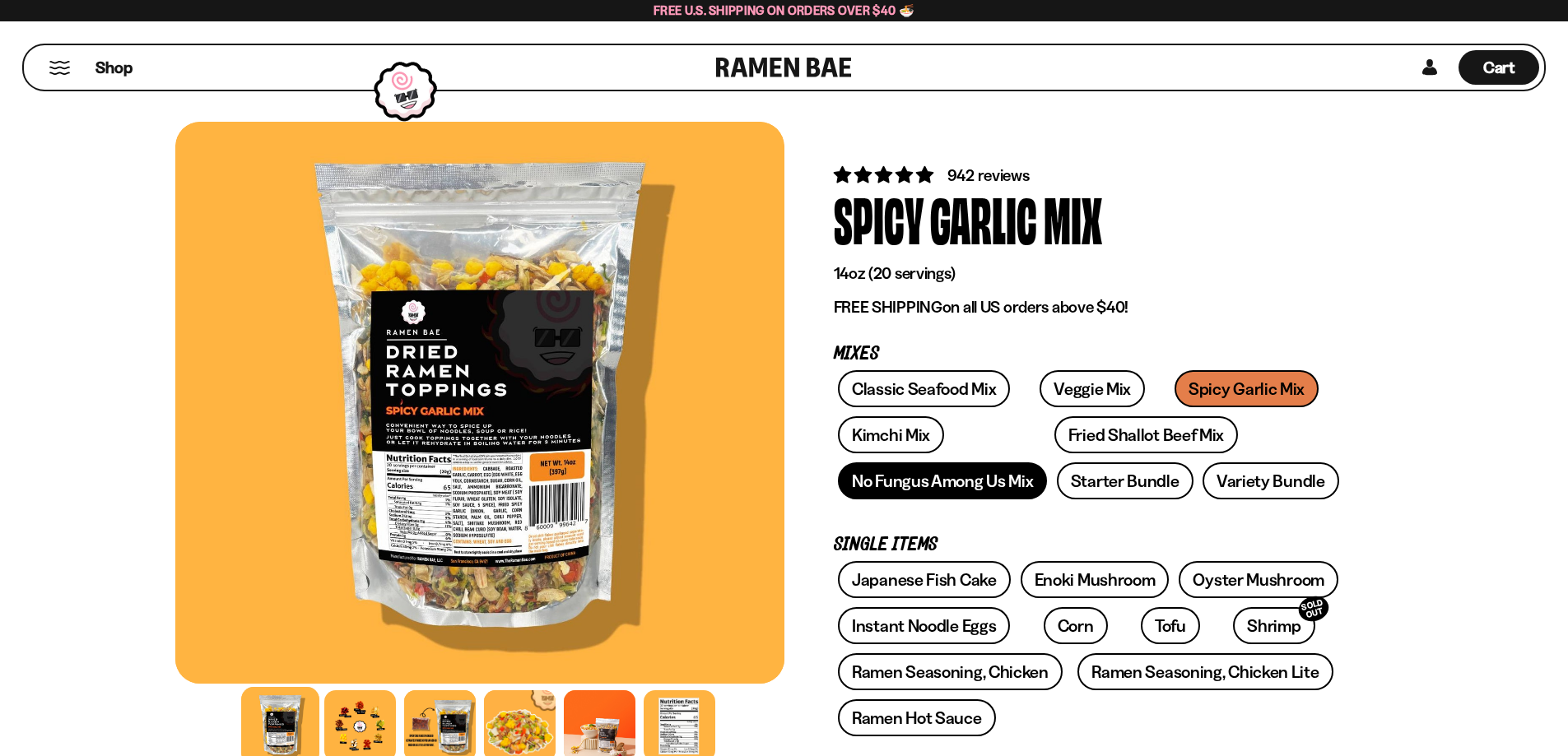
click at [961, 492] on link "No Fungus Among Us Mix" at bounding box center [942, 481] width 209 height 37
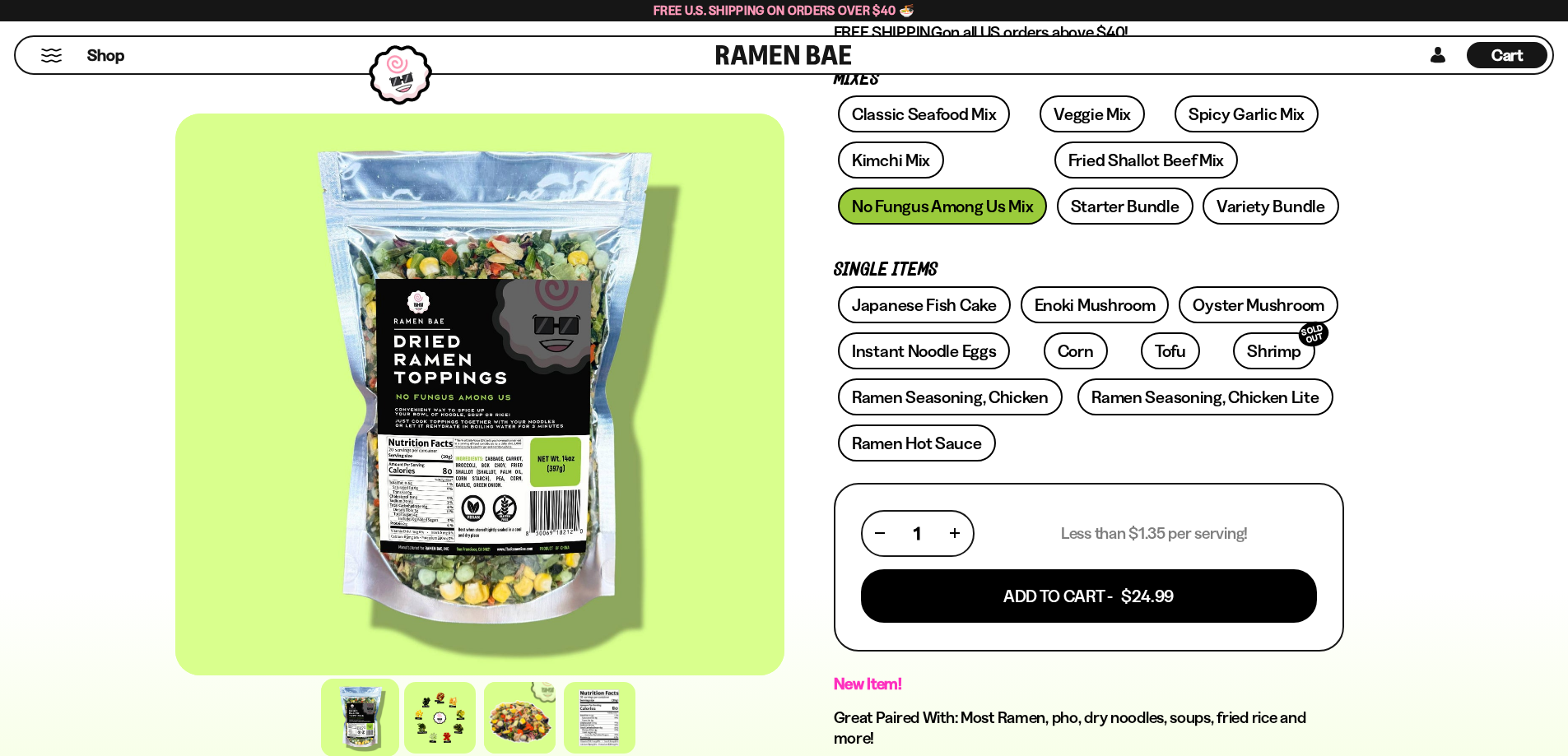
scroll to position [274, 0]
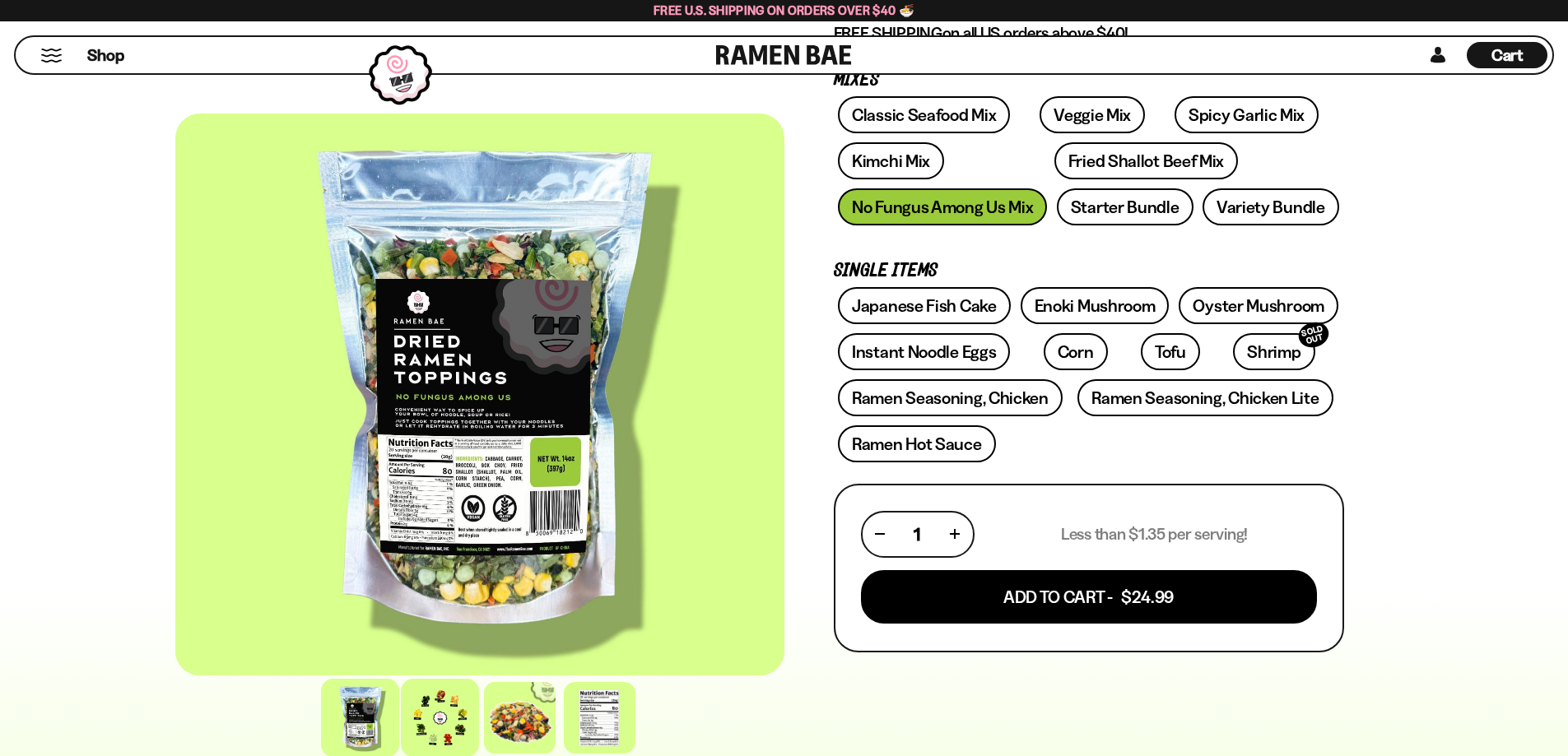
click at [440, 735] on div at bounding box center [439, 718] width 78 height 78
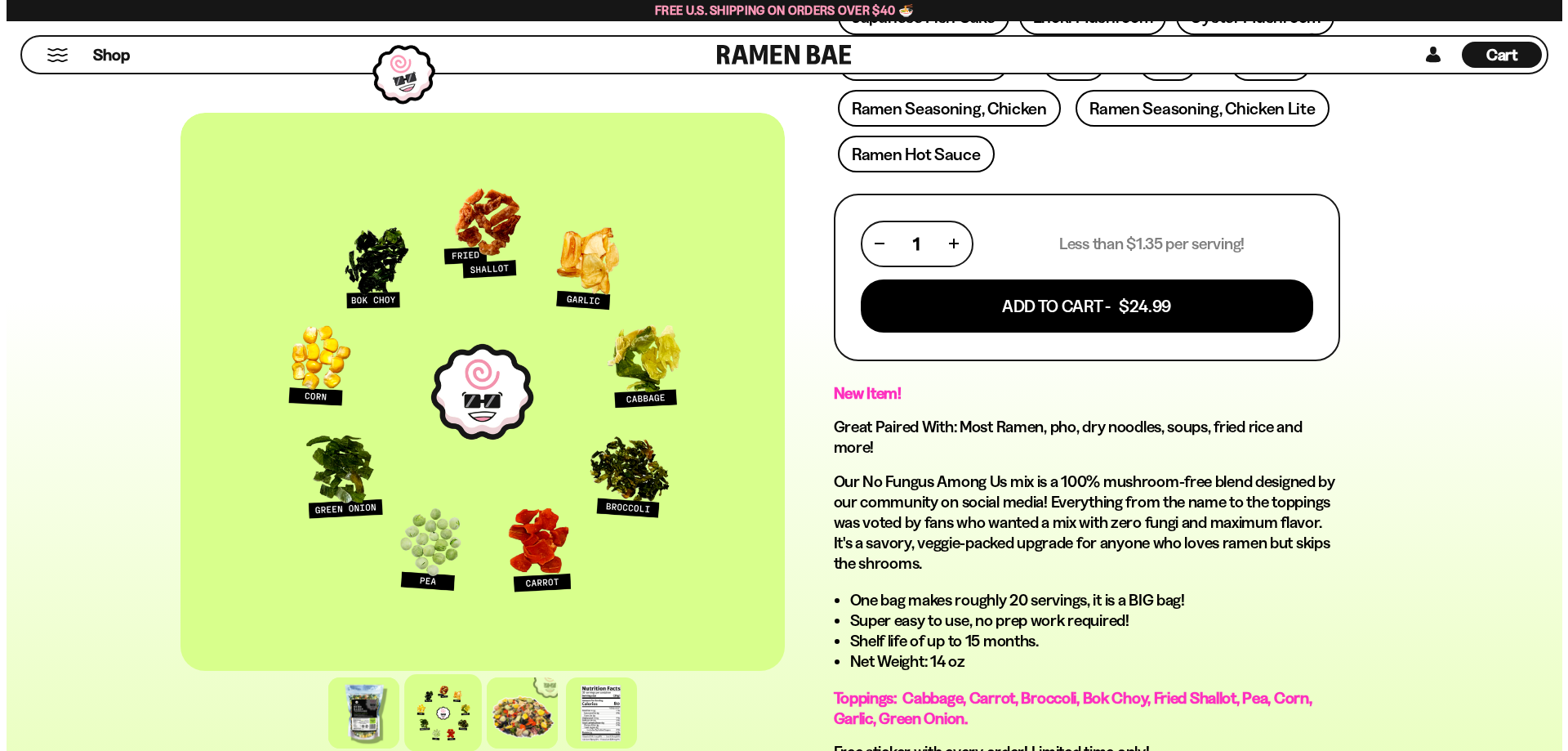
scroll to position [409, 0]
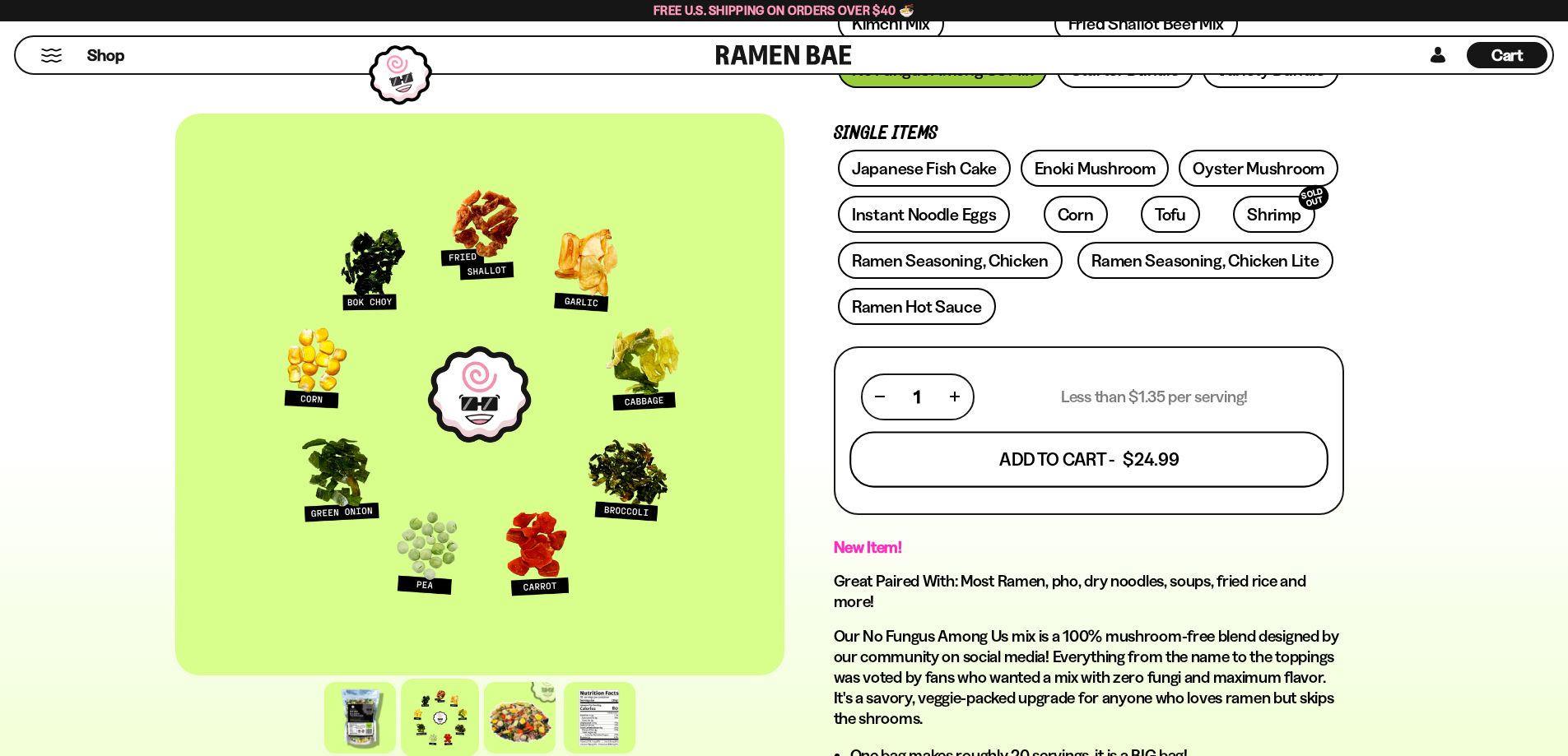
click at [1078, 463] on button "Add To Cart - $24.99" at bounding box center [1089, 459] width 479 height 56
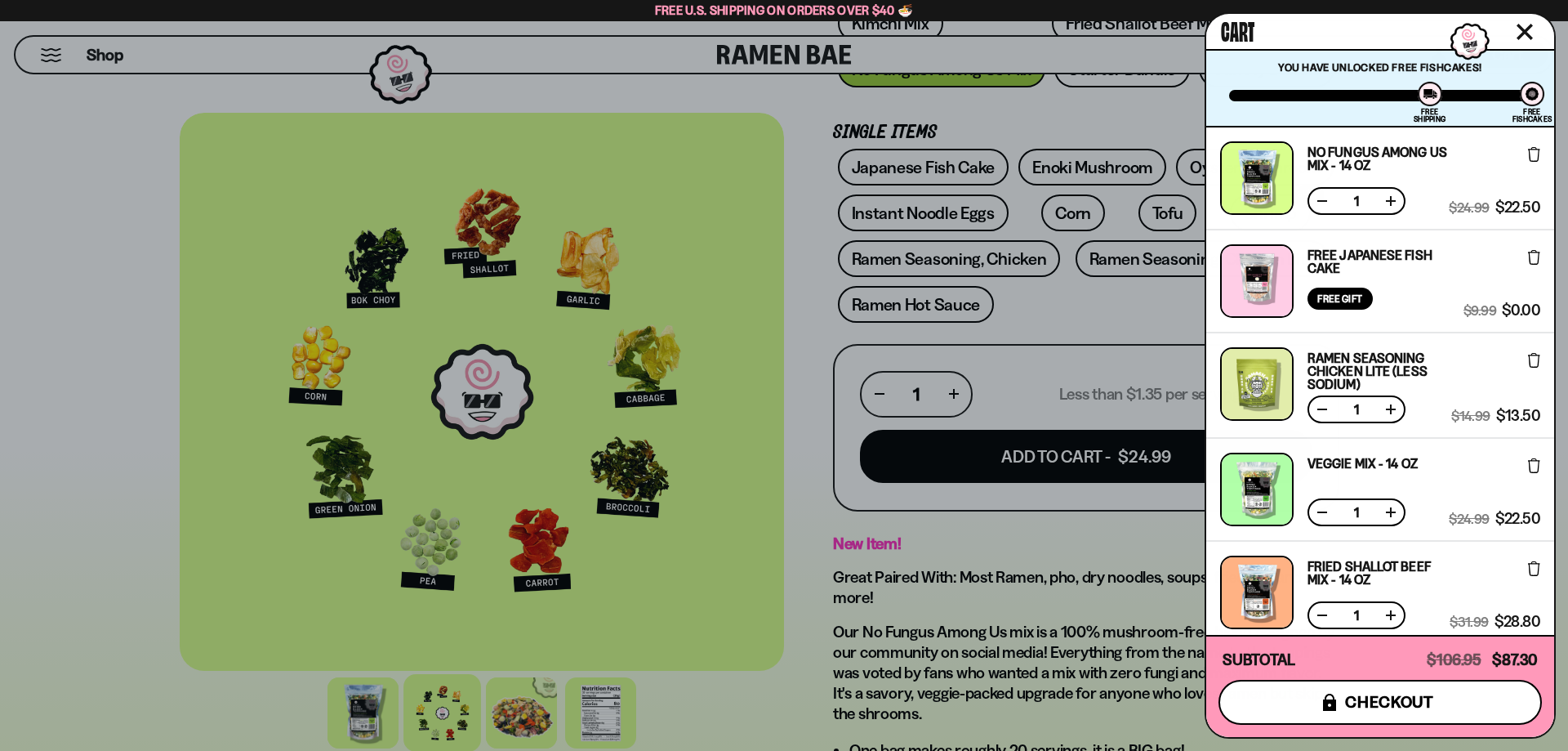
click at [1390, 706] on span "checkout" at bounding box center [1389, 702] width 89 height 18
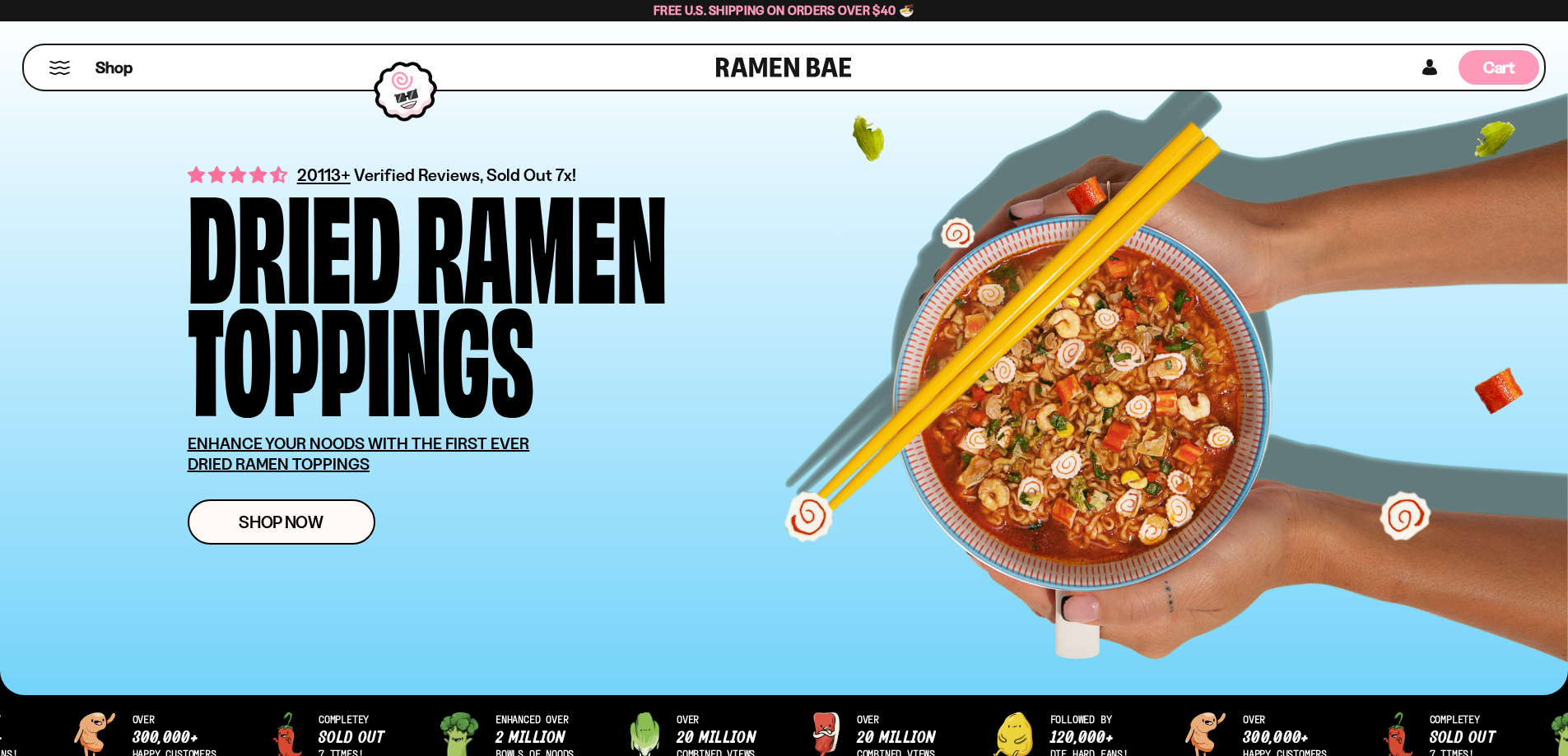
click at [1488, 65] on span "Cart" at bounding box center [1499, 67] width 32 height 20
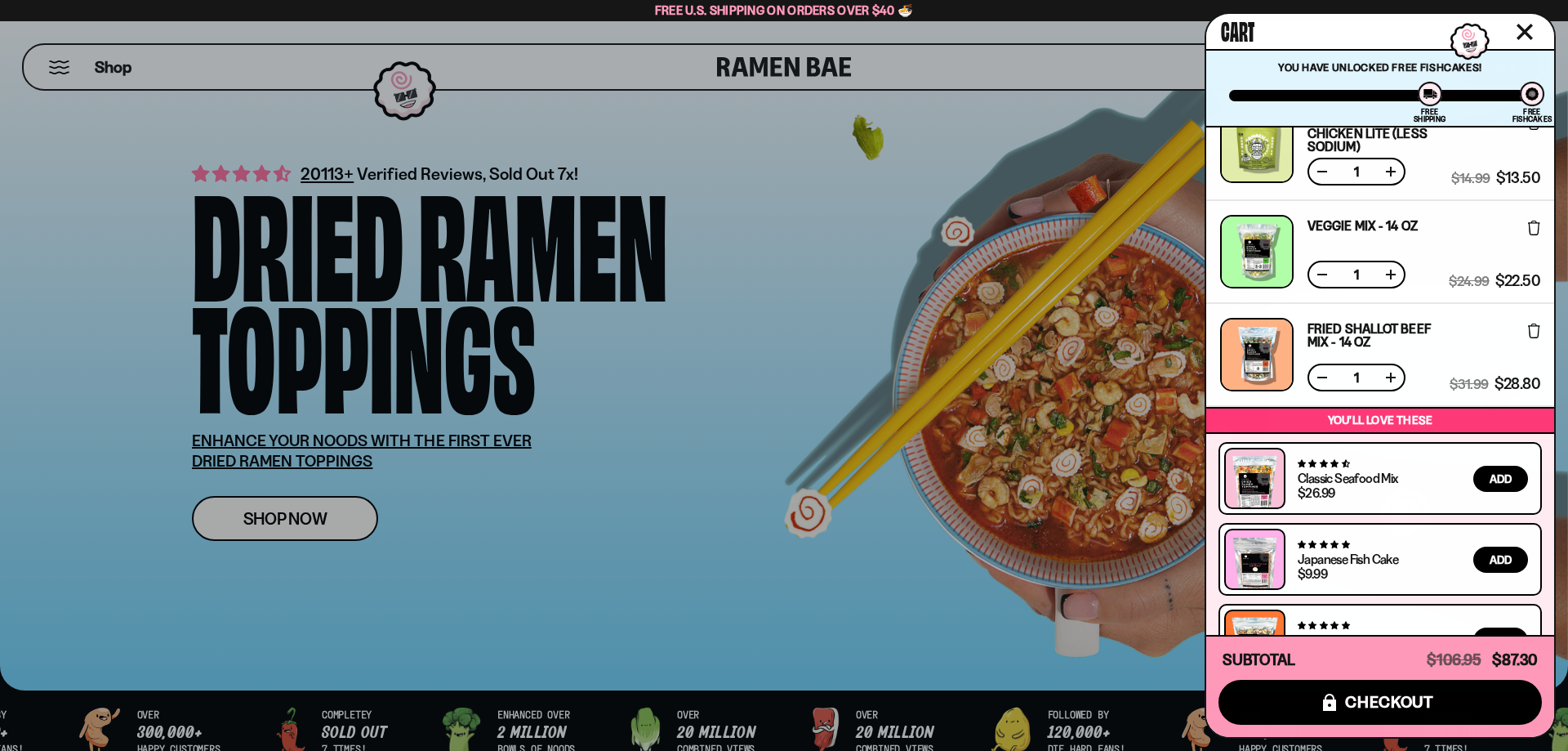
scroll to position [273, 0]
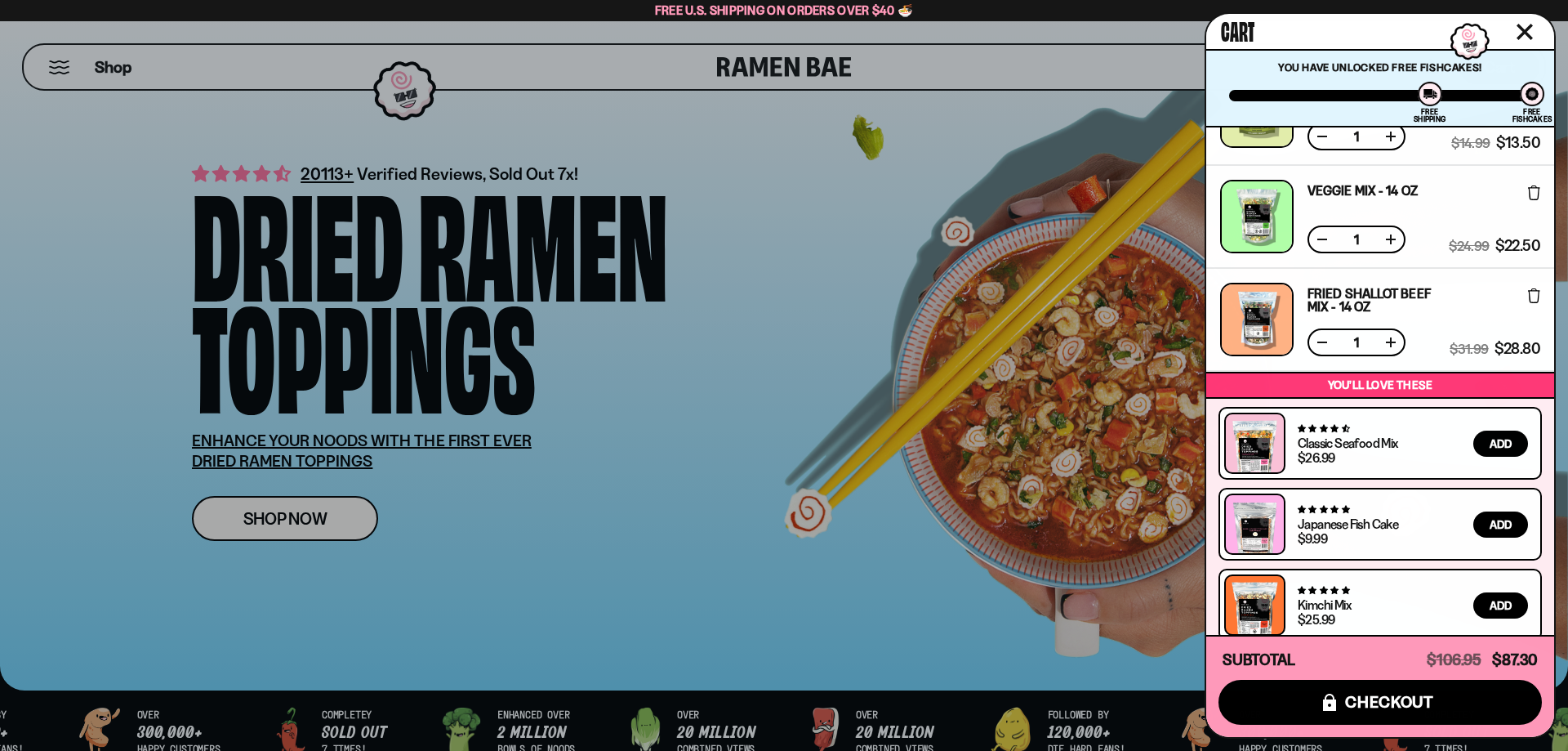
click at [1321, 342] on button at bounding box center [1322, 342] width 16 height 16
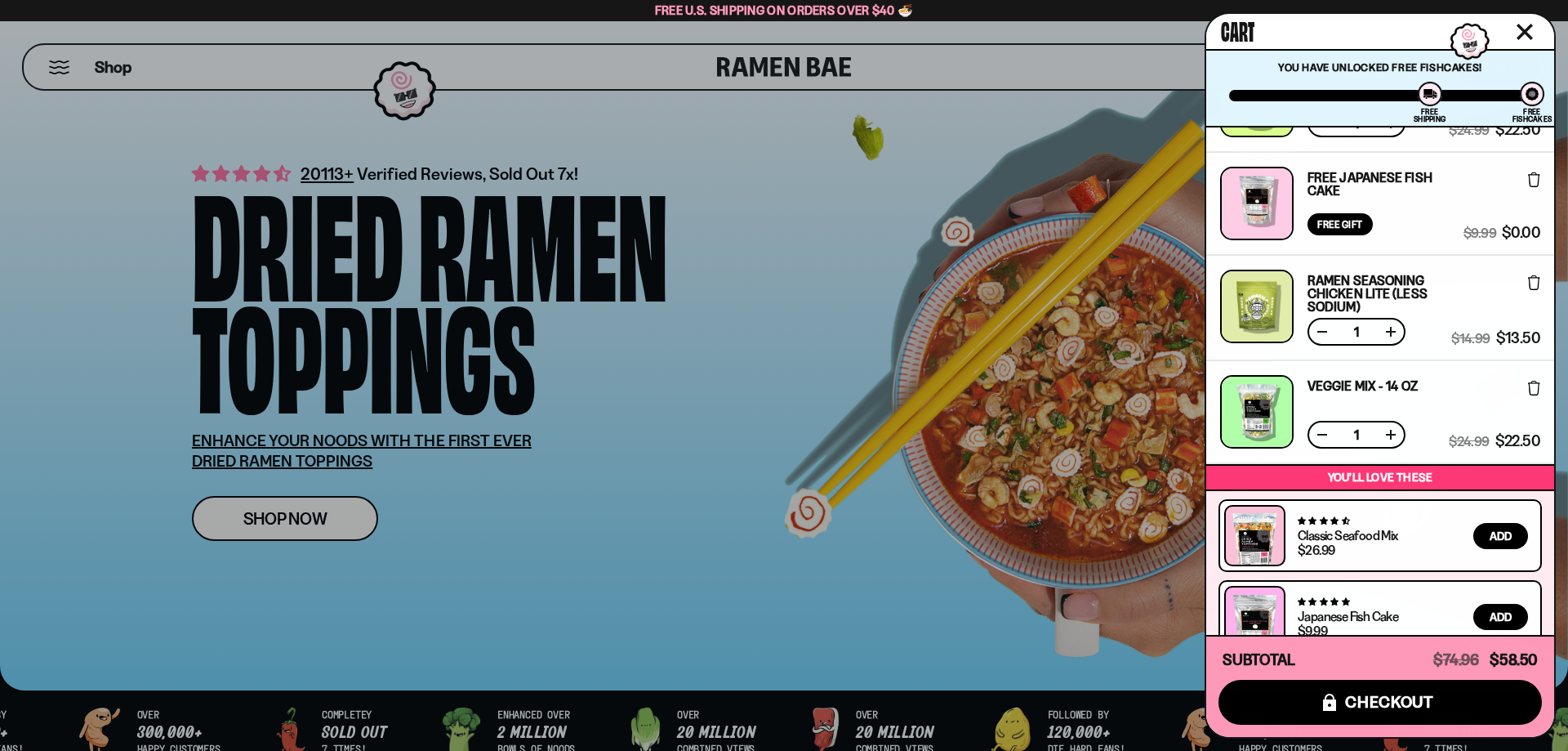
scroll to position [0, 0]
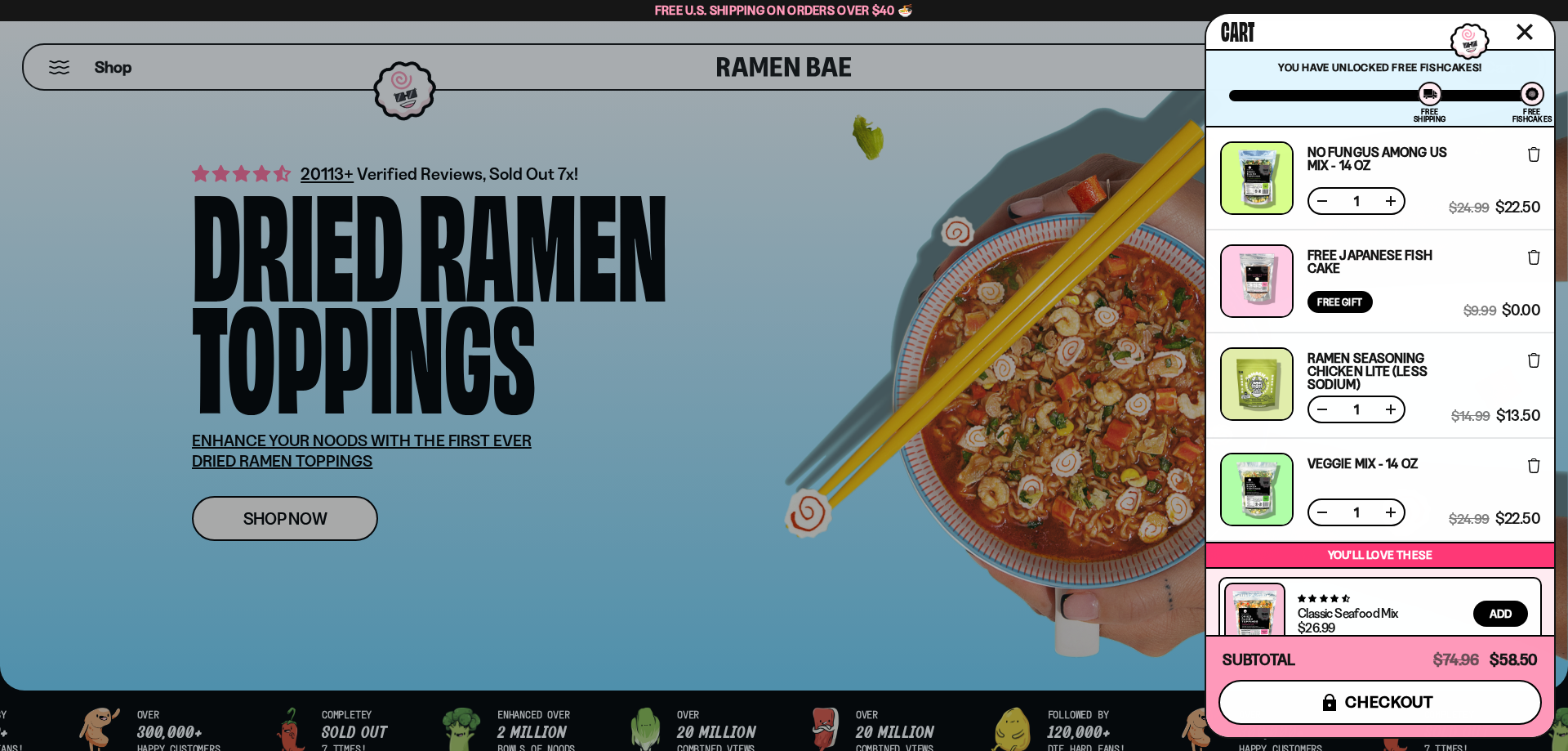
click at [1404, 705] on span "checkout" at bounding box center [1389, 702] width 89 height 18
